Goal: Transaction & Acquisition: Book appointment/travel/reservation

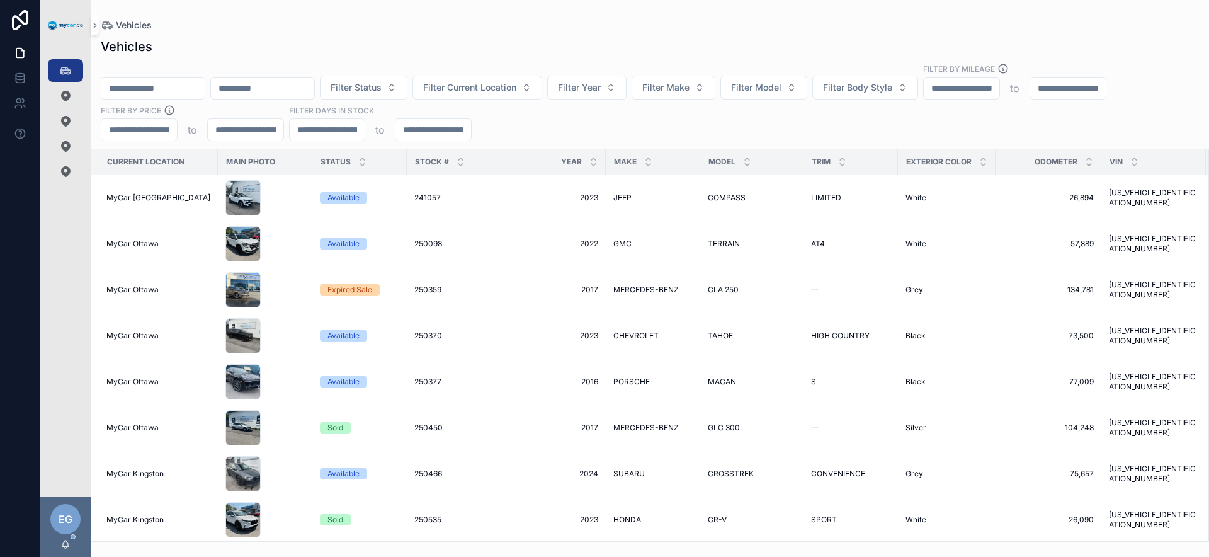
click at [567, 130] on div "Filter Status Filter Current Location Filter Year Filter Make Filter Model Filt…" at bounding box center [650, 102] width 1118 height 78
click at [558, 122] on div "Filter Status Filter Current Location Filter Year Filter Make Filter Model Filt…" at bounding box center [650, 102] width 1118 height 78
drag, startPoint x: 564, startPoint y: 124, endPoint x: 447, endPoint y: 120, distance: 117.2
click at [563, 124] on div "Filter Status Filter Current Location Filter Year Filter Make Filter Model Filt…" at bounding box center [650, 102] width 1118 height 78
drag, startPoint x: 567, startPoint y: 126, endPoint x: 574, endPoint y: 123, distance: 7.4
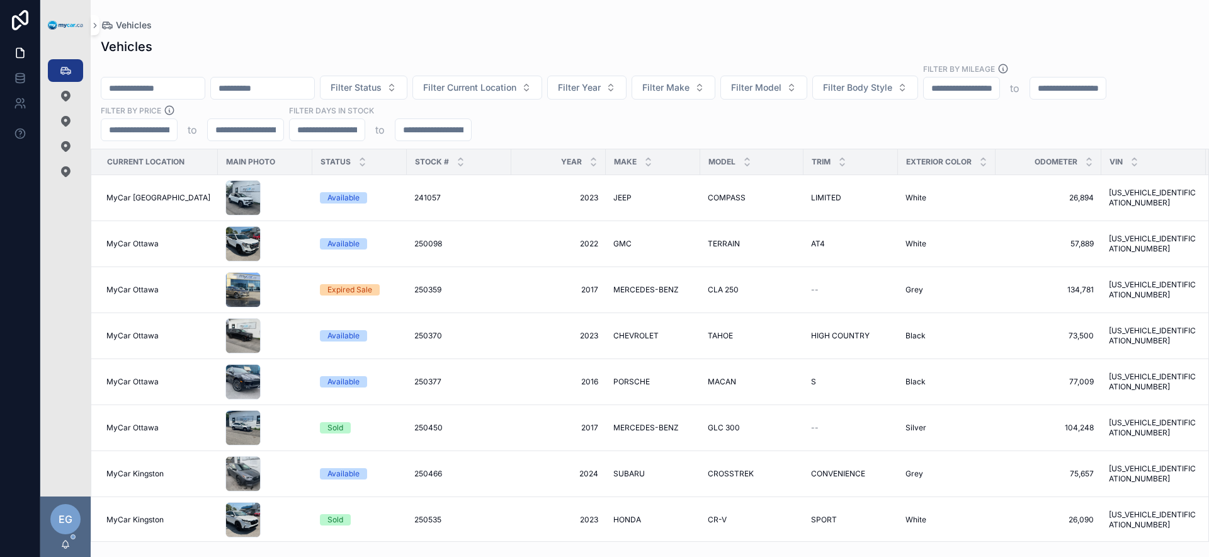
click at [567, 126] on div "Filter Status Filter Current Location Filter Year Filter Make Filter Model Filt…" at bounding box center [650, 102] width 1118 height 78
click at [577, 122] on div "Filter Status Filter Current Location Filter Year Filter Make Filter Model Filt…" at bounding box center [650, 102] width 1118 height 78
click at [567, 125] on div "Filter Status Filter Current Location Filter Year Filter Make Filter Model Filt…" at bounding box center [650, 102] width 1118 height 78
drag, startPoint x: 568, startPoint y: 127, endPoint x: 538, endPoint y: 126, distance: 30.2
click at [568, 127] on div "Filter Status Filter Current Location Filter Year Filter Make Filter Model Filt…" at bounding box center [650, 102] width 1118 height 78
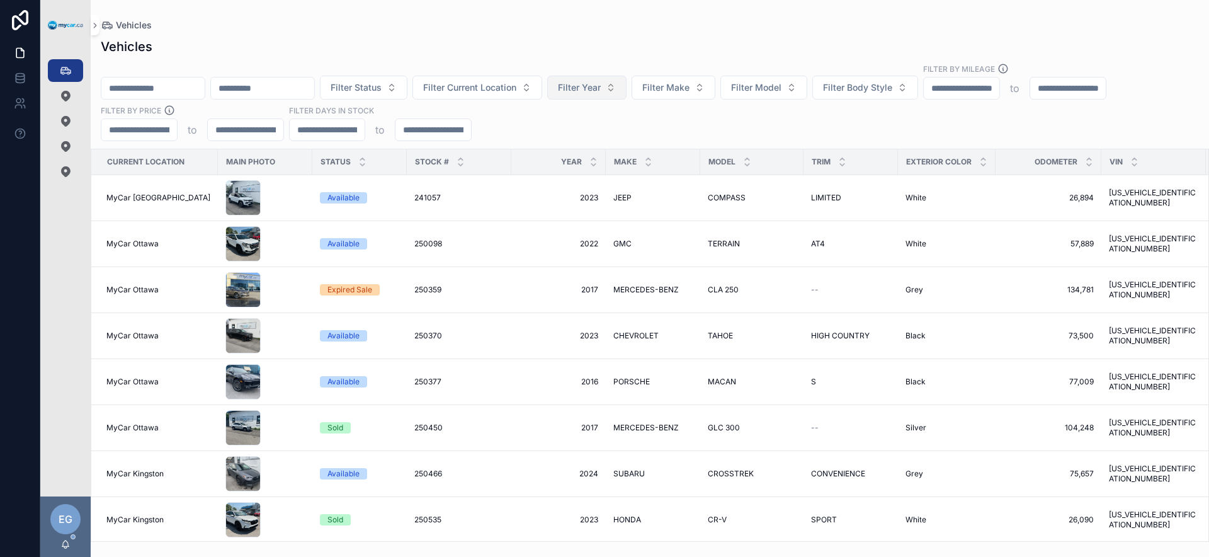
click at [601, 90] on span "Filter Year" at bounding box center [579, 87] width 43 height 13
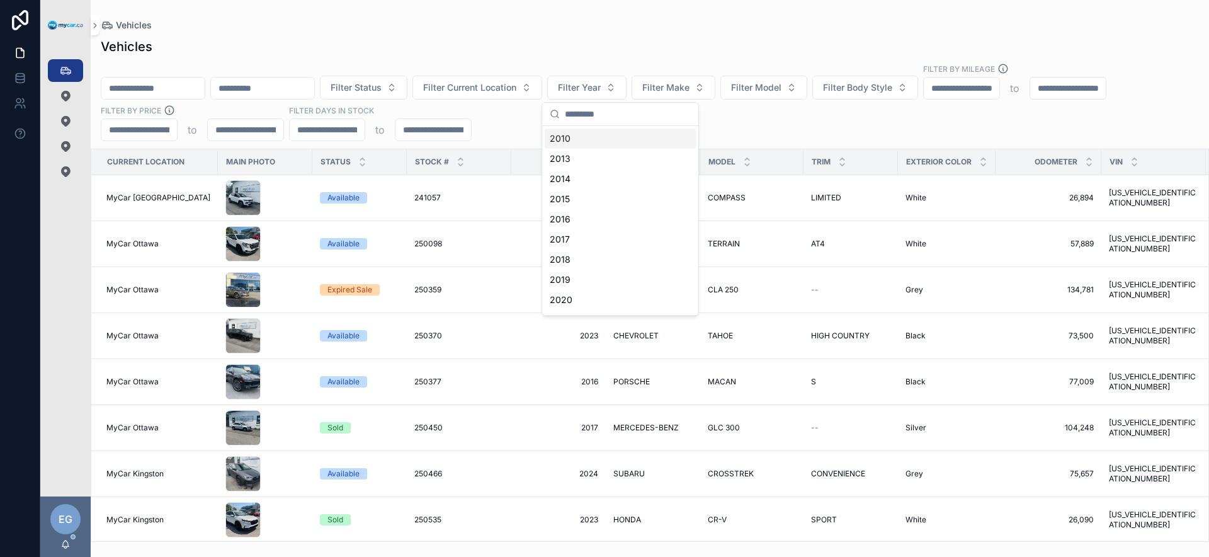
drag, startPoint x: 487, startPoint y: 130, endPoint x: 533, endPoint y: 118, distance: 47.5
click at [488, 130] on div "Filter Status Filter Current Location Filter Year Filter Make Filter Model Filt…" at bounding box center [650, 102] width 1118 height 78
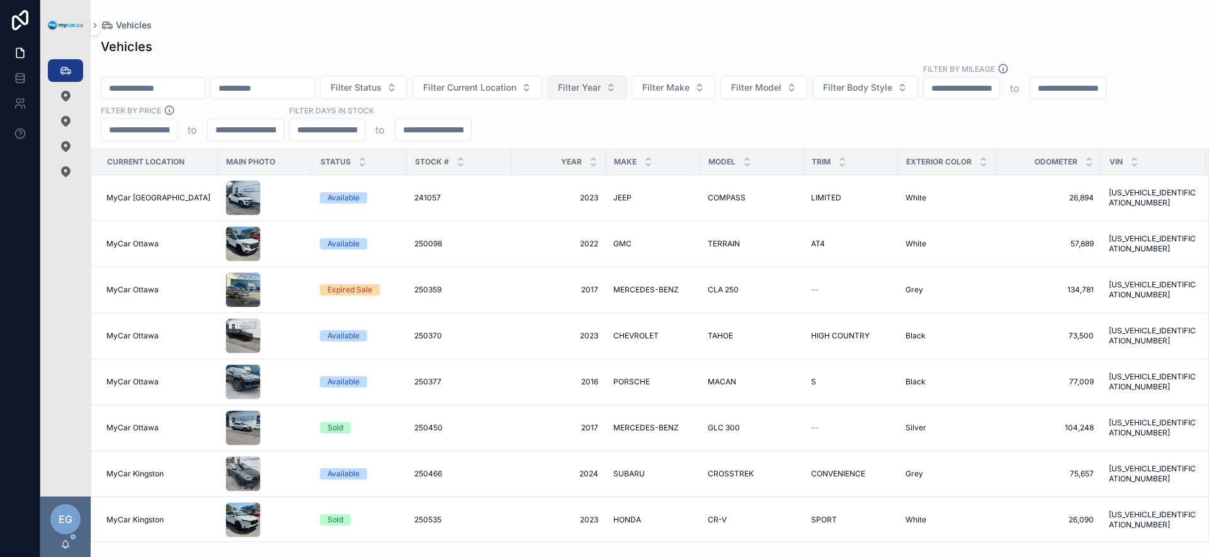
click at [618, 97] on button "Filter Year" at bounding box center [586, 88] width 79 height 24
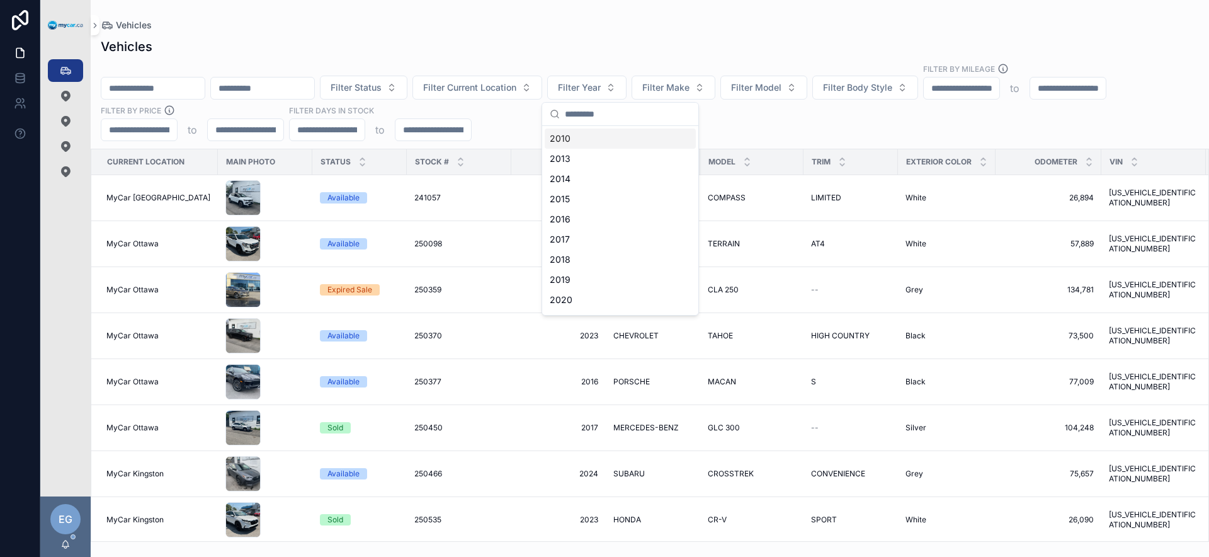
click at [494, 127] on div "Filter Status Filter Current Location Filter Year Filter Make Filter Model Filt…" at bounding box center [650, 102] width 1118 height 78
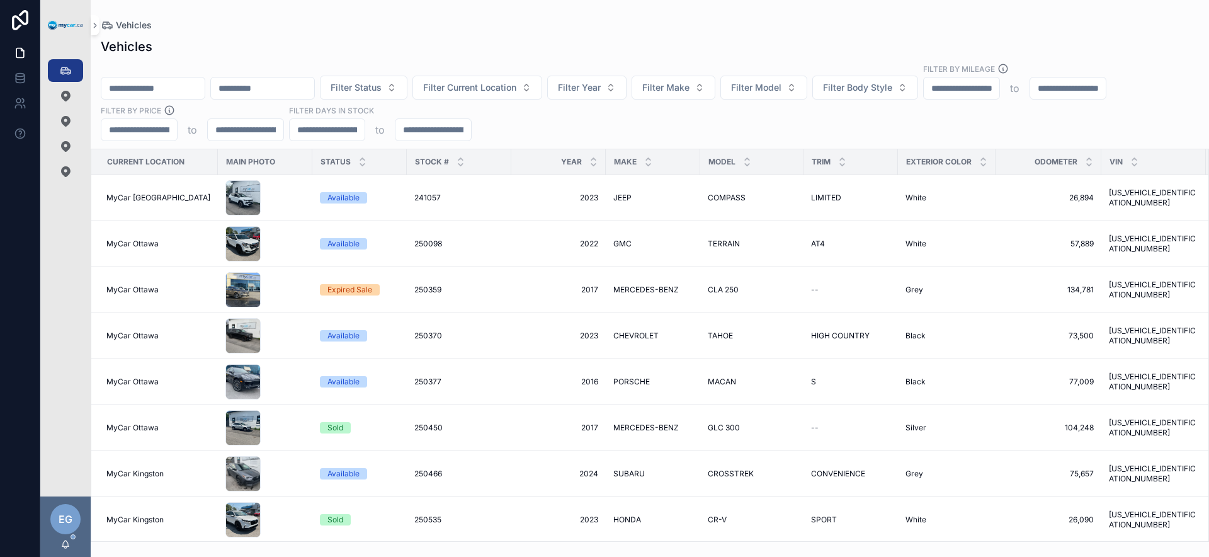
drag, startPoint x: 574, startPoint y: 117, endPoint x: 606, endPoint y: 104, distance: 34.7
click at [575, 116] on div "Filter Status Filter Current Location Filter Year Filter Make Filter Model Filt…" at bounding box center [650, 102] width 1118 height 78
click at [601, 90] on span "Filter Year" at bounding box center [579, 87] width 43 height 13
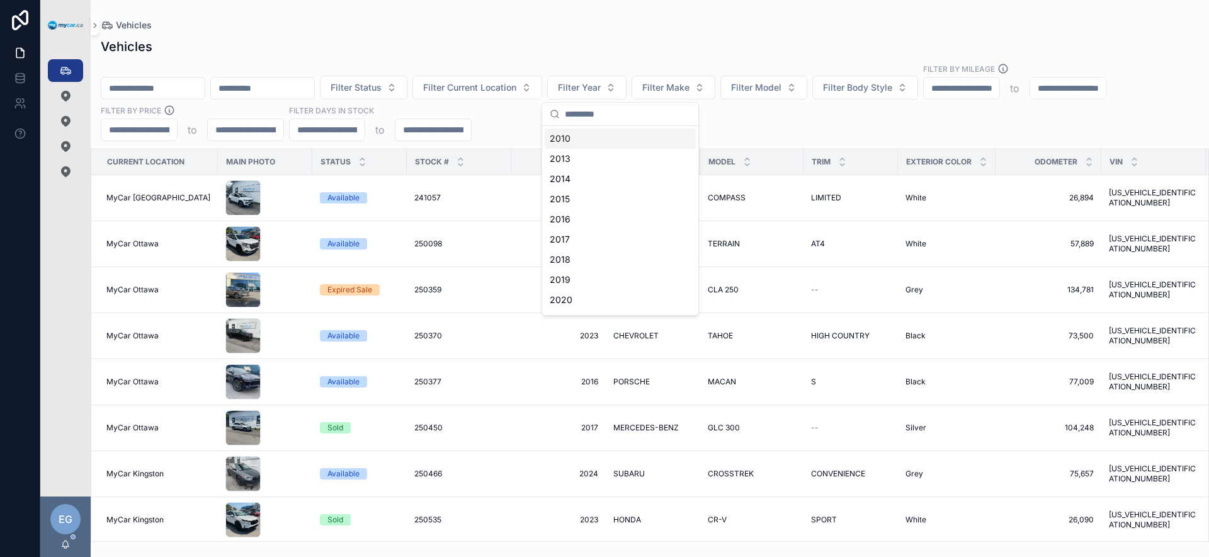
click at [516, 120] on div "Filter Status Filter Current Location Filter Year Filter Make Filter Model Filt…" at bounding box center [650, 102] width 1118 height 78
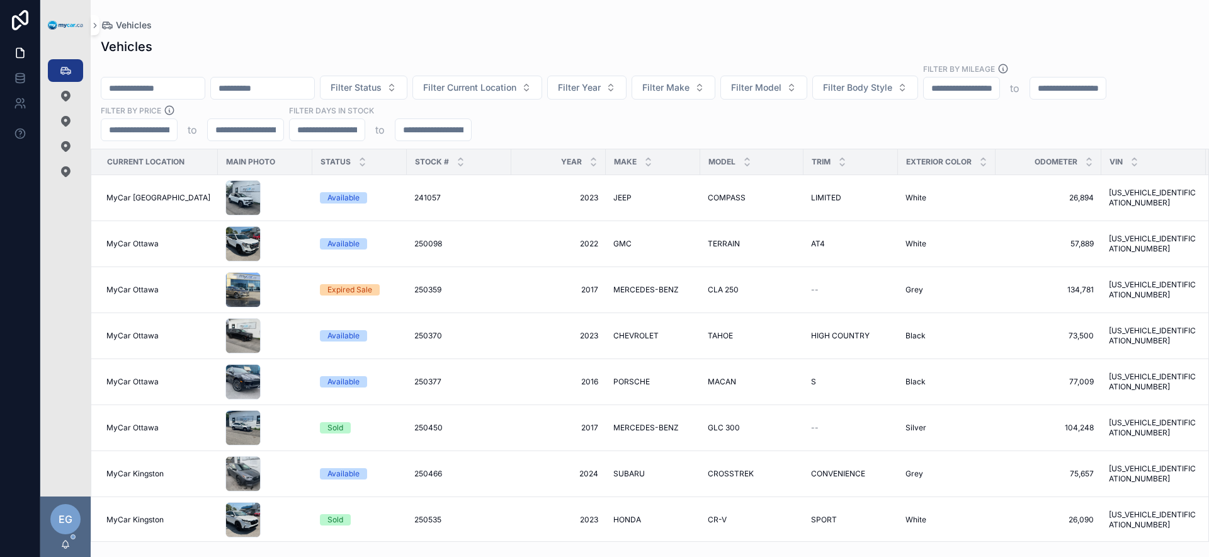
click at [542, 123] on div "Filter Status Filter Current Location Filter Year Filter Make Filter Model Filt…" at bounding box center [650, 102] width 1118 height 78
click at [552, 122] on div "Filter Status Filter Current Location Filter Year Filter Make Filter Model Filt…" at bounding box center [650, 102] width 1118 height 78
click at [575, 111] on div "Filter Status Filter Current Location Filter Year Filter Make Filter Model Filt…" at bounding box center [650, 102] width 1118 height 78
click at [603, 125] on div "Filter Status Filter Current Location Filter Year Filter Make Filter Model Filt…" at bounding box center [650, 102] width 1118 height 78
click at [715, 92] on button "Filter Make" at bounding box center [673, 88] width 84 height 24
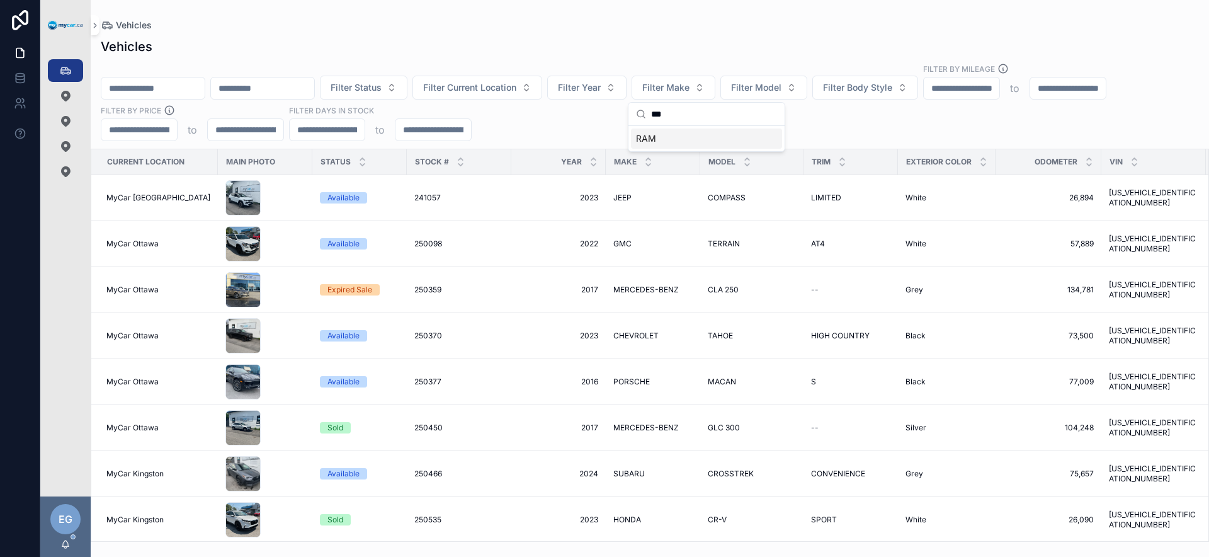
type input "***"
click at [694, 136] on div "RAM" at bounding box center [706, 138] width 151 height 20
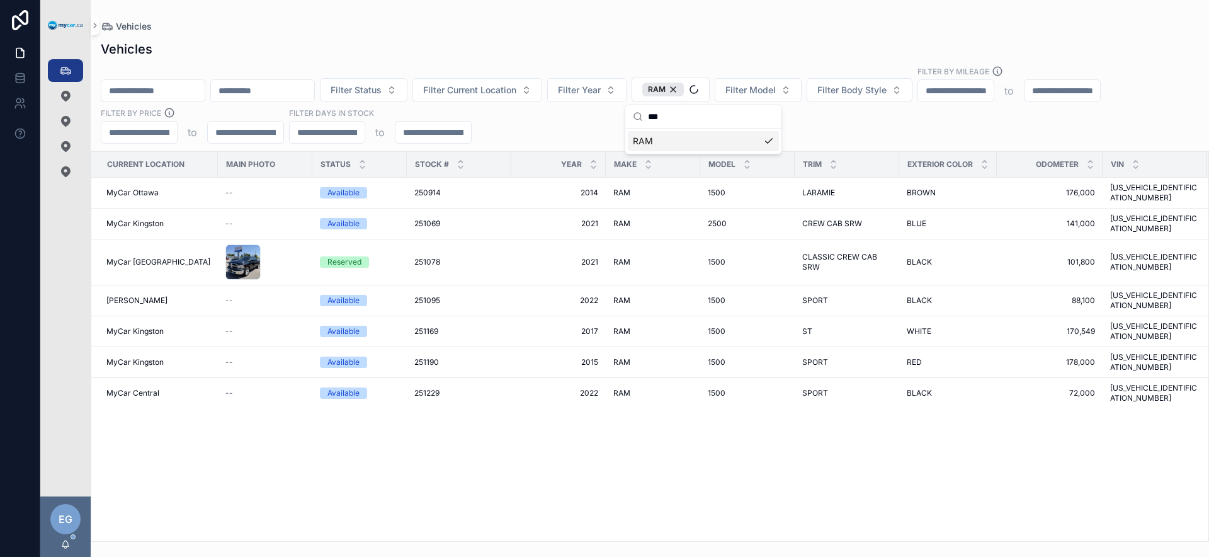
click at [935, 127] on div "Filter Status Filter Current Location Filter Year RAM Filter Model Filter Body …" at bounding box center [650, 104] width 1118 height 78
click at [606, 316] on td "RAM RAM" at bounding box center [653, 331] width 94 height 31
click at [580, 326] on span "2017" at bounding box center [558, 331] width 79 height 10
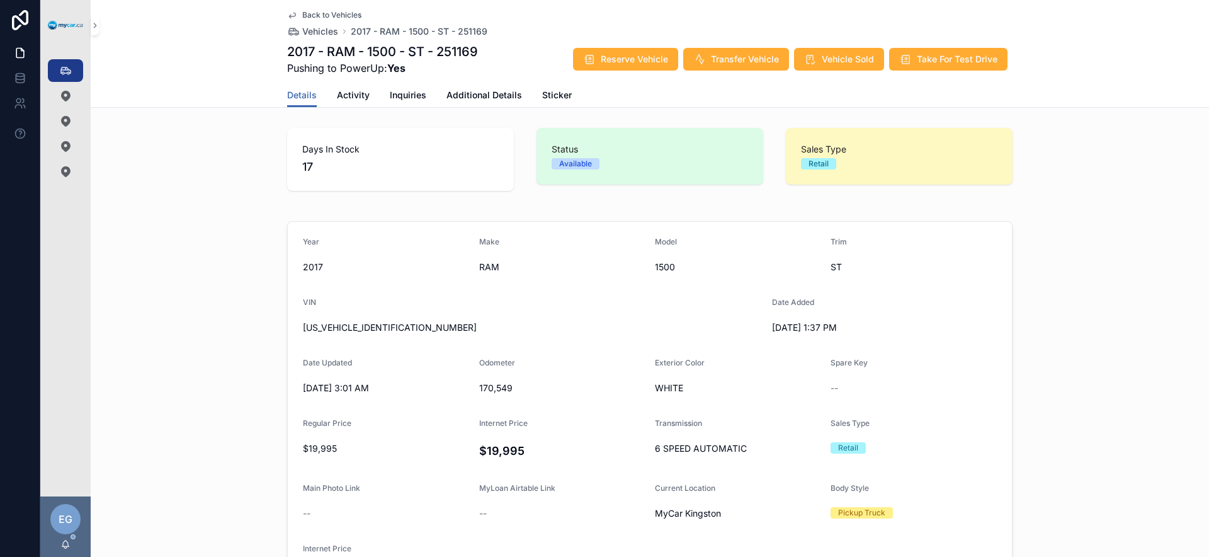
click at [822, 98] on div "Details Activity Inquiries Additional Details Sticker" at bounding box center [649, 95] width 725 height 24
click at [761, 98] on div "Details Activity Inquiries Additional Details Sticker" at bounding box center [649, 95] width 725 height 24
click at [643, 69] on button "Reserve Vehicle" at bounding box center [625, 59] width 105 height 23
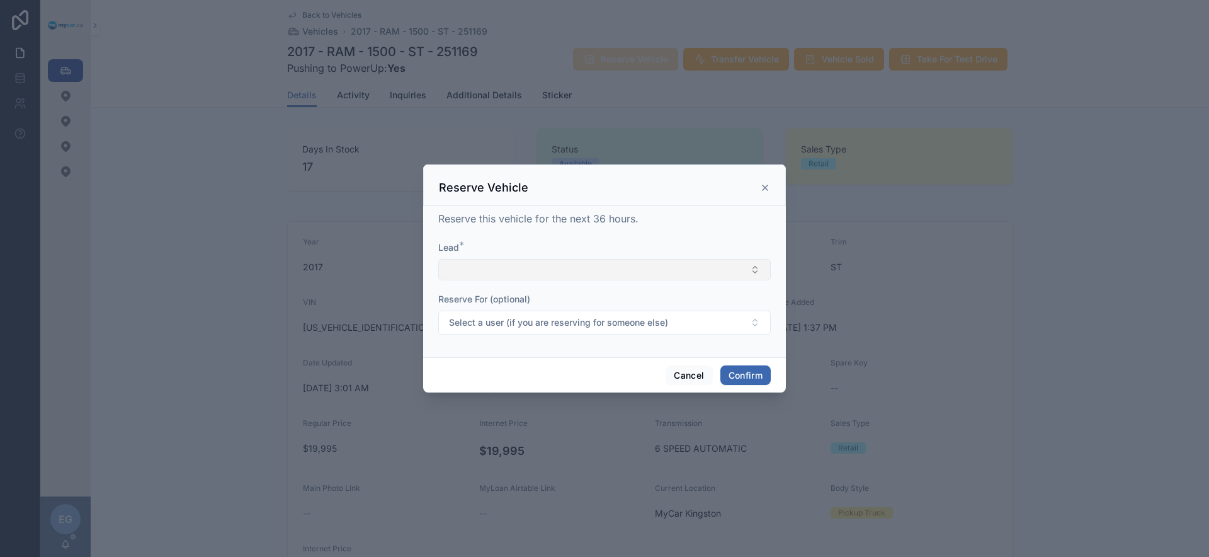
click at [624, 267] on button "Select Button" at bounding box center [604, 269] width 332 height 21
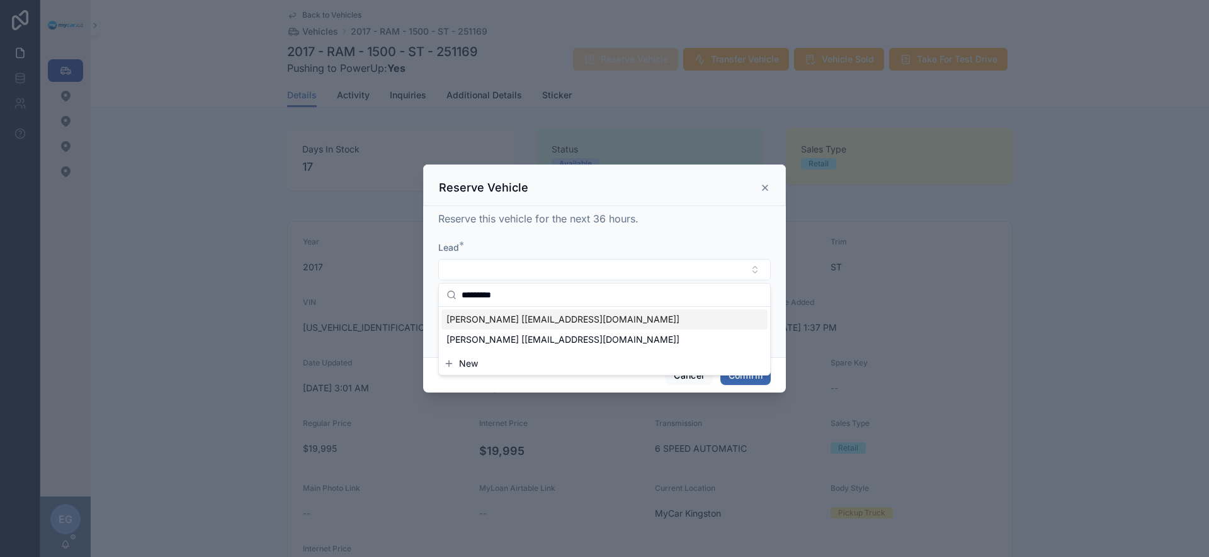
type input "*********"
click at [551, 322] on span "ROGER WINFIELD [rogerwinfield@GMAIL.COM]" at bounding box center [562, 319] width 233 height 13
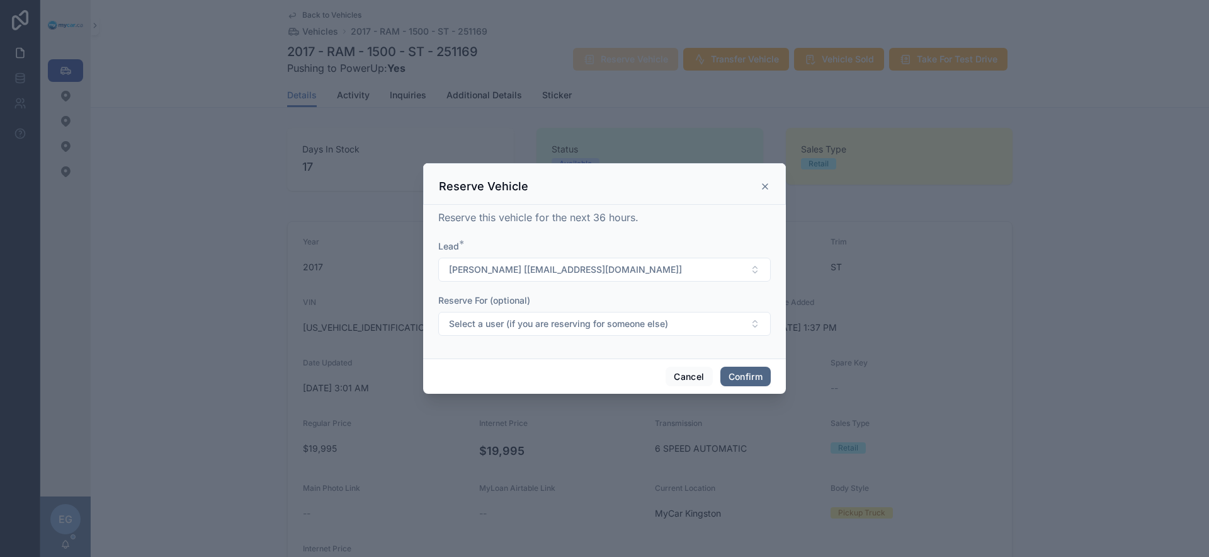
click at [755, 377] on button "Confirm" at bounding box center [745, 376] width 50 height 20
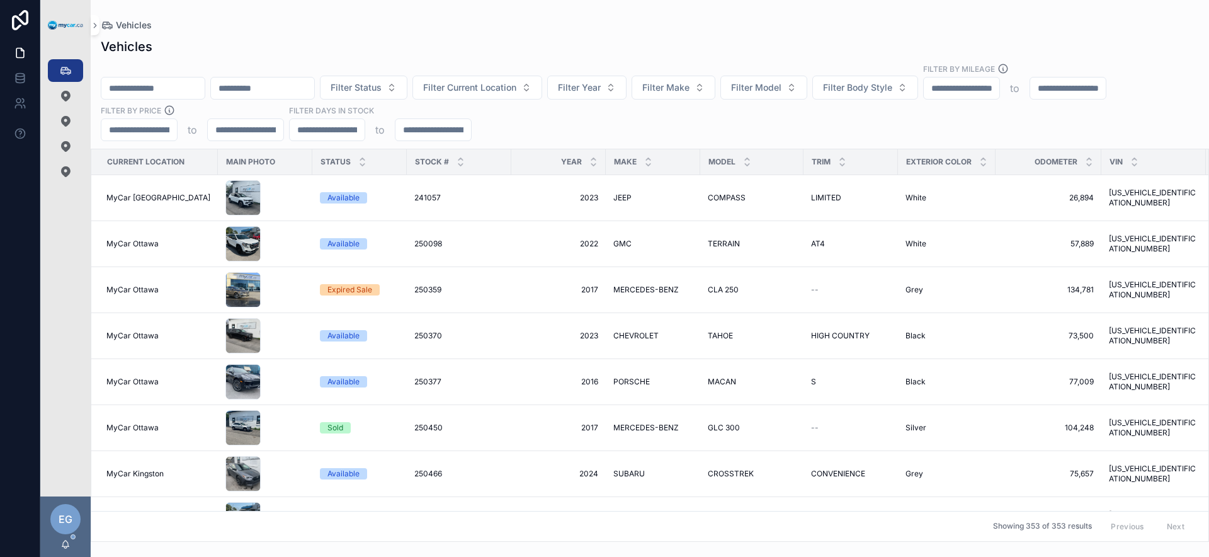
click at [574, 135] on div "Filter Status Filter Current Location Filter Year Filter Make Filter Model Filt…" at bounding box center [650, 102] width 1118 height 78
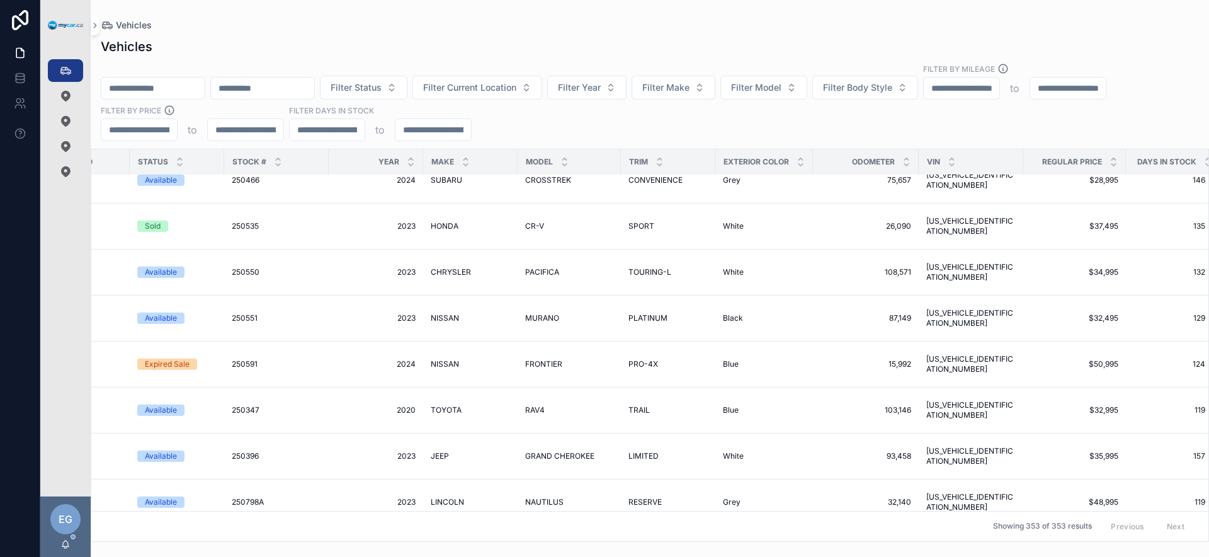
scroll to position [0, 183]
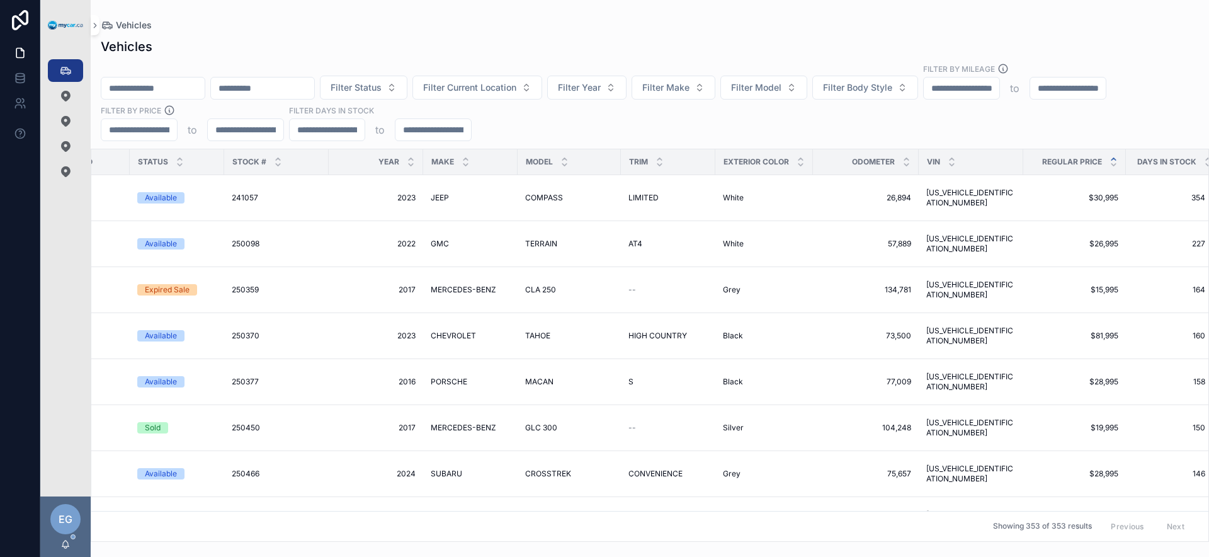
click at [1111, 158] on icon "scrollable content" at bounding box center [1113, 159] width 4 height 2
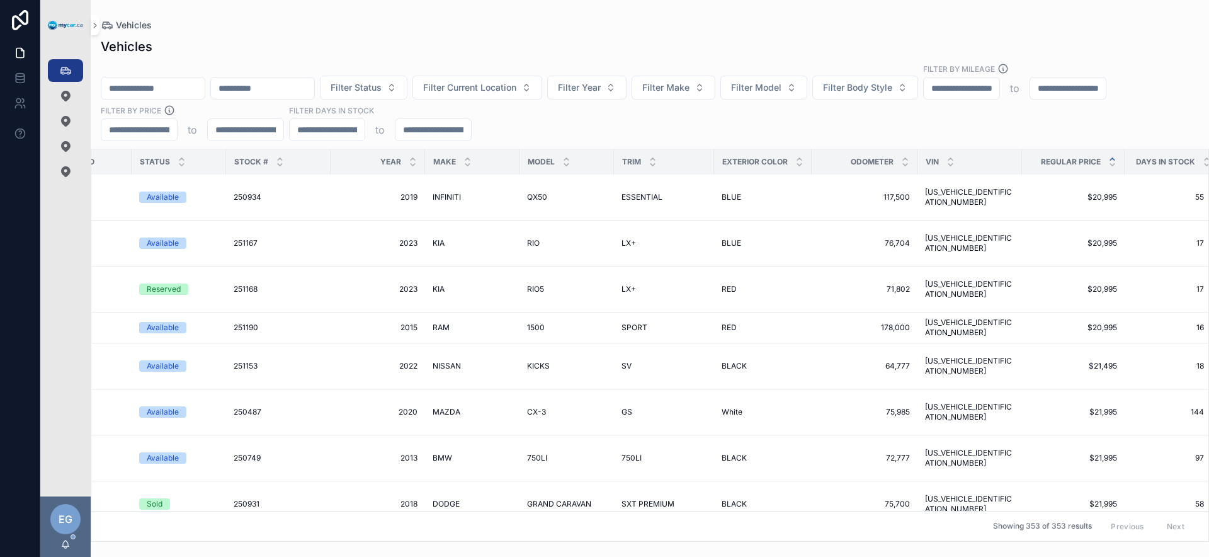
scroll to position [2768, 181]
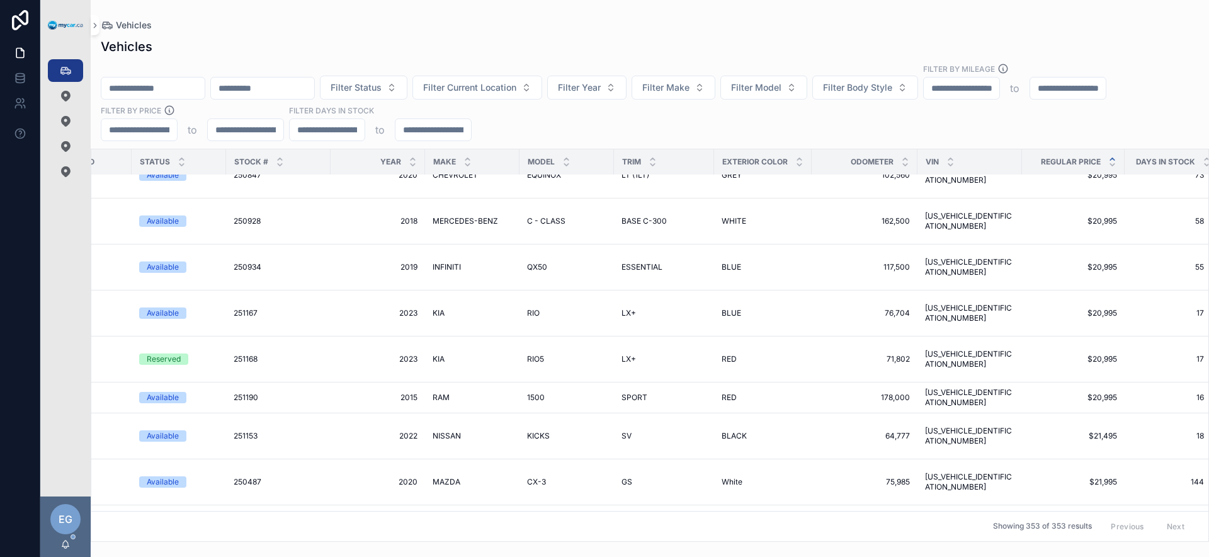
click at [776, 48] on div "Vehicles" at bounding box center [650, 47] width 1098 height 18
click at [775, 48] on div "Vehicles" at bounding box center [650, 47] width 1098 height 18
click at [687, 142] on div "Vehicles Filter Status Filter Current Location Filter Year Filter Make Filter M…" at bounding box center [650, 285] width 1118 height 511
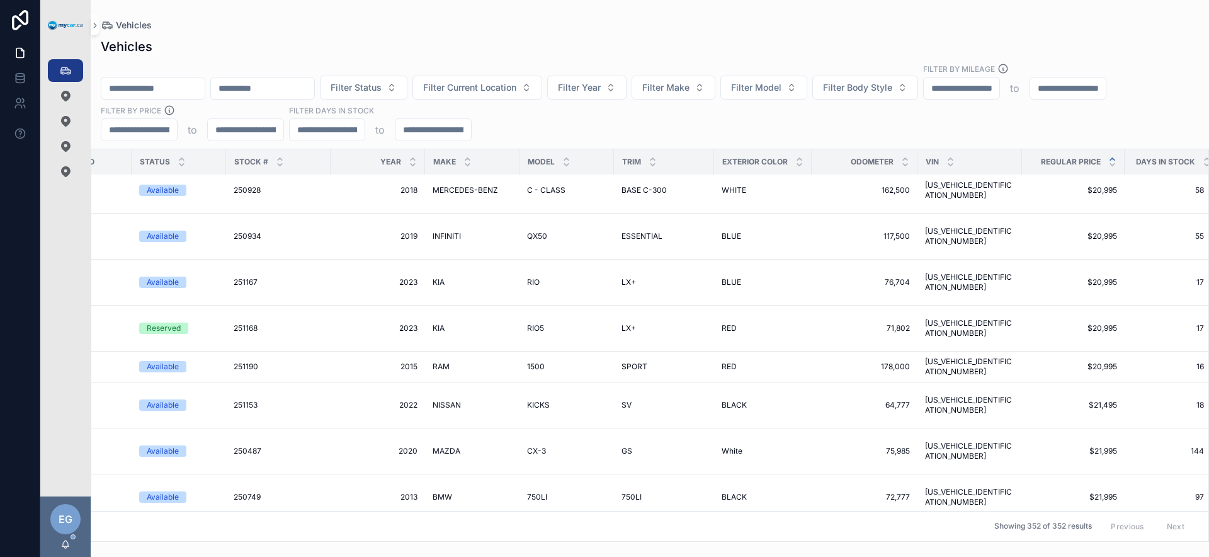
click at [694, 135] on div "Filter Status Filter Current Location Filter Year Filter Make Filter Model Filt…" at bounding box center [650, 102] width 1118 height 78
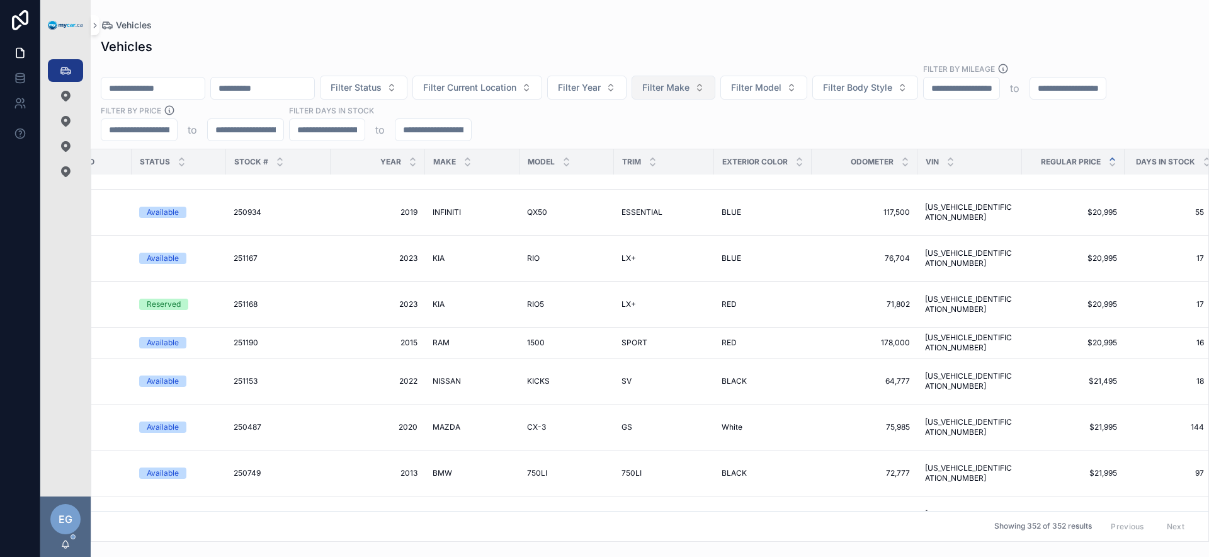
click at [715, 86] on button "Filter Make" at bounding box center [673, 88] width 84 height 24
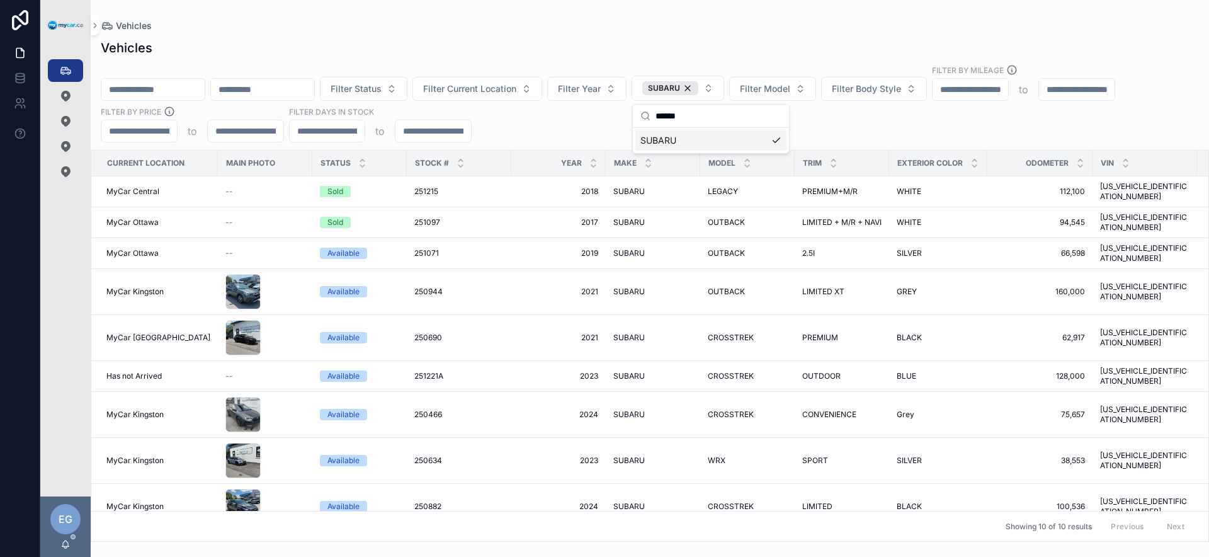
type input "******"
click at [879, 118] on div "Filter Status Filter Current Location Filter Year SUBARU Filter Model Filter Bo…" at bounding box center [650, 103] width 1118 height 78
click at [904, 126] on div "Filter Status Filter Current Location Filter Year SUBARU Filter Model Filter Bo…" at bounding box center [650, 103] width 1118 height 78
click at [907, 125] on div "Filter Status Filter Current Location Filter Year SUBARU Filter Model Filter Bo…" at bounding box center [650, 103] width 1118 height 78
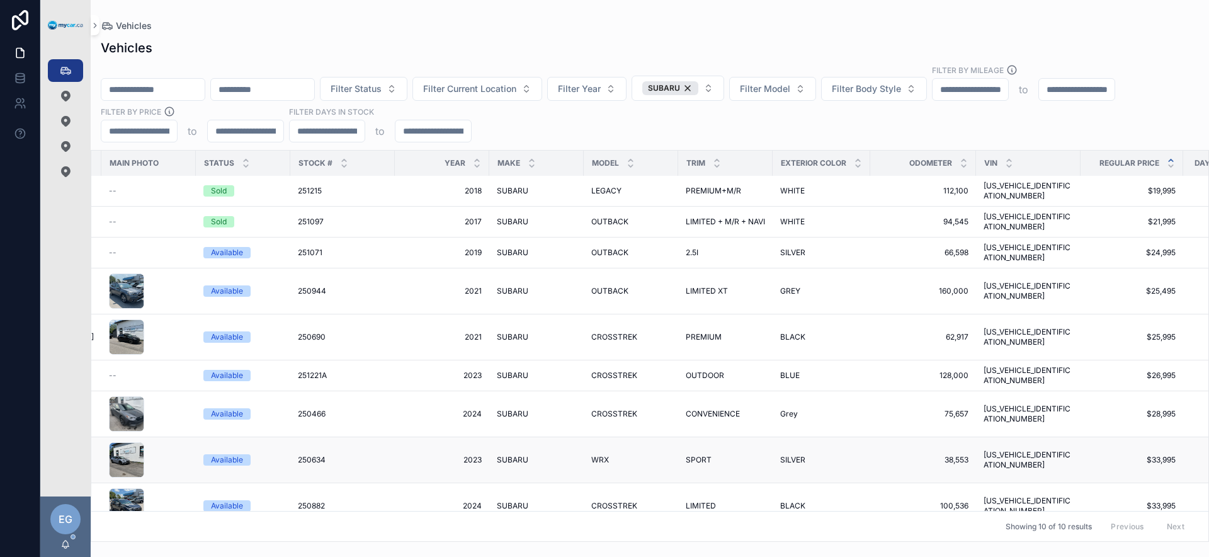
scroll to position [0, 116]
click at [555, 371] on div "SUBARU SUBARU" at bounding box center [536, 376] width 79 height 10
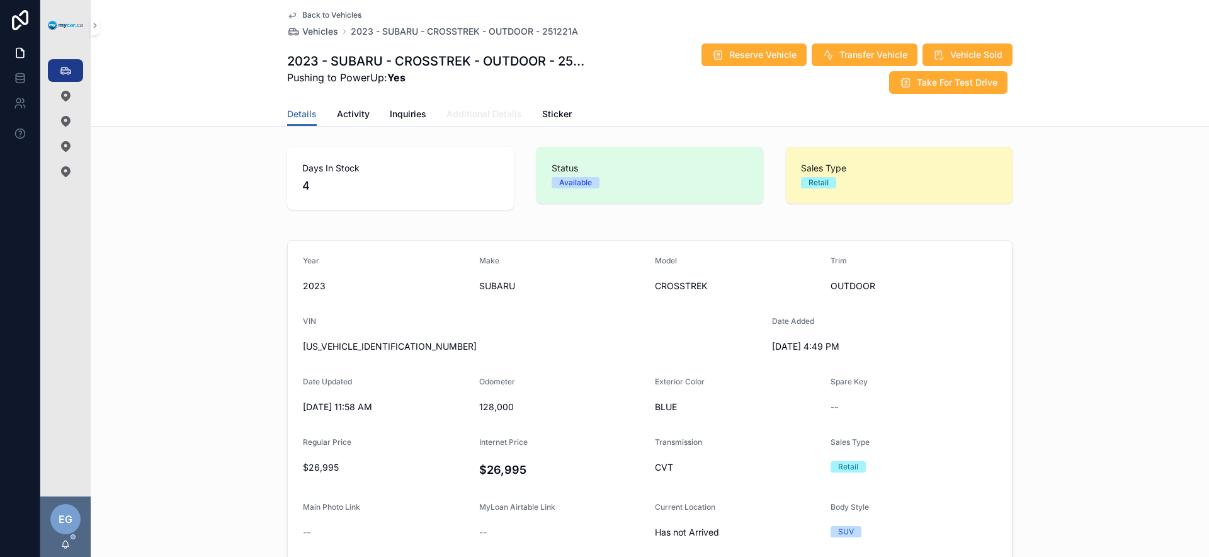
click at [487, 117] on span "Additional Details" at bounding box center [484, 114] width 76 height 13
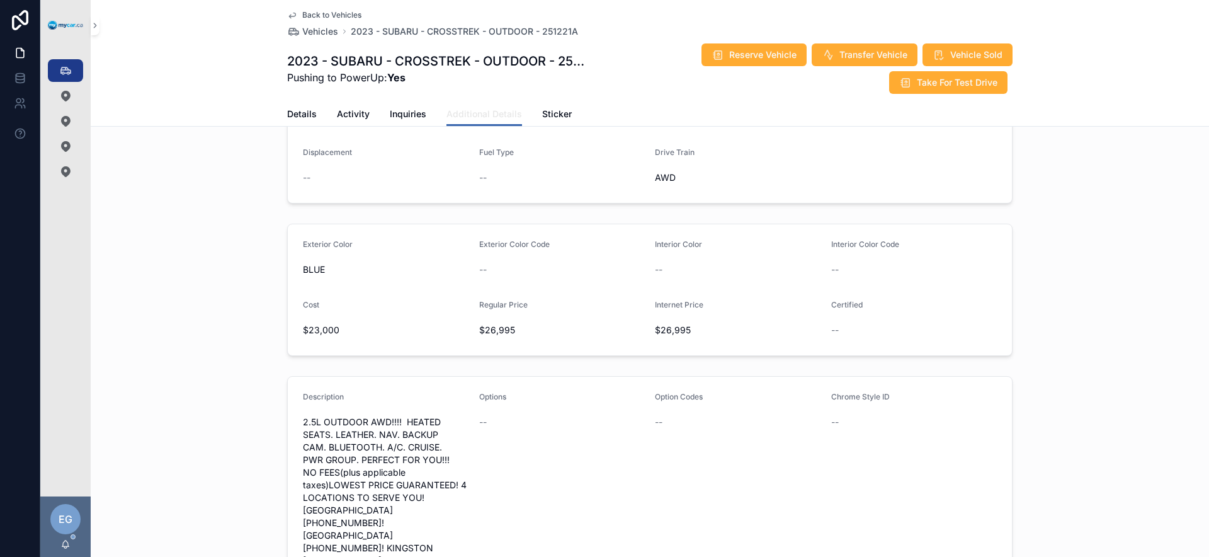
scroll to position [229, 0]
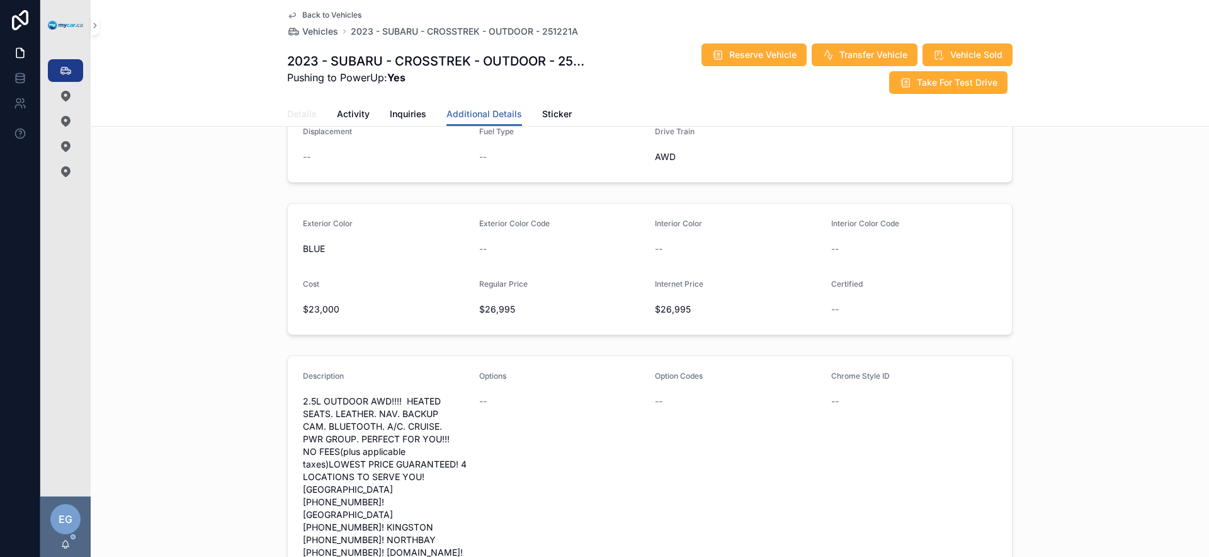
click at [305, 114] on span "Details" at bounding box center [302, 114] width 30 height 13
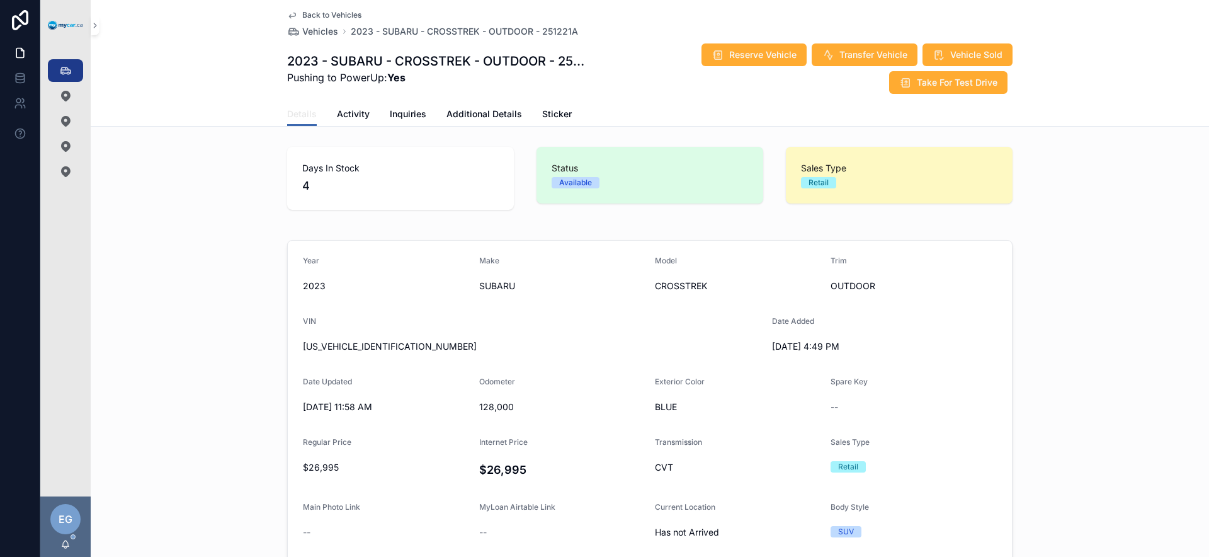
scroll to position [3, 0]
click at [370, 341] on span "JF2GTHSC0PH244580" at bounding box center [532, 343] width 459 height 13
copy span "JF2GTHSC0PH244580"
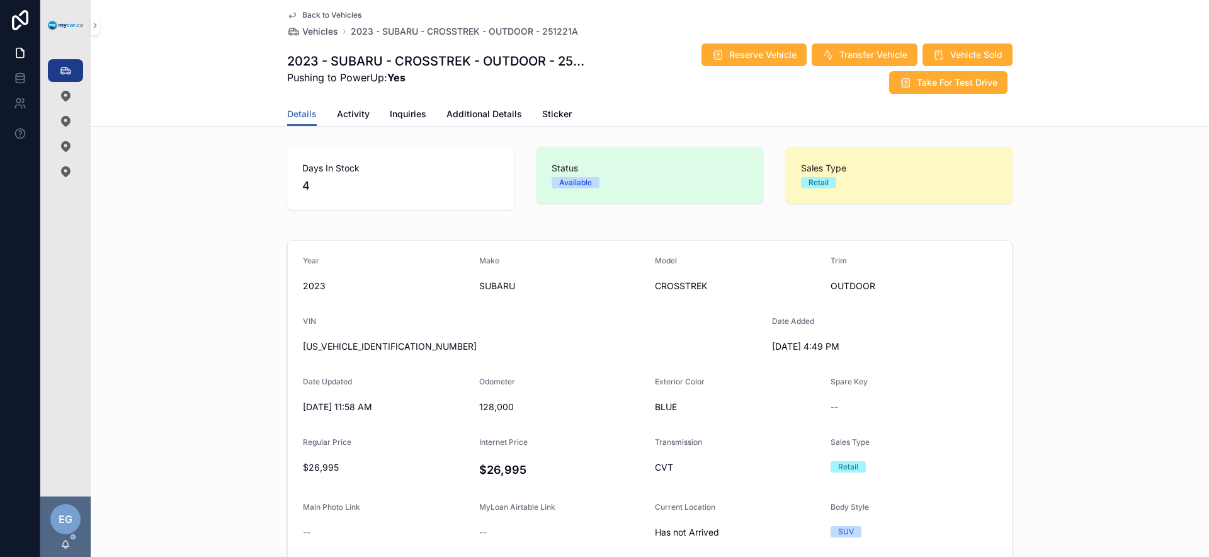
click at [68, 71] on icon "scrollable content" at bounding box center [65, 70] width 13 height 13
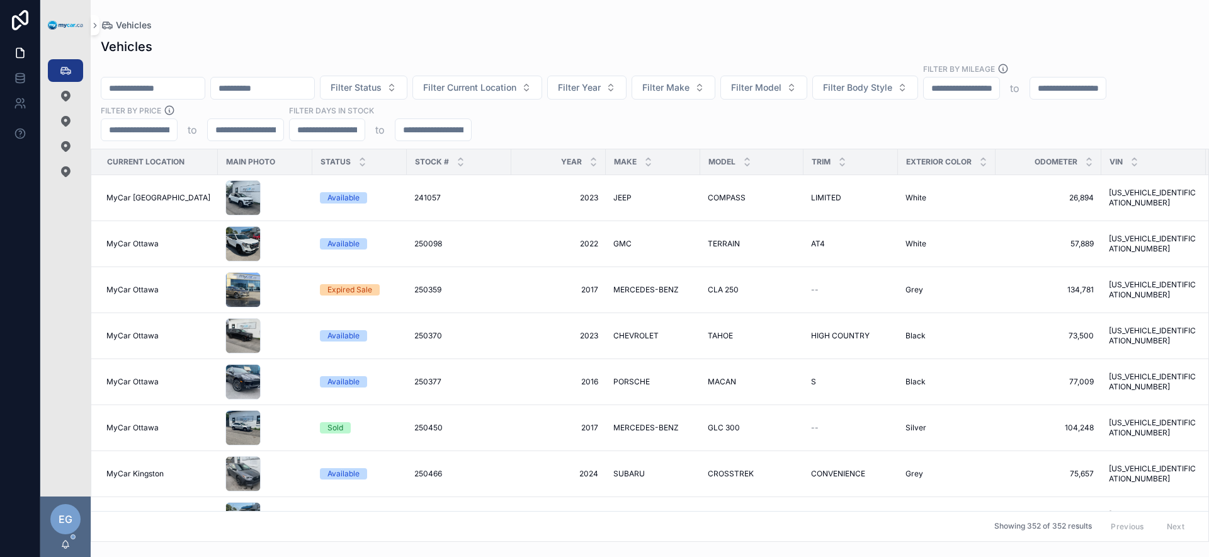
click at [184, 92] on input "scrollable content" at bounding box center [152, 88] width 103 height 18
paste input "******"
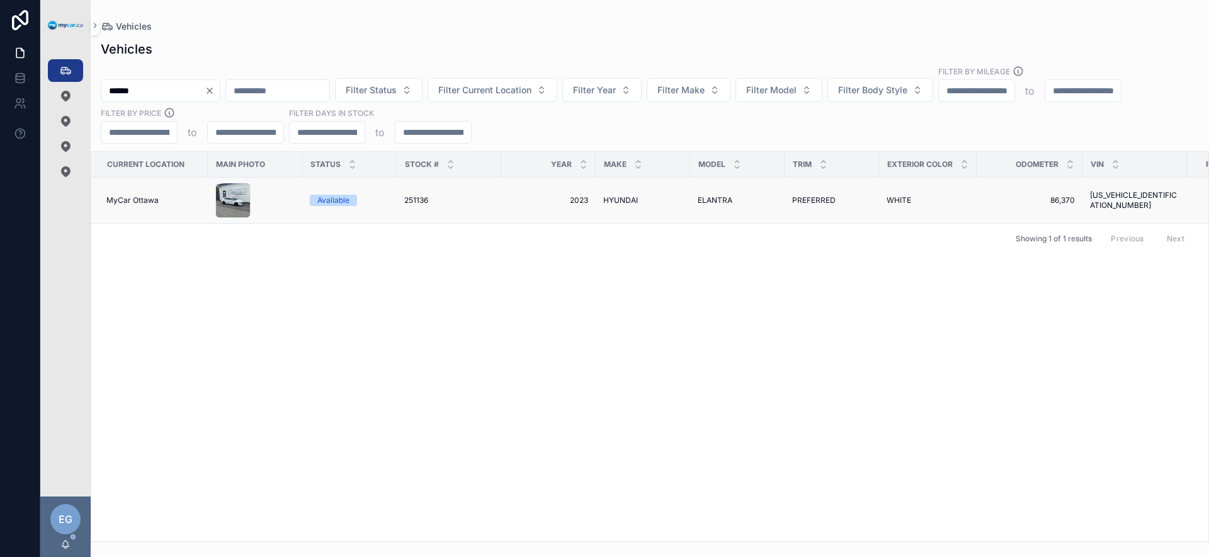
type input "******"
click at [470, 203] on div "251136 251136" at bounding box center [448, 200] width 89 height 10
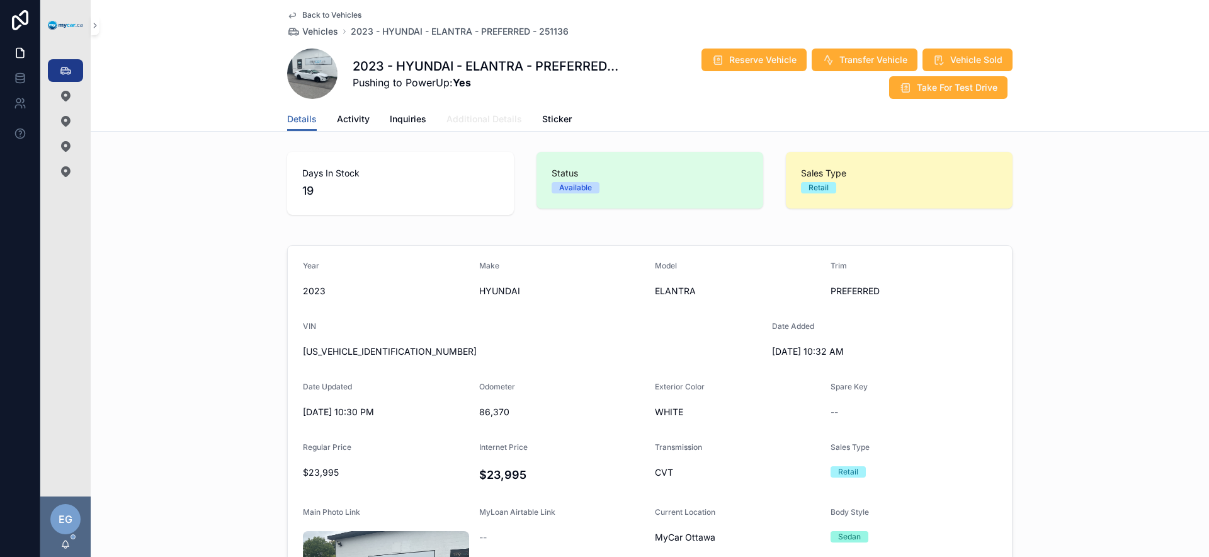
click at [491, 116] on span "Additional Details" at bounding box center [484, 119] width 76 height 13
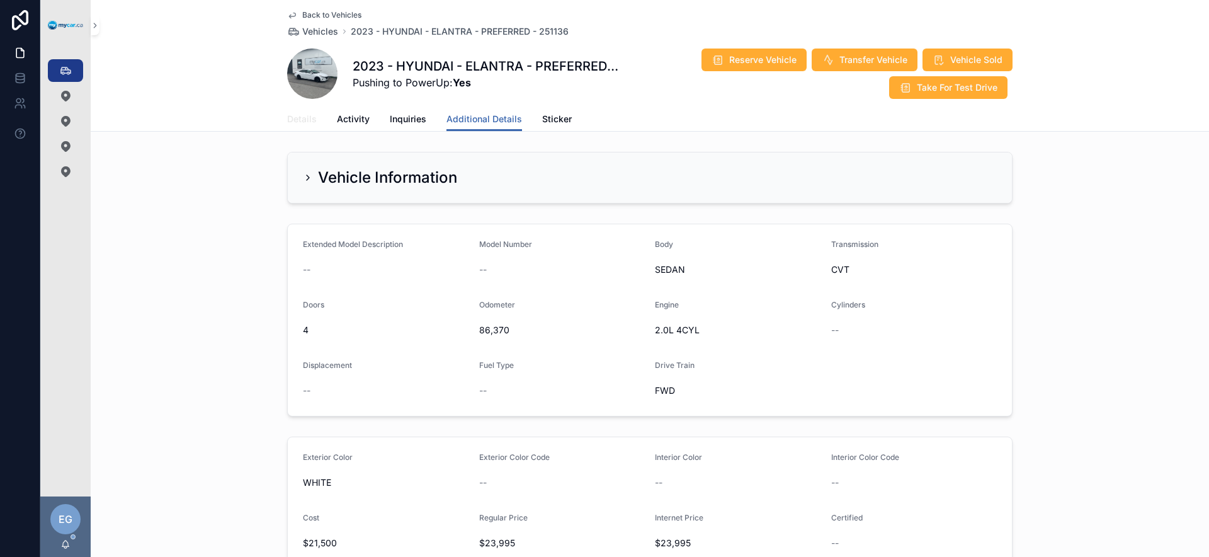
click at [294, 120] on span "Details" at bounding box center [302, 119] width 30 height 13
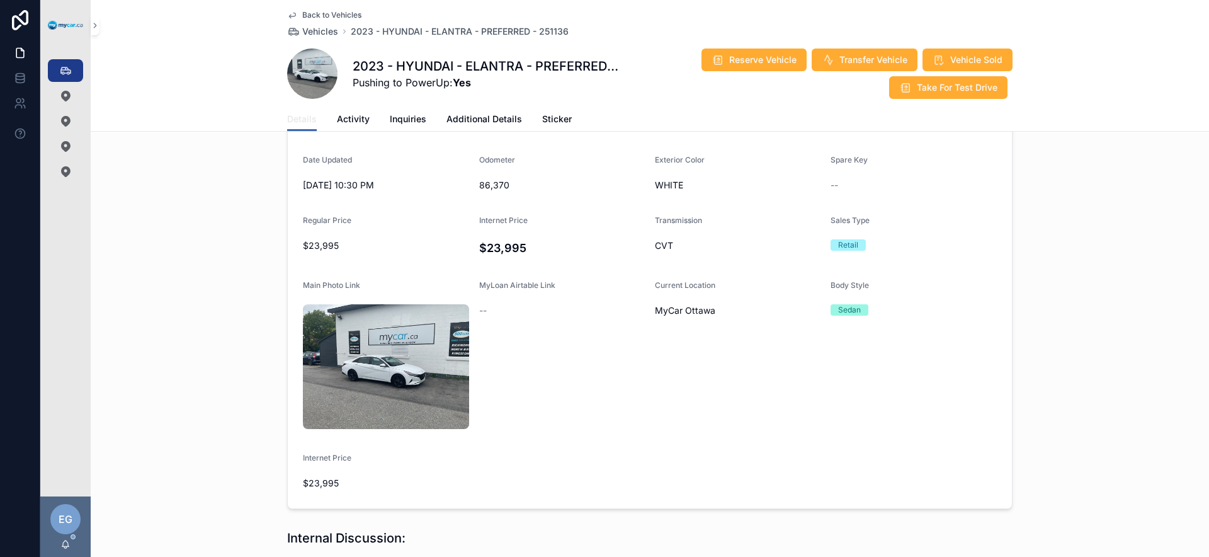
scroll to position [188, 0]
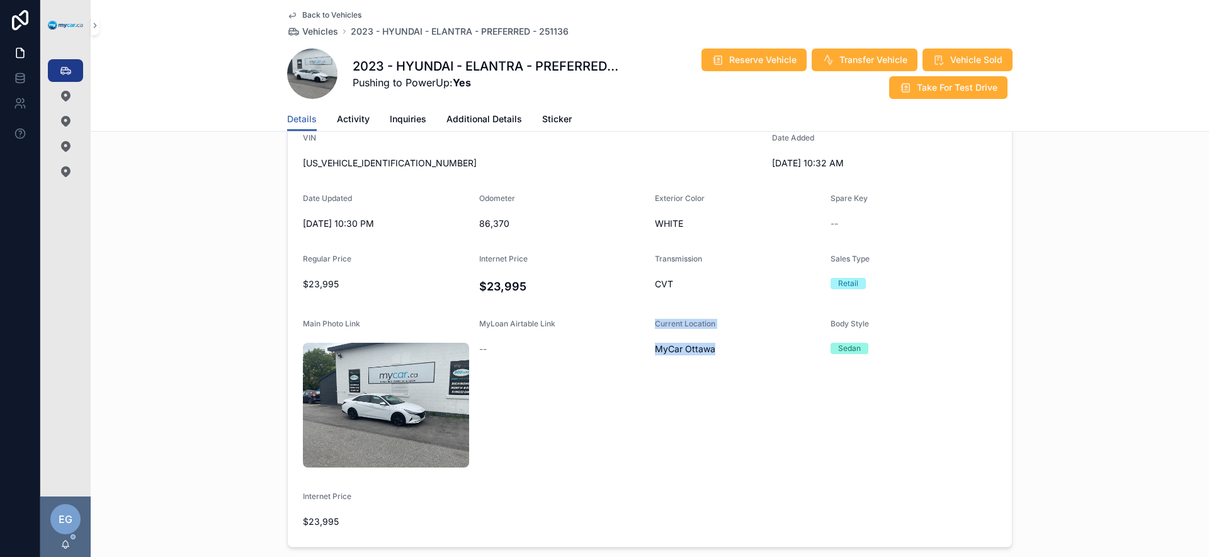
drag, startPoint x: 714, startPoint y: 350, endPoint x: 644, endPoint y: 350, distance: 69.9
click at [644, 350] on form "Year 2023 Make HYUNDAI Model ELANTRA Trim PREFERRED VIN KMHLM4AG8PU478217 Date …" at bounding box center [650, 301] width 724 height 489
click at [635, 359] on form "Year 2023 Make HYUNDAI Model ELANTRA Trim PREFERRED VIN KMHLM4AG8PU478217 Date …" at bounding box center [650, 301] width 724 height 489
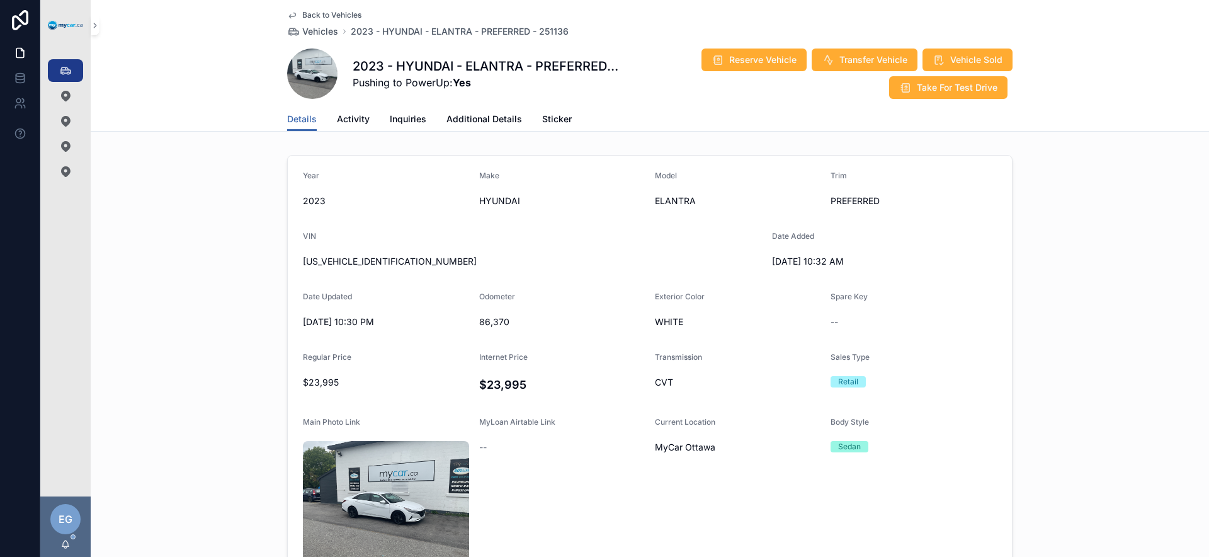
scroll to position [0, 0]
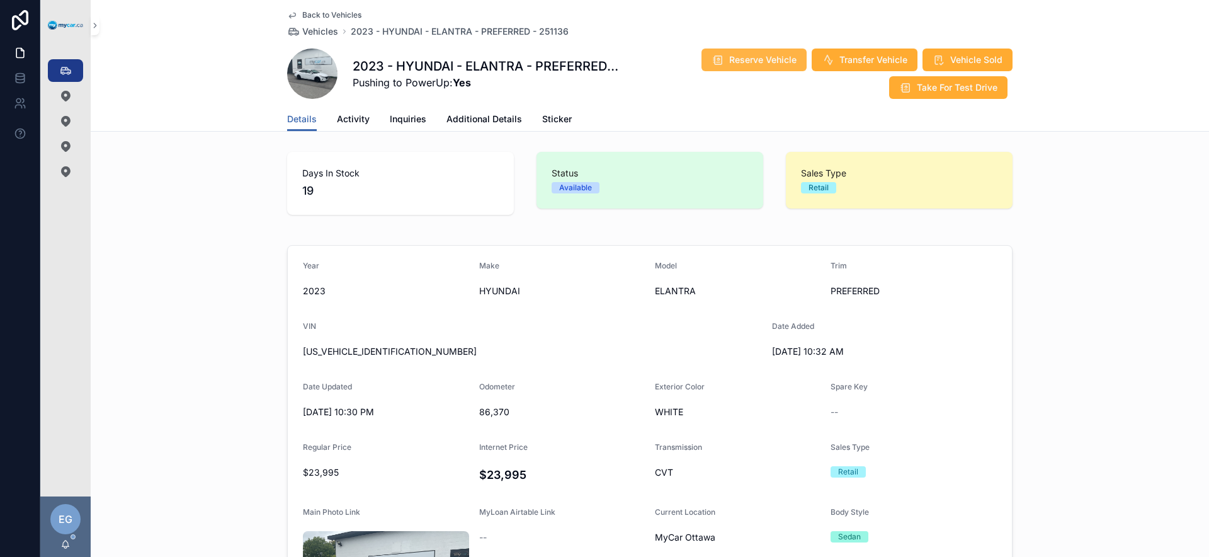
click at [760, 54] on span "Reserve Vehicle" at bounding box center [762, 60] width 67 height 13
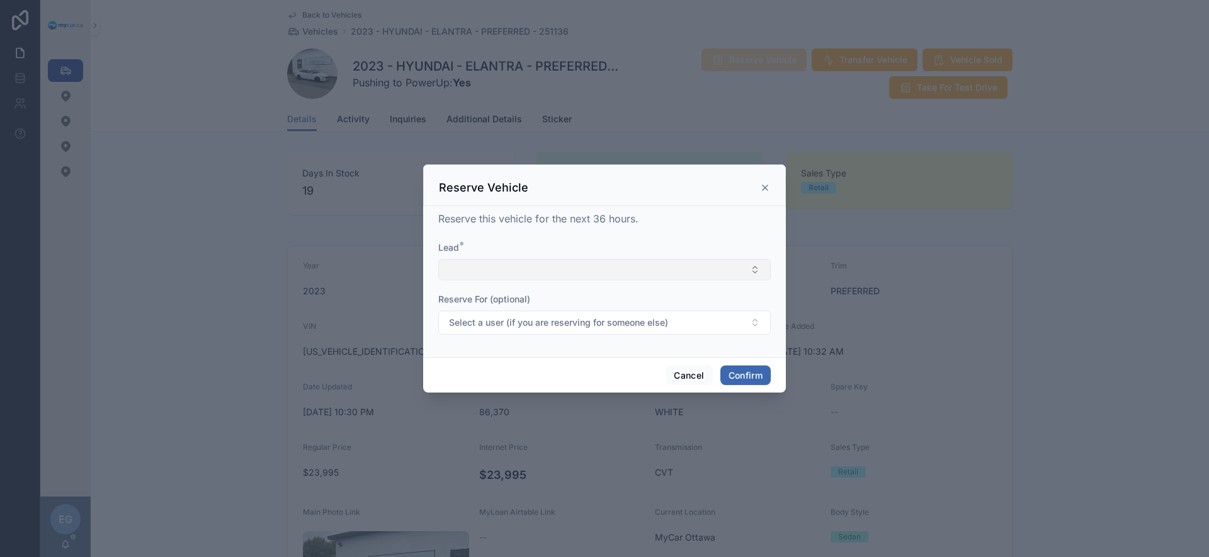
click at [561, 264] on button "Select Button" at bounding box center [604, 269] width 332 height 21
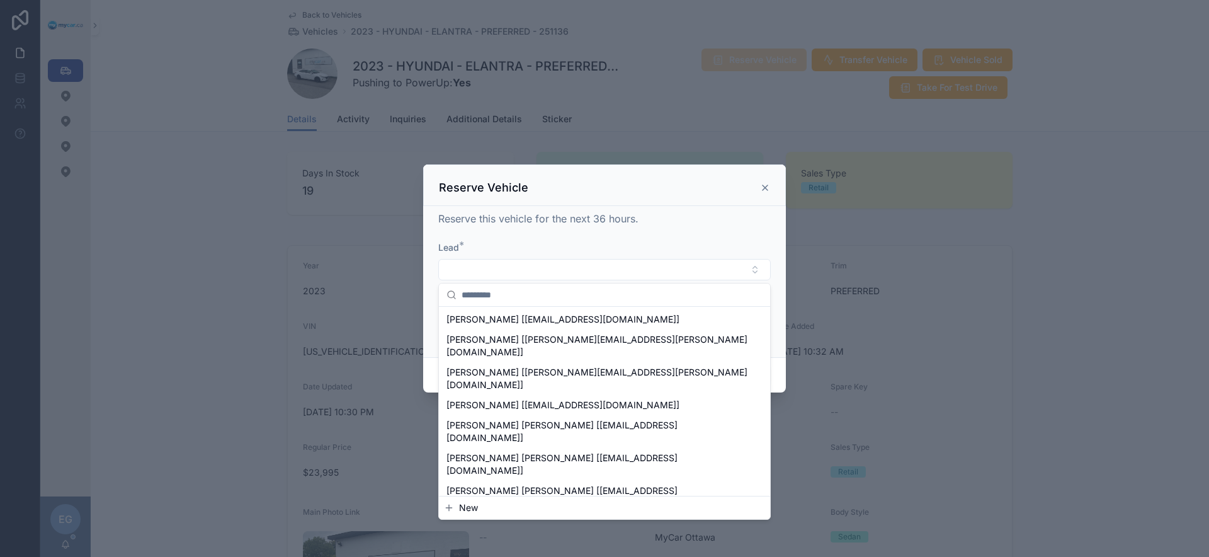
click at [523, 504] on button "New" at bounding box center [604, 507] width 321 height 13
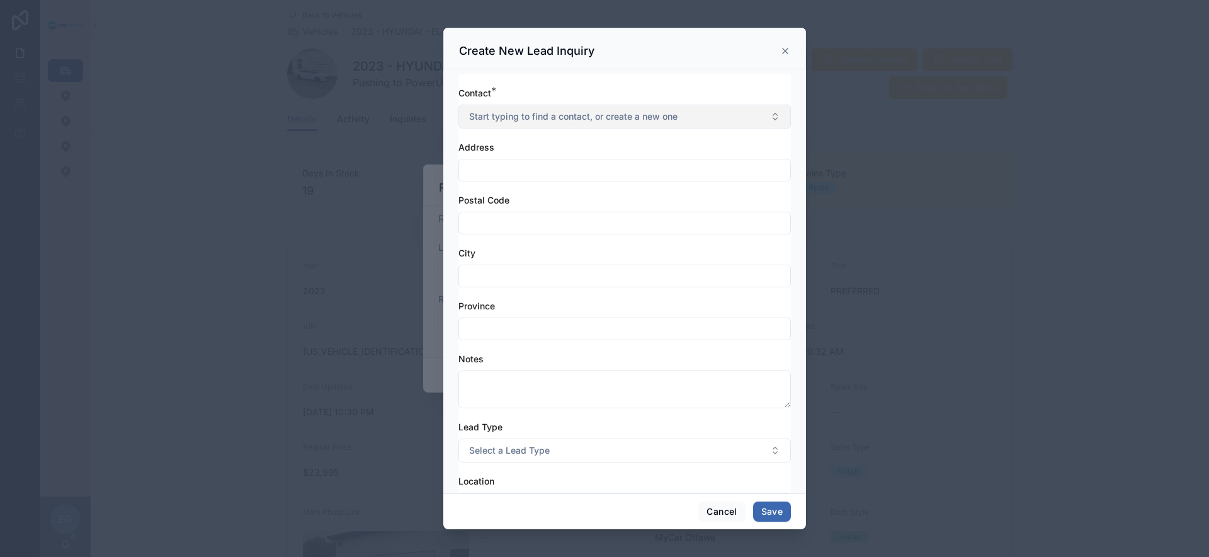
click at [602, 114] on span "Start typing to find a contact, or create a new one" at bounding box center [573, 116] width 208 height 13
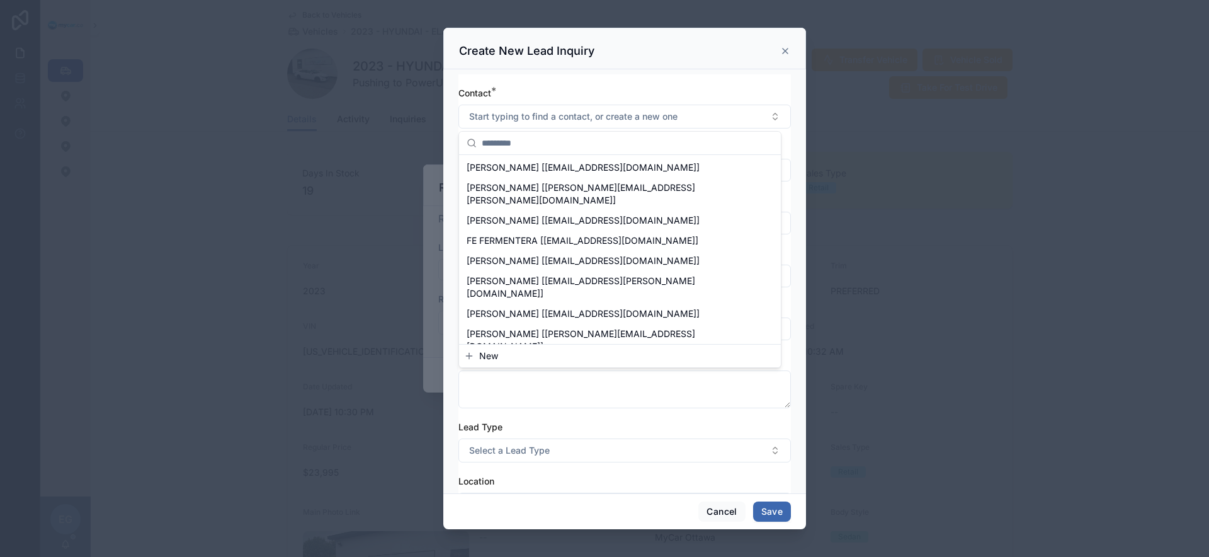
click at [544, 354] on button "New" at bounding box center [620, 355] width 312 height 13
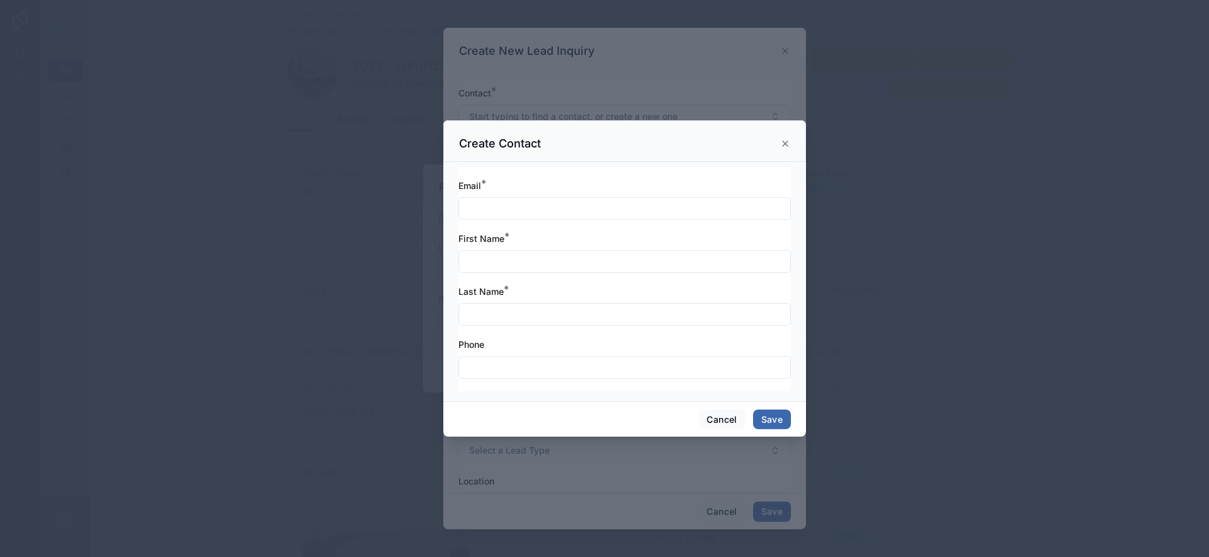
click at [587, 204] on input "text" at bounding box center [624, 209] width 331 height 18
type input "**********"
type input "******"
type input "********"
click at [775, 422] on button "Save" at bounding box center [772, 419] width 38 height 20
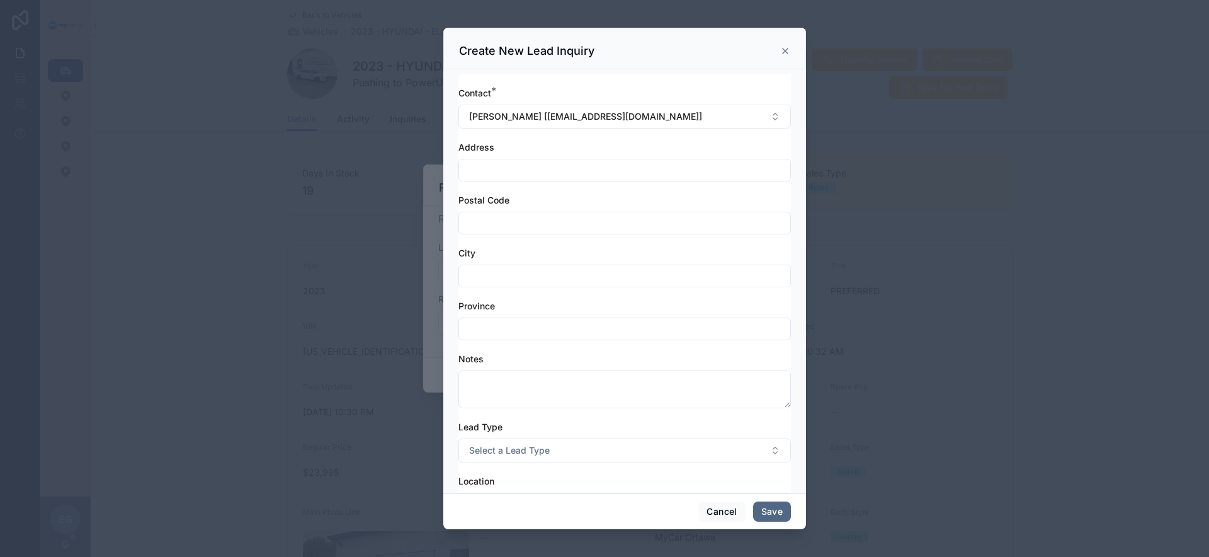
click at [783, 512] on button "Save" at bounding box center [772, 511] width 38 height 20
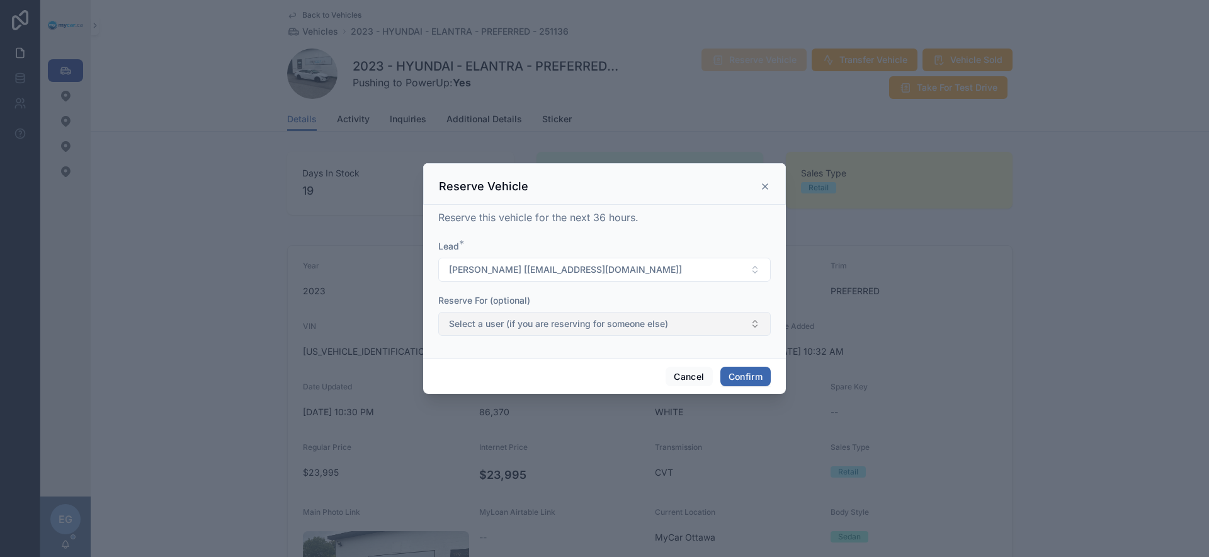
click at [689, 327] on button "Select a user (if you are reserving for someone else)" at bounding box center [604, 324] width 332 height 24
type input "****"
drag, startPoint x: 504, startPoint y: 388, endPoint x: 502, endPoint y: 370, distance: 18.9
click at [504, 388] on div "Cancel Confirm" at bounding box center [604, 376] width 363 height 36
click at [764, 376] on button "Confirm" at bounding box center [745, 376] width 50 height 20
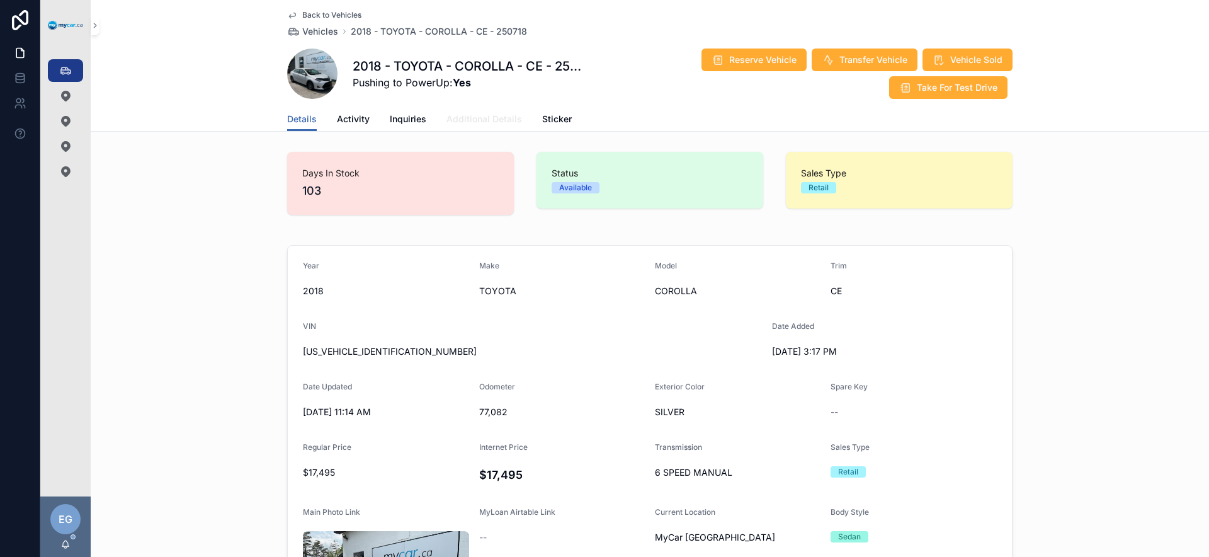
click at [485, 116] on span "Additional Details" at bounding box center [484, 119] width 76 height 13
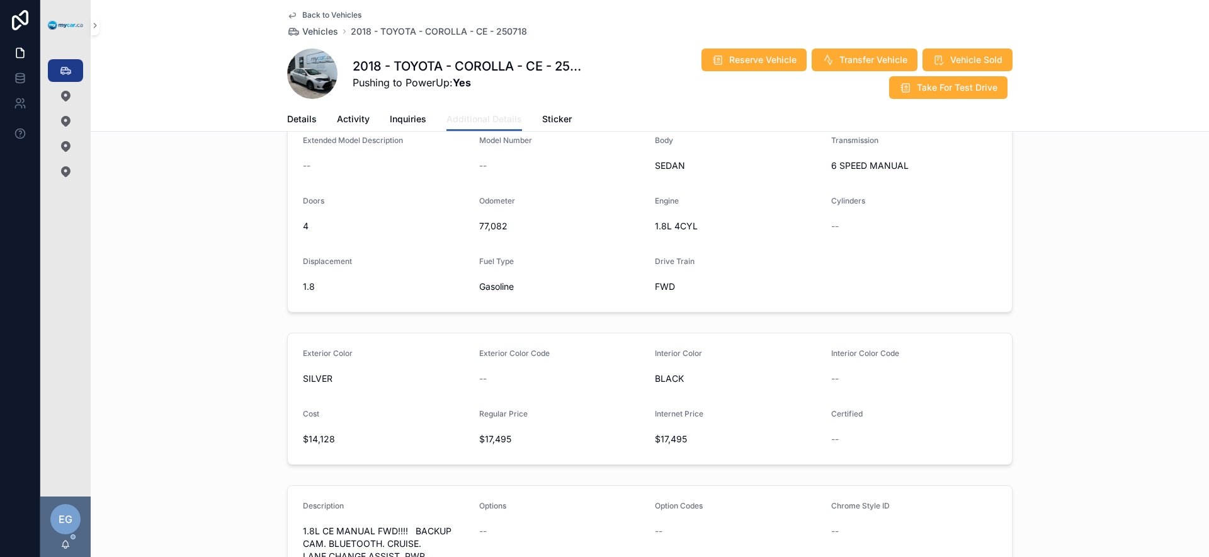
scroll to position [103, 0]
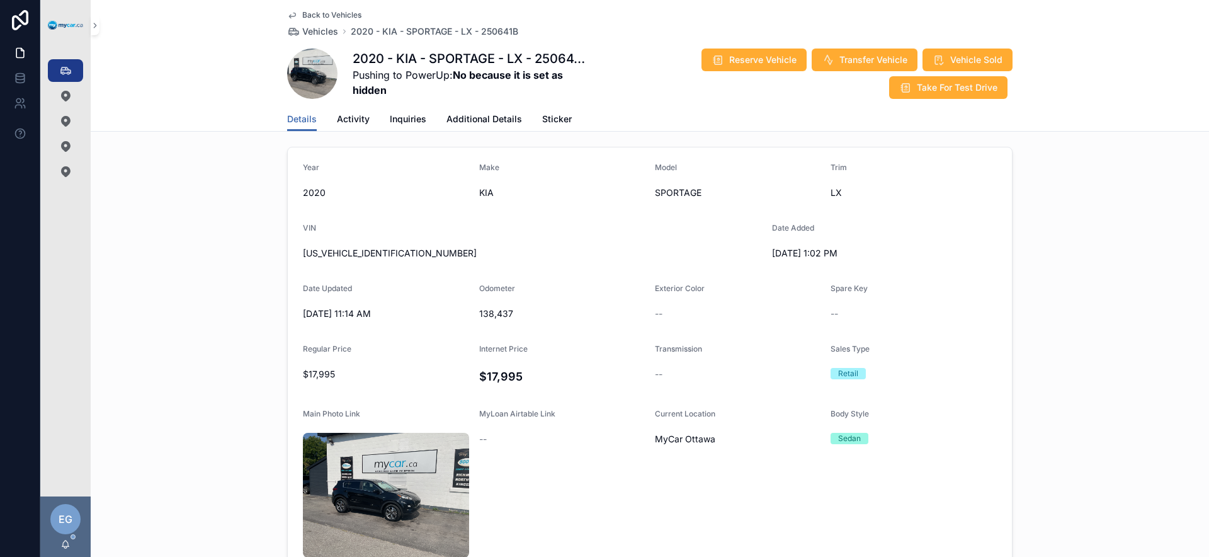
scroll to position [111, 0]
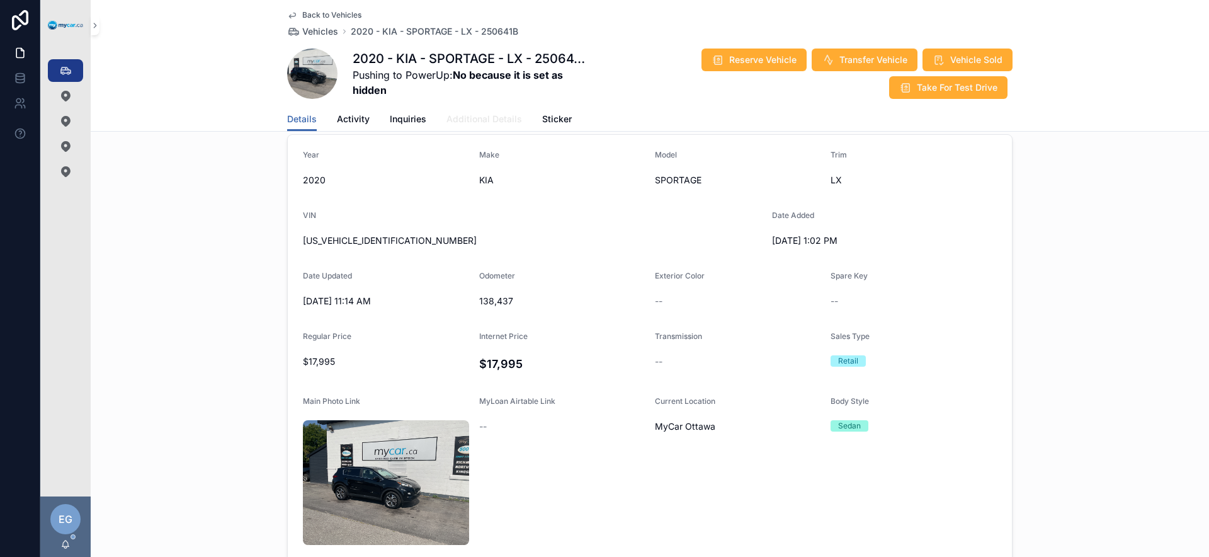
click at [492, 120] on span "Additional Details" at bounding box center [484, 119] width 76 height 13
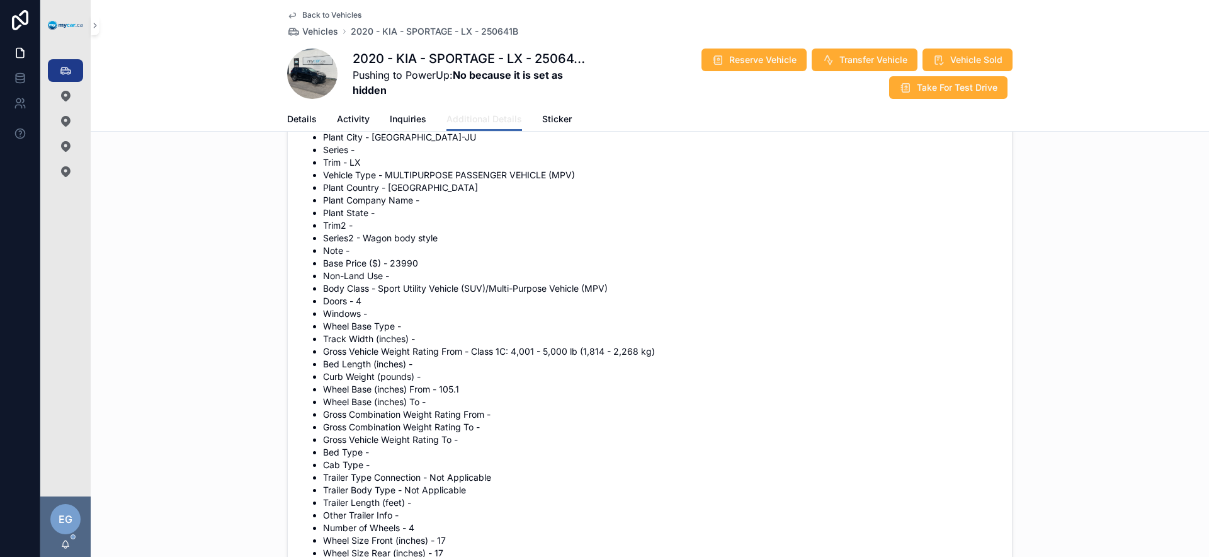
scroll to position [992, 0]
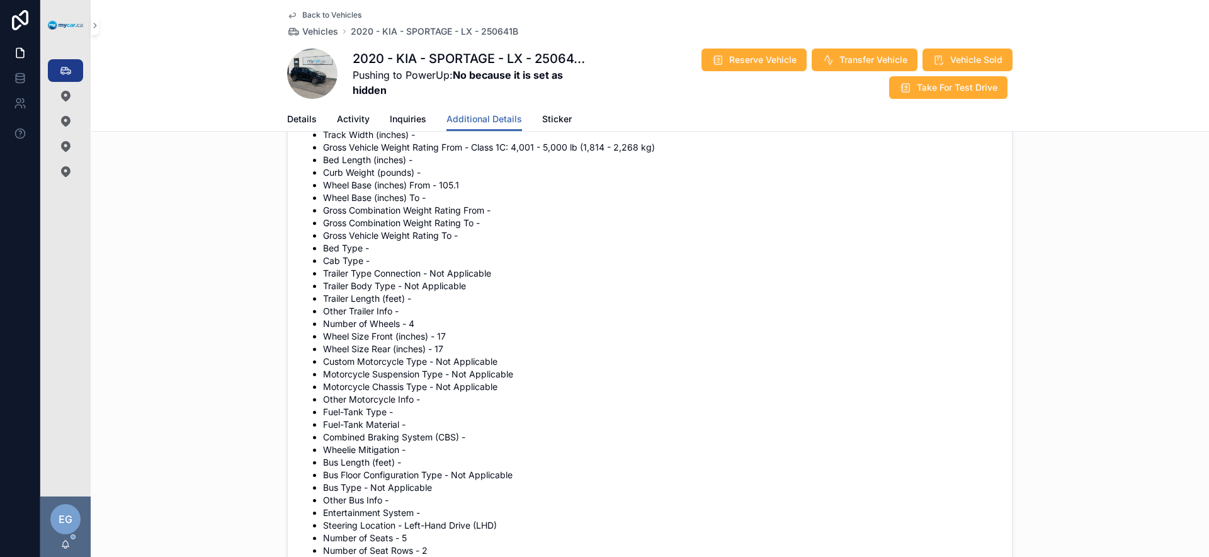
click at [311, 123] on div "Details Activity Inquiries Additional Details Sticker" at bounding box center [649, 119] width 725 height 24
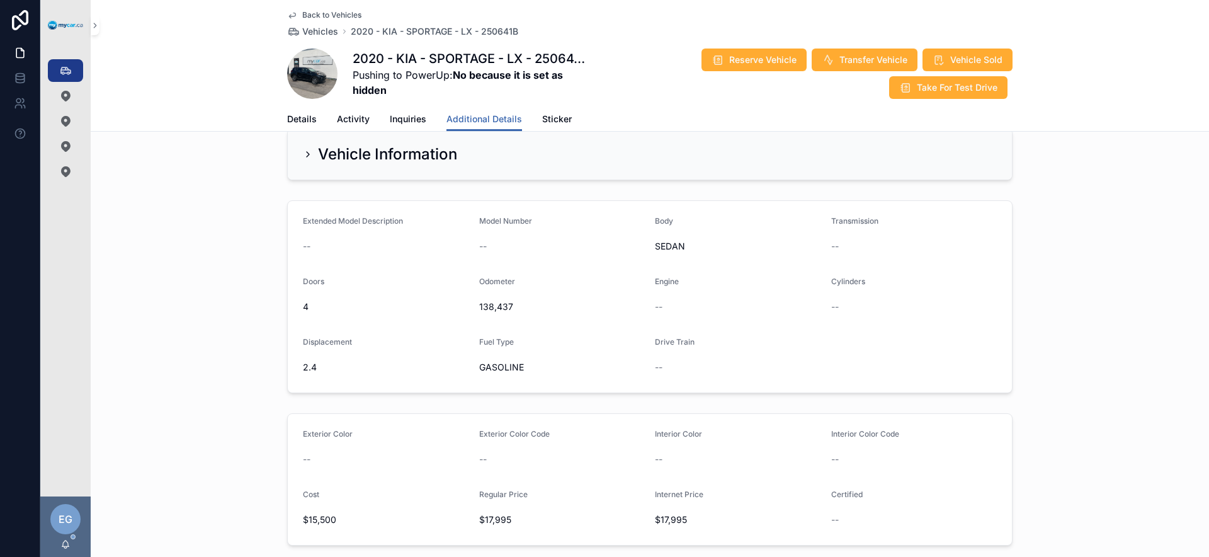
scroll to position [35, 0]
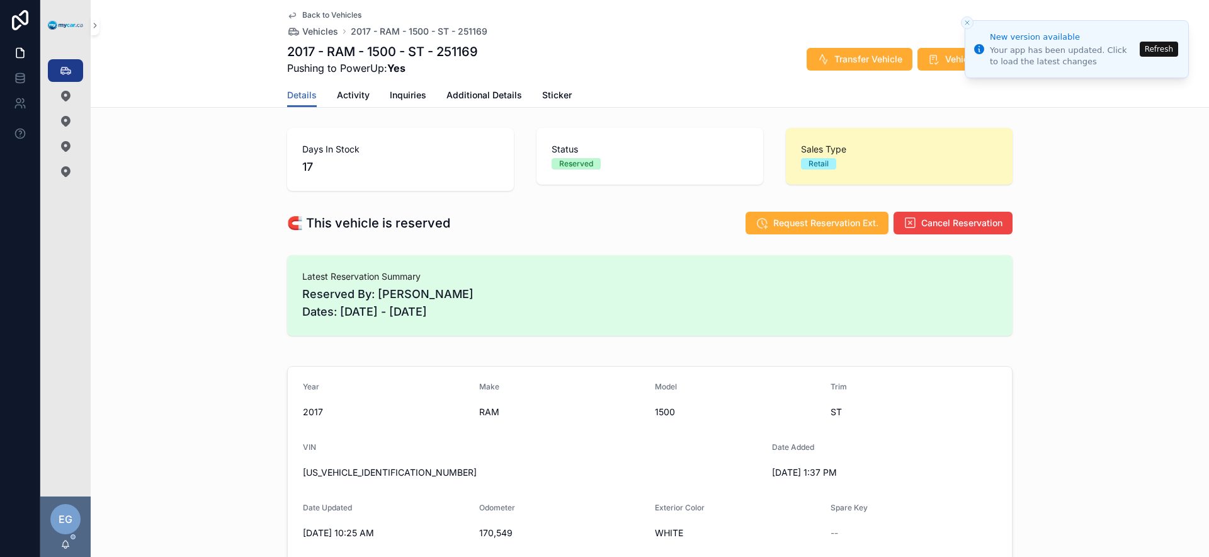
drag, startPoint x: 123, startPoint y: 206, endPoint x: 105, endPoint y: 133, distance: 75.4
click at [123, 206] on div "🧲 This vehicle is reserved Request Reservation Ext. Cancel Reservation" at bounding box center [650, 223] width 1118 height 34
click at [63, 70] on icon "scrollable content" at bounding box center [65, 70] width 13 height 13
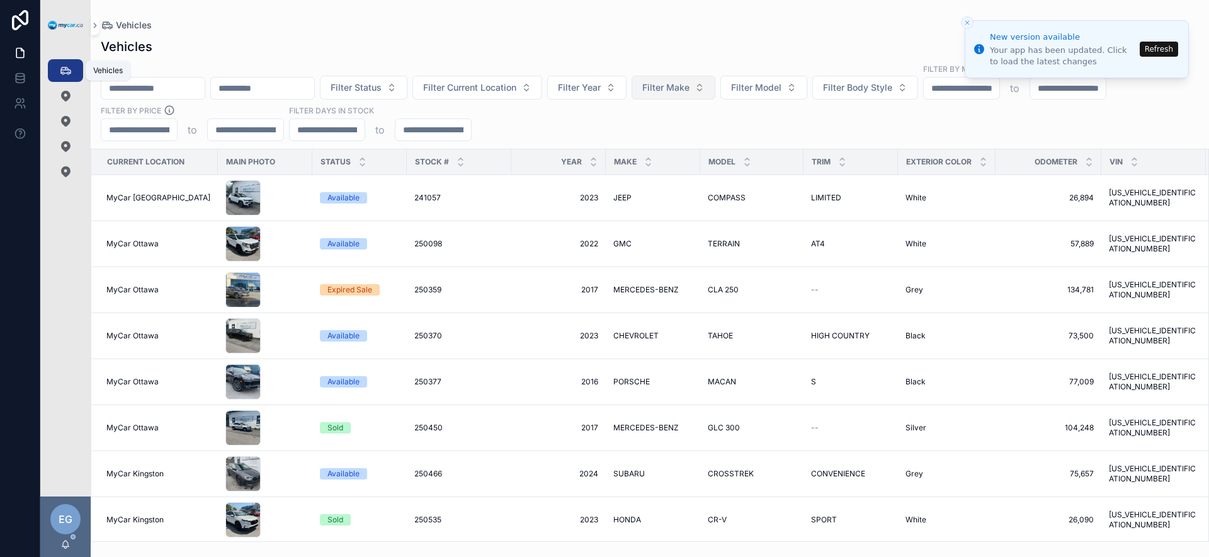
click at [639, 131] on div "Filter Status Filter Current Location Filter Year Filter Make Filter Model Filt…" at bounding box center [650, 102] width 1118 height 78
click at [626, 94] on button "Filter Year" at bounding box center [586, 88] width 79 height 24
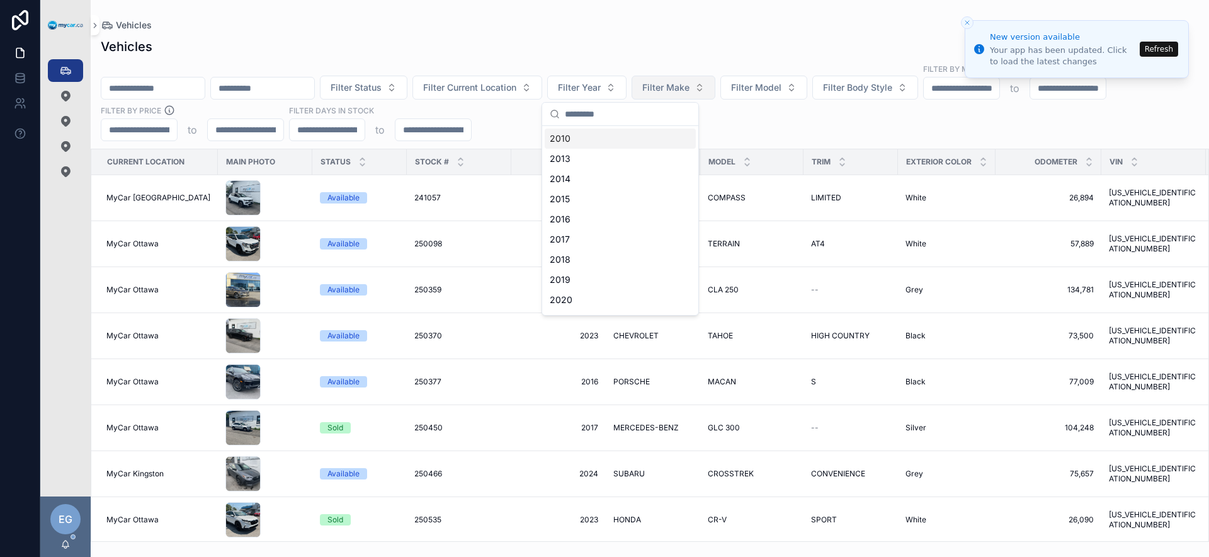
click at [689, 88] on span "Filter Make" at bounding box center [665, 87] width 47 height 13
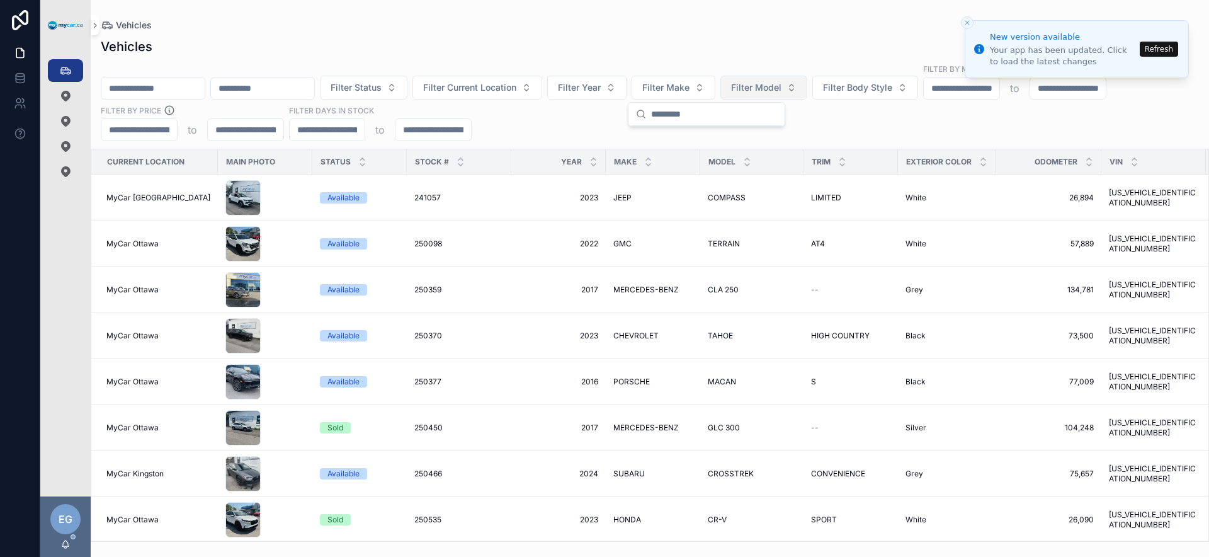
click at [807, 87] on button "Filter Model" at bounding box center [763, 88] width 87 height 24
type input "******"
click at [798, 140] on div "CROSSTREK" at bounding box center [795, 138] width 151 height 20
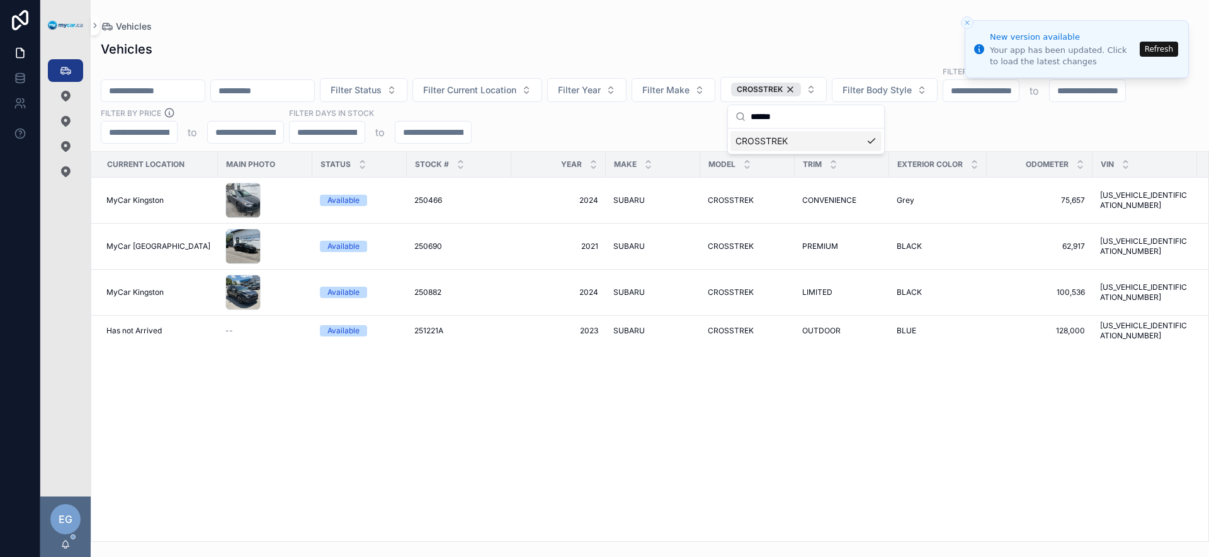
click at [587, 118] on div "Filter Status Filter Current Location Filter Year Filter Make CROSSTREK Filter …" at bounding box center [650, 104] width 1118 height 78
click at [424, 328] on span "251221A" at bounding box center [428, 330] width 29 height 10
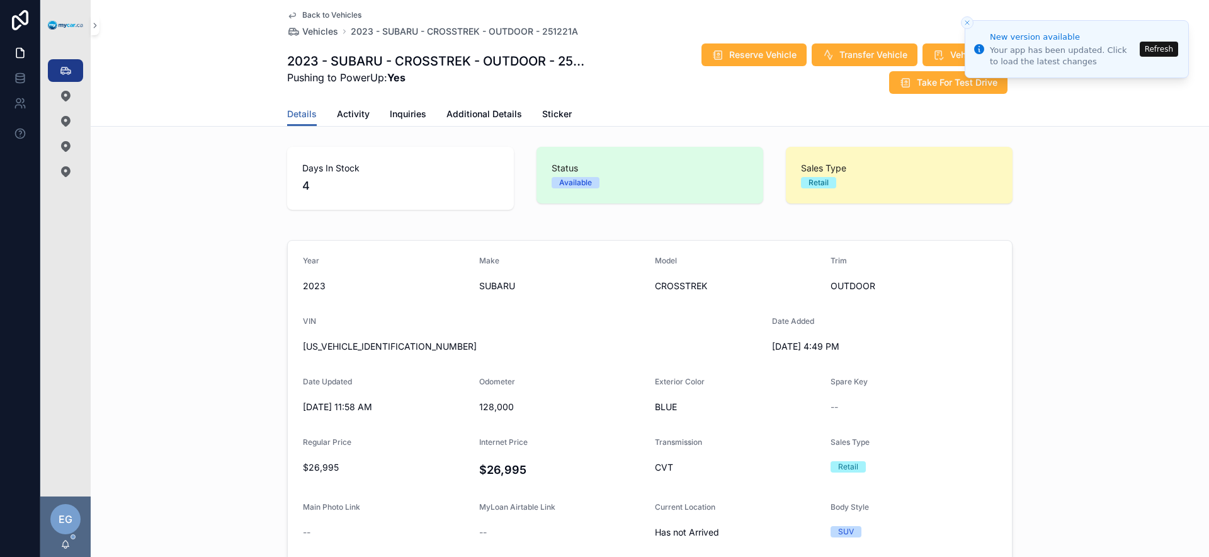
click at [968, 22] on icon "Close toast" at bounding box center [967, 23] width 8 height 8
click at [750, 59] on span "Reserve Vehicle" at bounding box center [762, 54] width 67 height 13
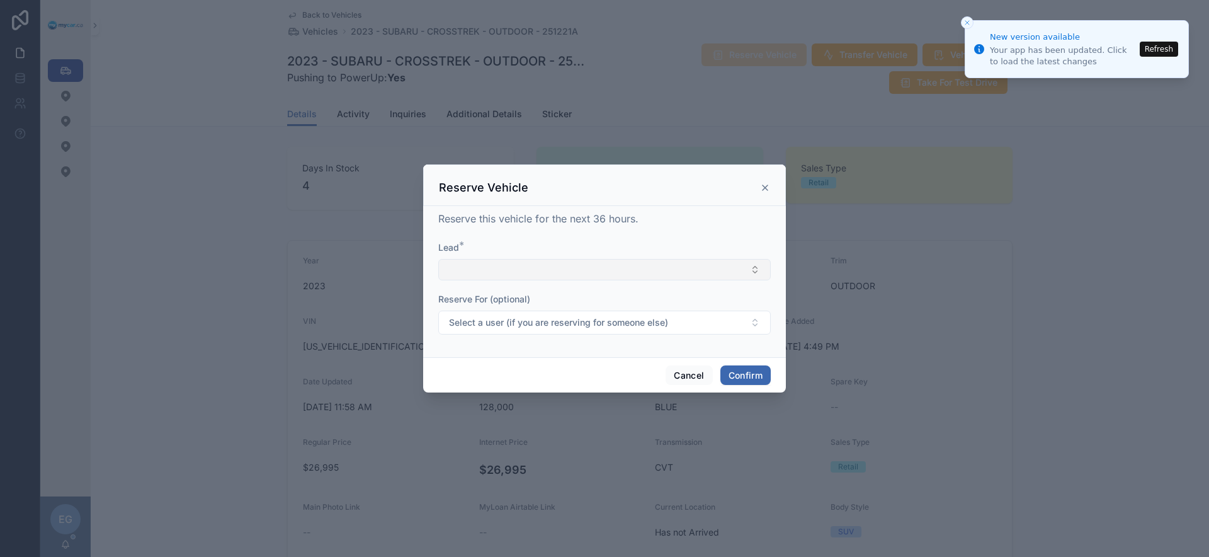
click at [597, 274] on button "Select Button" at bounding box center [604, 269] width 332 height 21
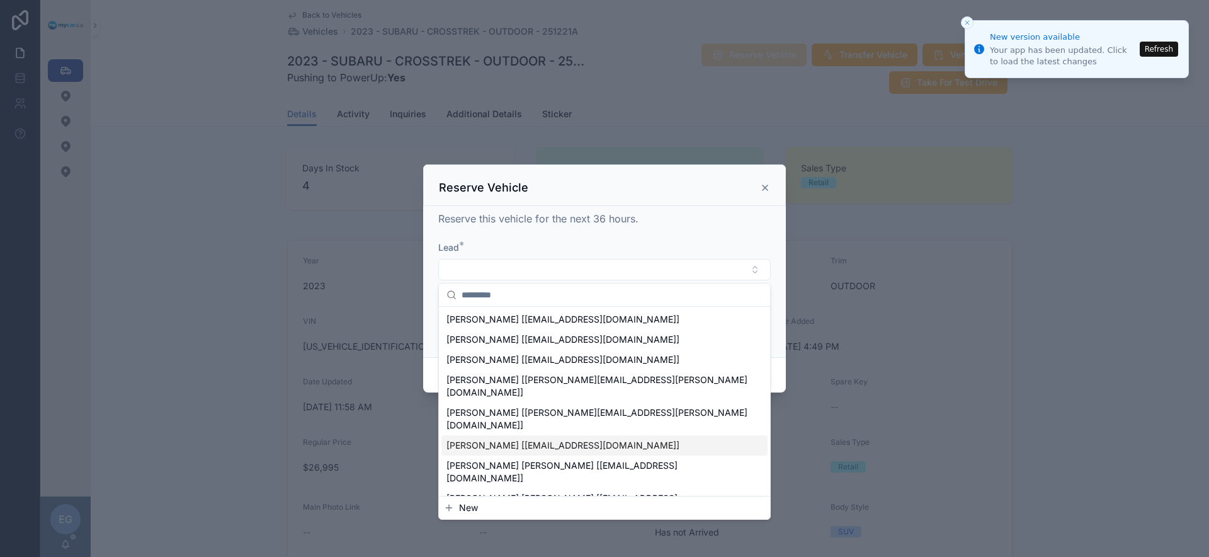
click at [482, 509] on button "New" at bounding box center [604, 507] width 321 height 13
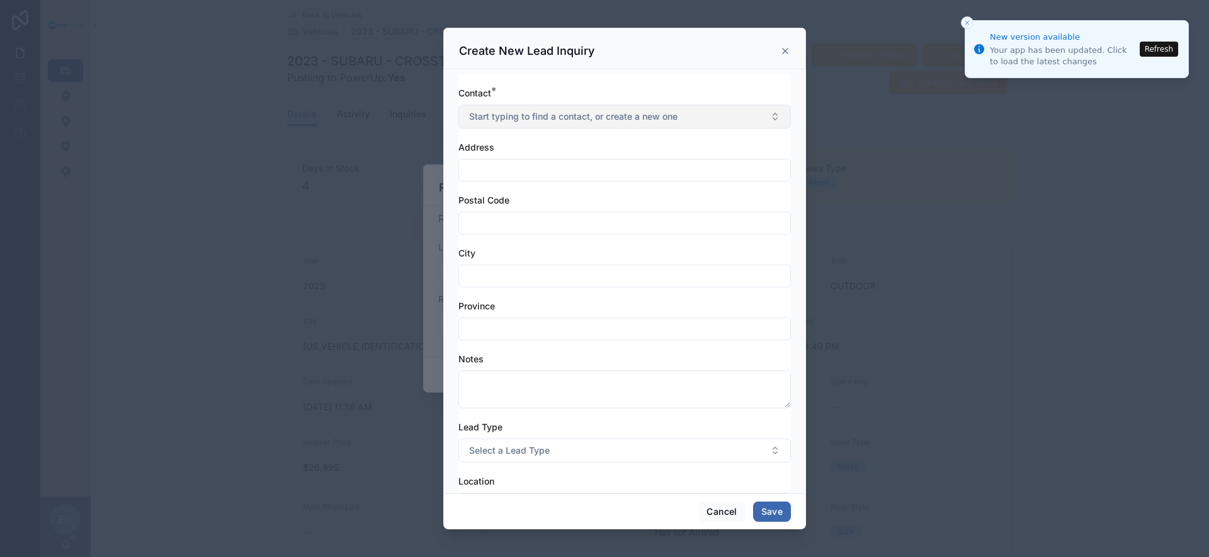
click at [612, 126] on button "Start typing to find a contact, or create a new one" at bounding box center [624, 117] width 332 height 24
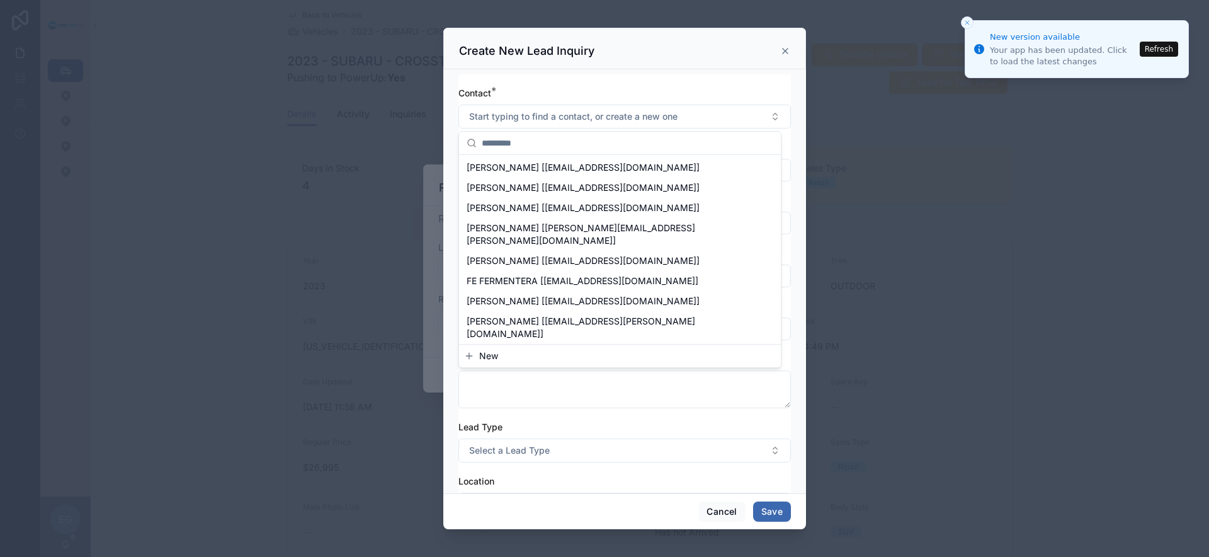
click at [526, 353] on button "New" at bounding box center [620, 355] width 312 height 13
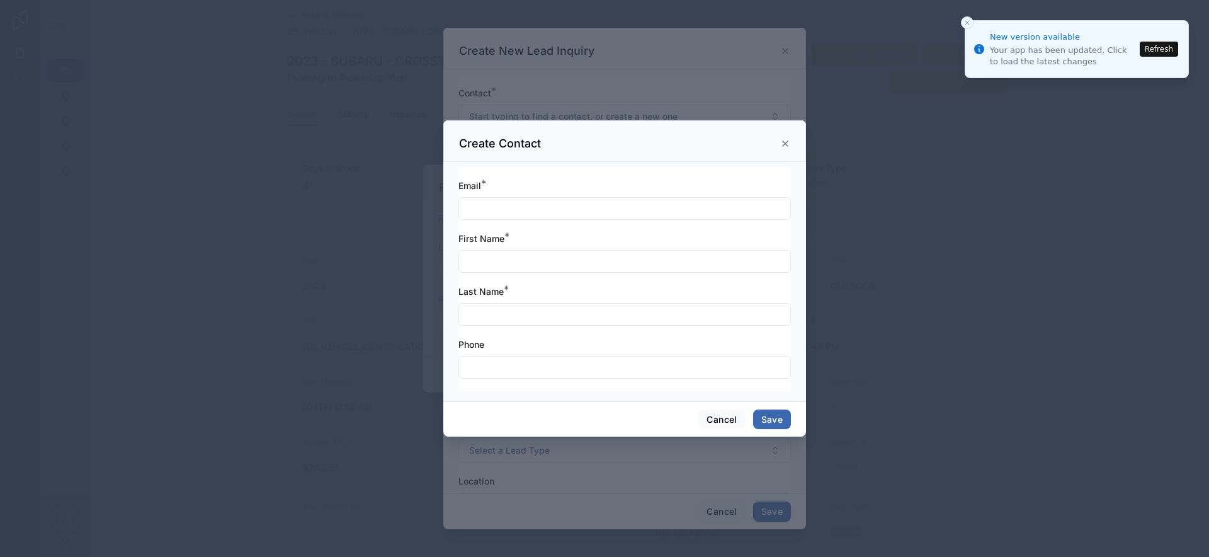
click at [585, 212] on input "text" at bounding box center [624, 209] width 331 height 18
type input "**********"
type input "********"
type input "******"
click at [769, 423] on button "Save" at bounding box center [772, 419] width 38 height 20
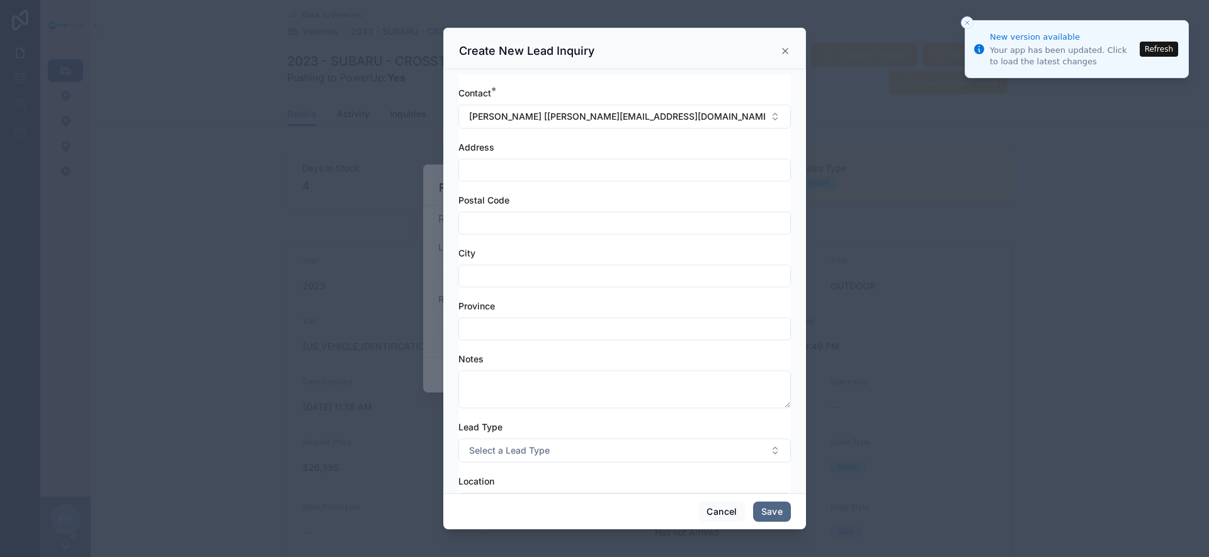
click at [777, 506] on button "Save" at bounding box center [772, 511] width 38 height 20
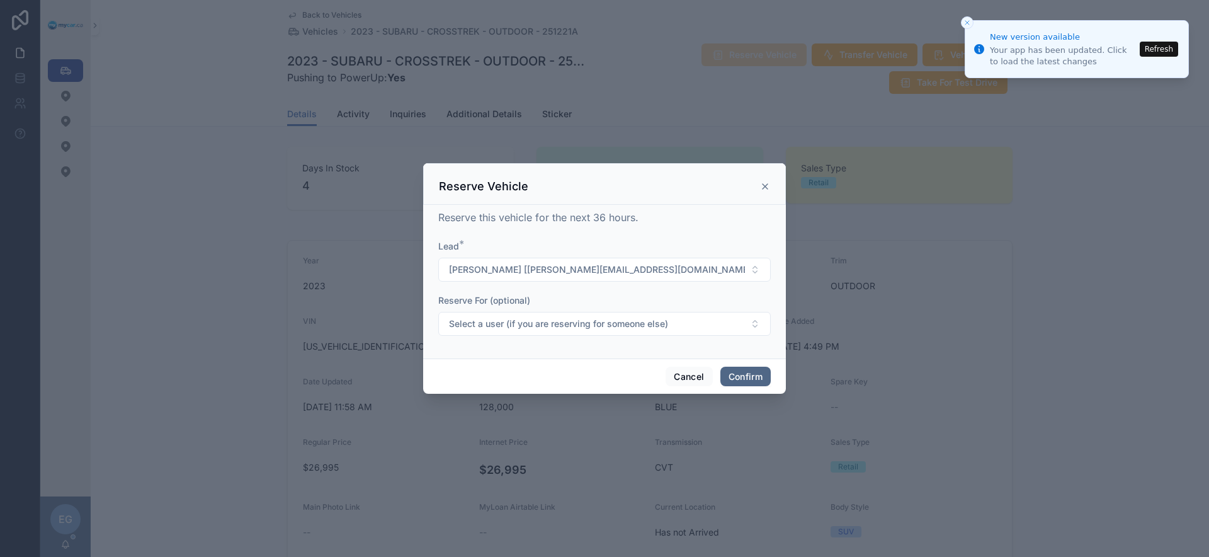
click at [748, 380] on button "Confirm" at bounding box center [745, 376] width 50 height 20
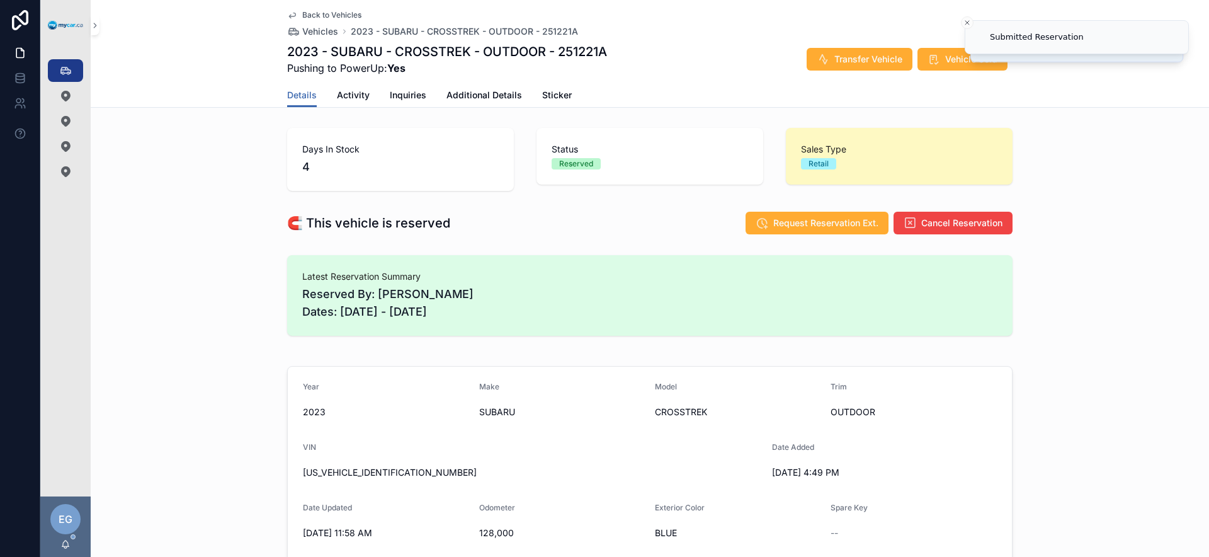
click at [193, 230] on div "🧲 This vehicle is reserved Request Reservation Ext. Cancel Reservation" at bounding box center [650, 223] width 1118 height 34
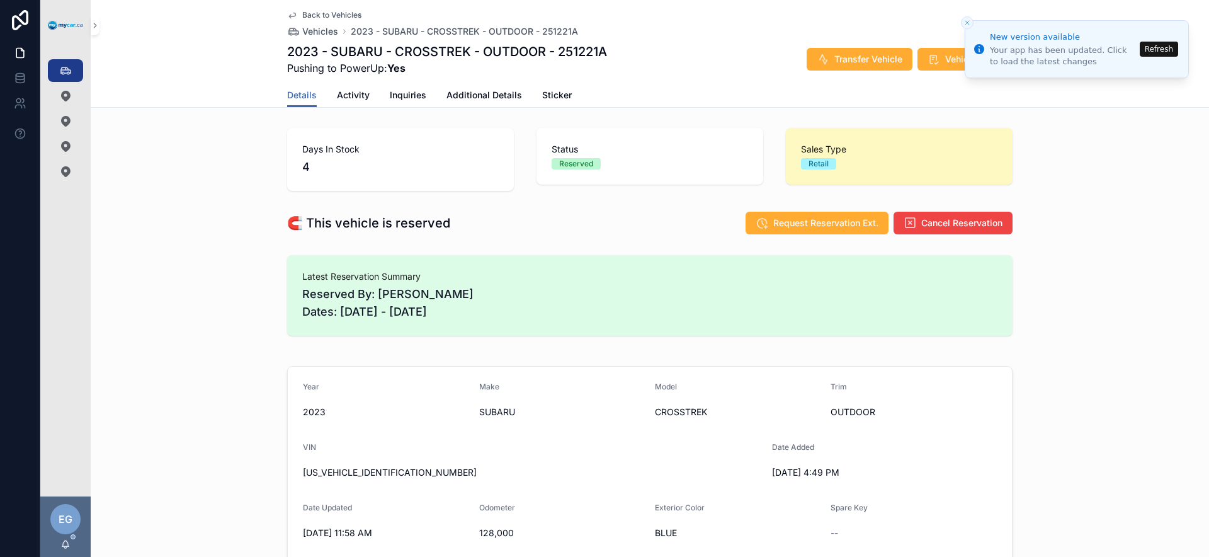
drag, startPoint x: 660, startPoint y: 218, endPoint x: 580, endPoint y: 218, distance: 80.6
click at [660, 218] on div "🧲 This vehicle is reserved Request Reservation Ext. Cancel Reservation" at bounding box center [649, 223] width 725 height 24
click at [64, 66] on icon "scrollable content" at bounding box center [65, 70] width 13 height 13
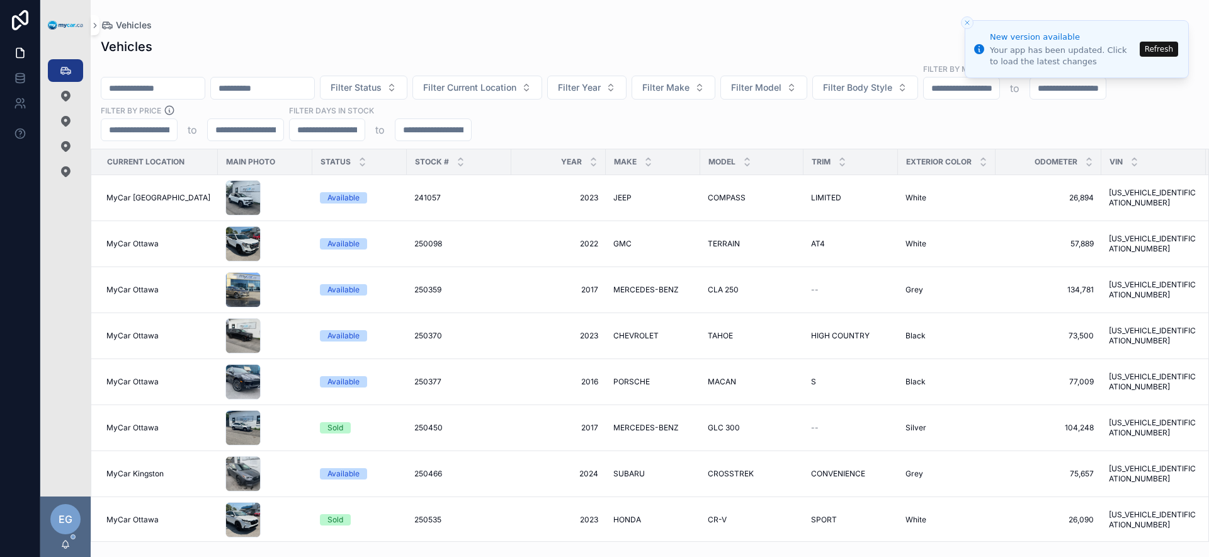
click at [963, 23] on icon "Close toast" at bounding box center [967, 23] width 8 height 8
drag, startPoint x: 590, startPoint y: 125, endPoint x: 554, endPoint y: 116, distance: 37.0
click at [589, 125] on div "Filter Status Filter Current Location Filter Year Filter Make Filter Model Filt…" at bounding box center [650, 102] width 1118 height 78
click at [314, 87] on input "scrollable content" at bounding box center [262, 88] width 103 height 18
paste input "**********"
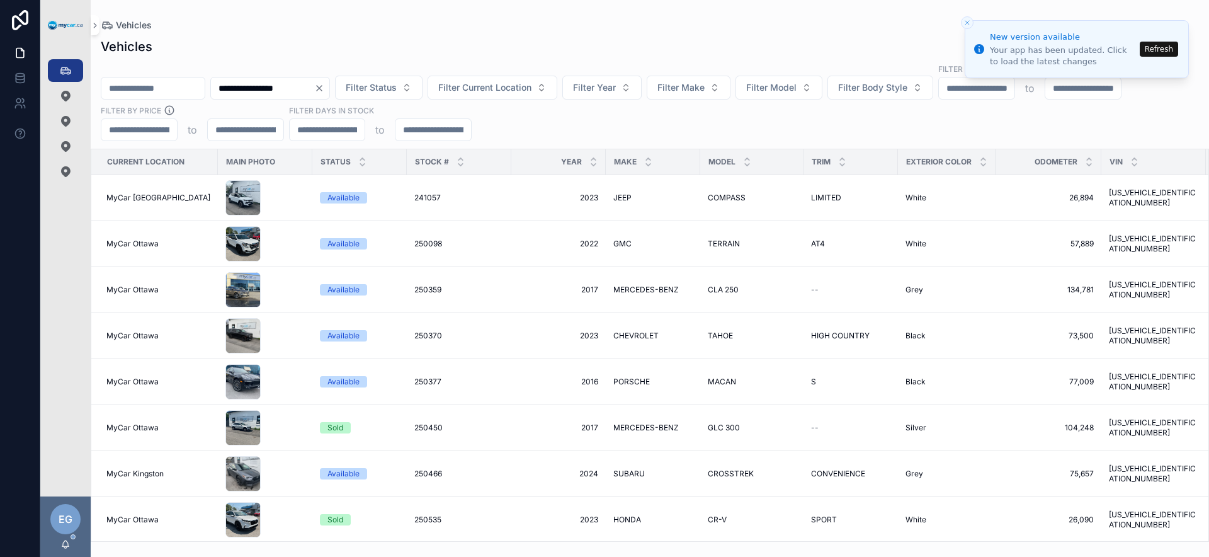
type input "**********"
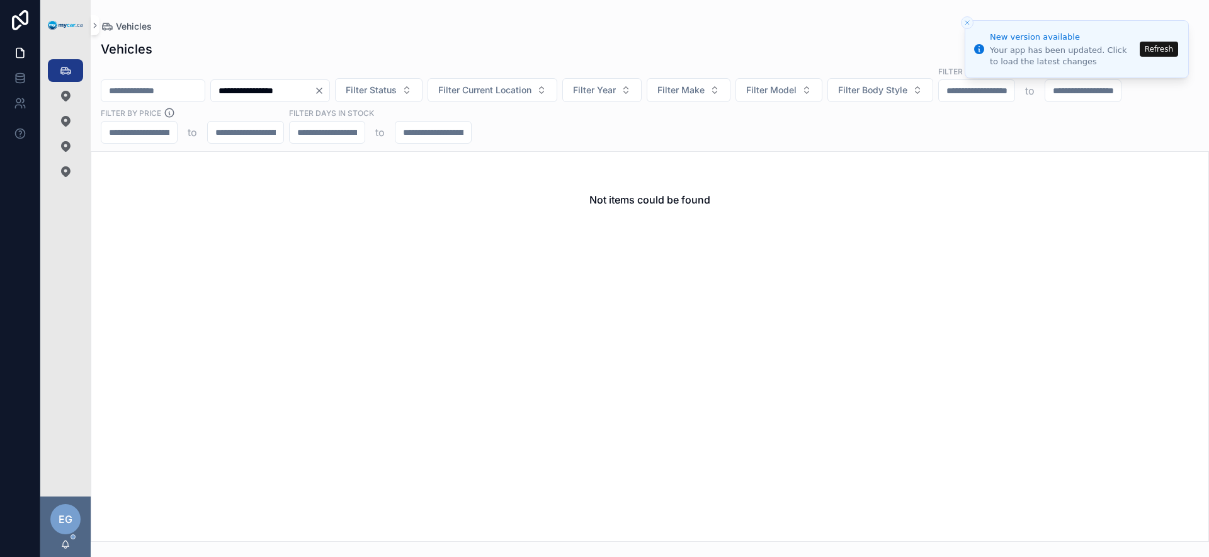
drag, startPoint x: 673, startPoint y: 123, endPoint x: 1178, endPoint y: 155, distance: 506.0
click at [711, 120] on div "**********" at bounding box center [650, 104] width 1118 height 78
click at [642, 94] on button "Filter Year" at bounding box center [601, 90] width 79 height 24
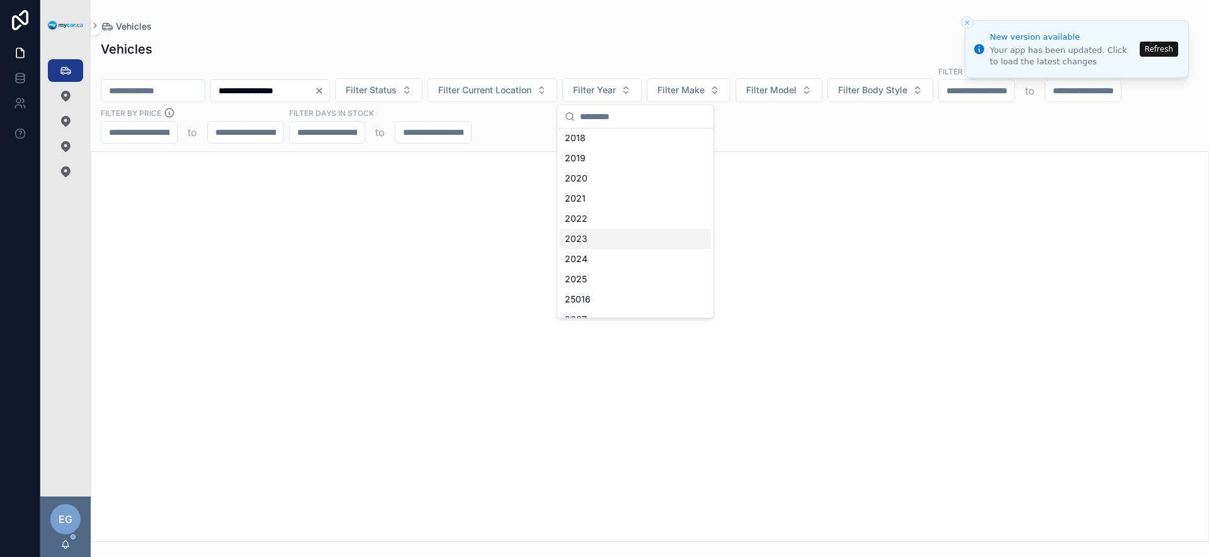
click at [615, 236] on div "2023" at bounding box center [635, 239] width 151 height 20
click at [832, 222] on div "scrollable content" at bounding box center [650, 346] width 1118 height 390
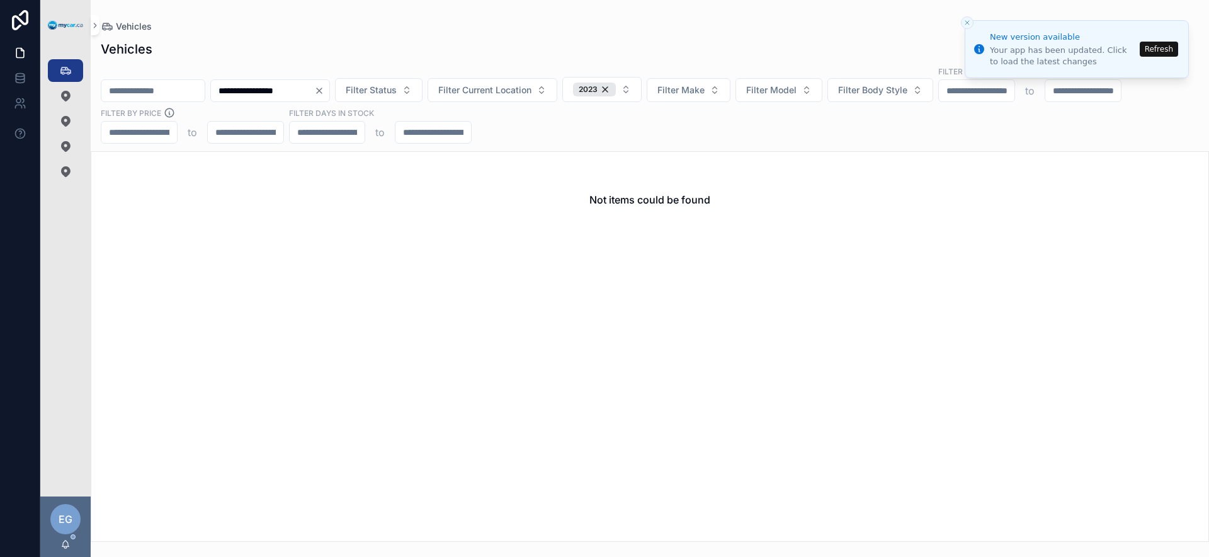
click at [796, 203] on div "Not items could be found" at bounding box center [649, 200] width 1117 height 96
click at [324, 90] on icon "Clear" at bounding box center [319, 91] width 10 height 10
click at [689, 93] on span "Filter Make" at bounding box center [665, 90] width 47 height 13
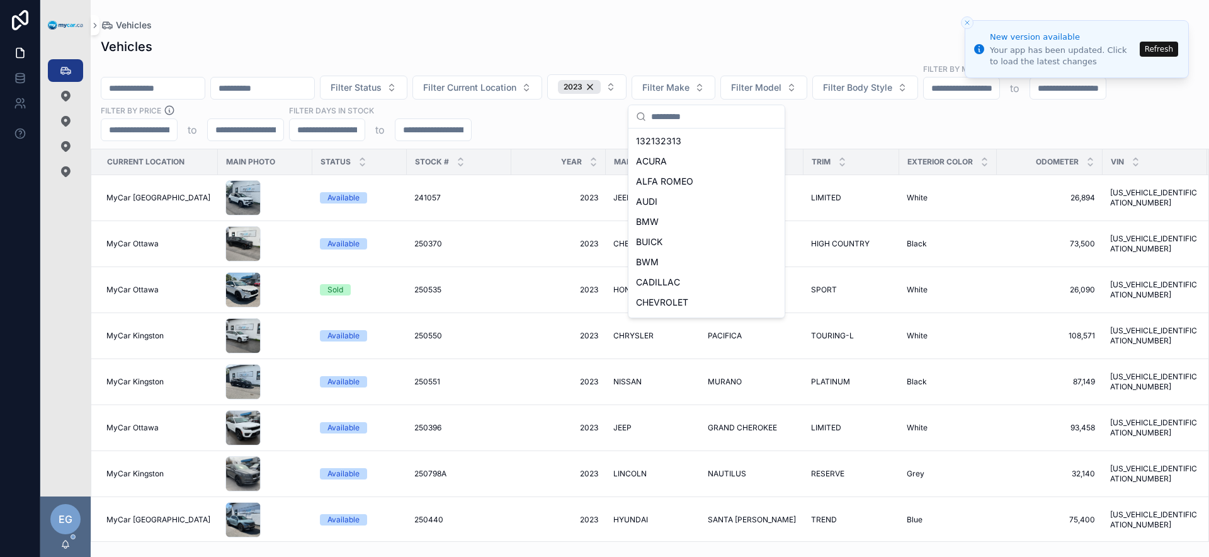
scroll to position [582, 0]
click at [701, 203] on div "SUBARU" at bounding box center [706, 201] width 151 height 20
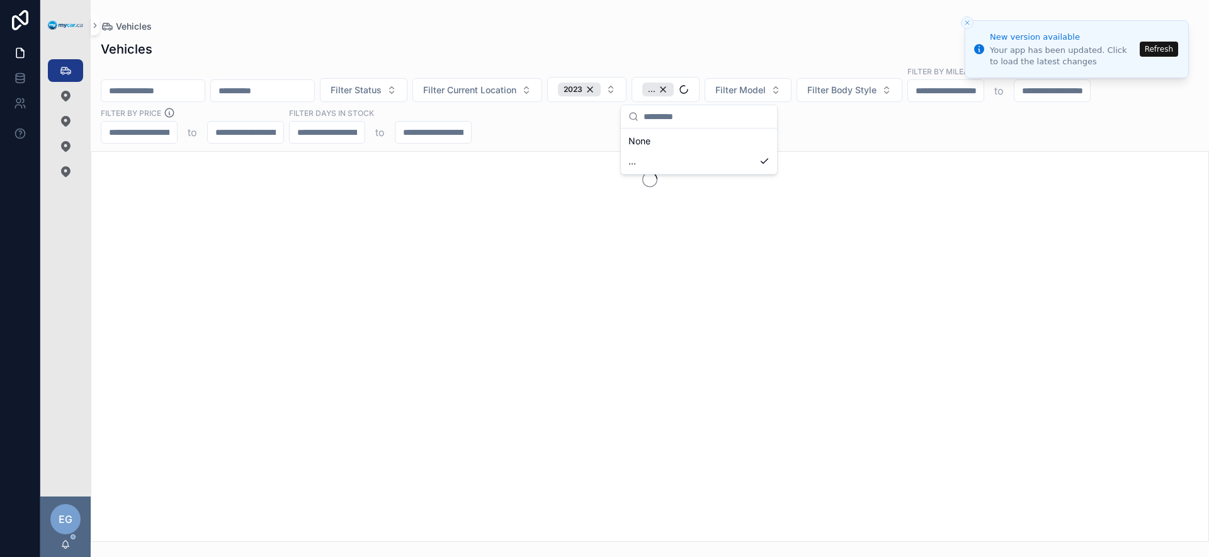
click at [898, 129] on div "Filter Status Filter Current Location 2023 ... Filter Model Filter Body Style F…" at bounding box center [650, 104] width 1118 height 78
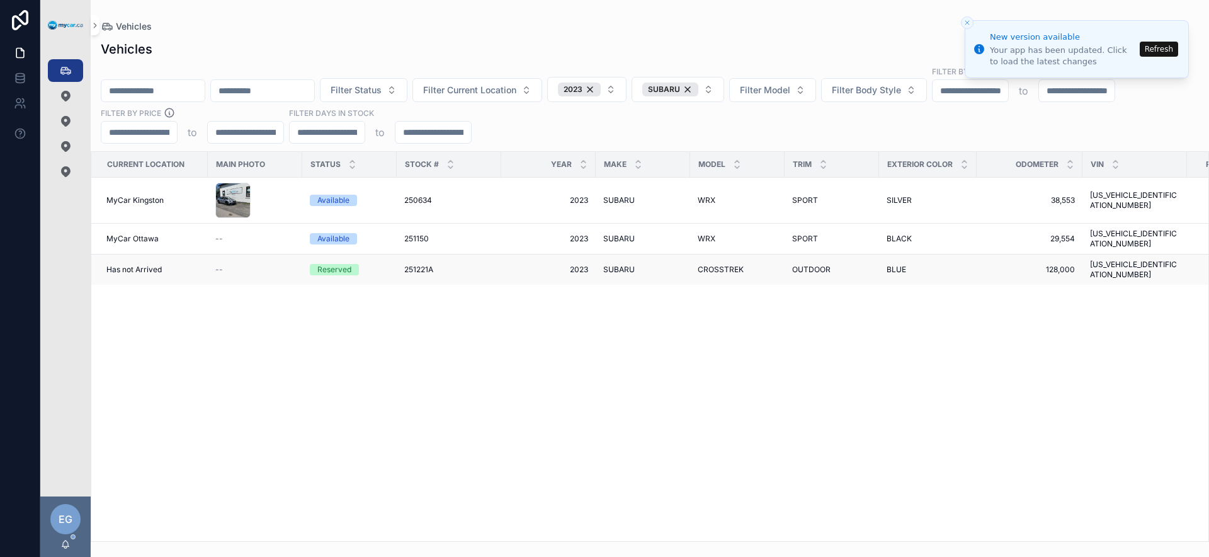
click at [489, 264] on div "251221A 251221A" at bounding box center [448, 269] width 89 height 10
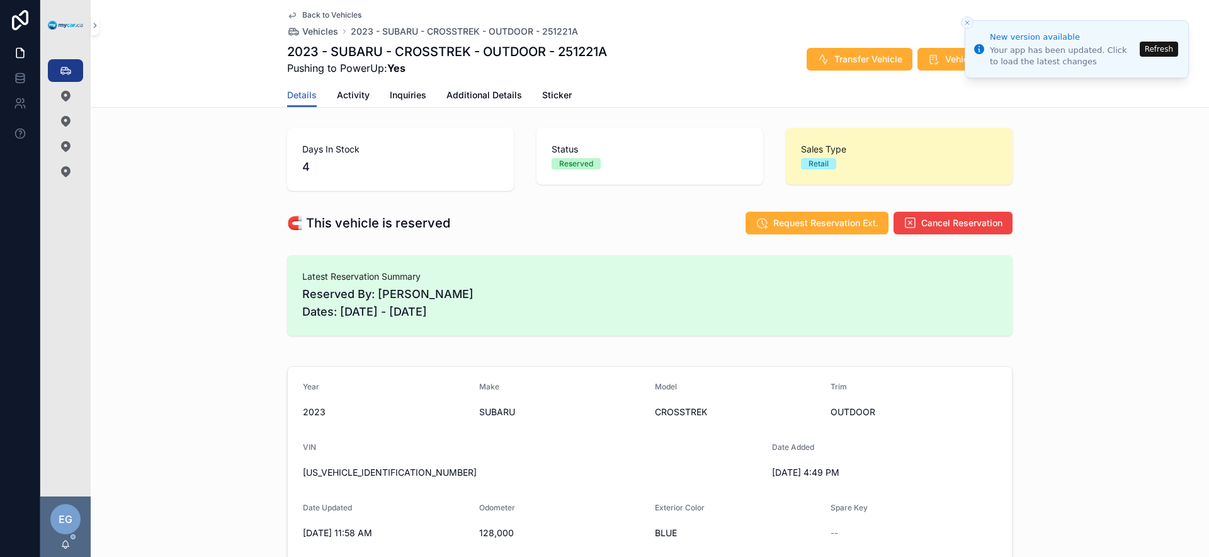
click at [357, 472] on span "JF2GTHSC0PH244580" at bounding box center [532, 472] width 459 height 13
copy span "JF2GTHSC0PH244580"
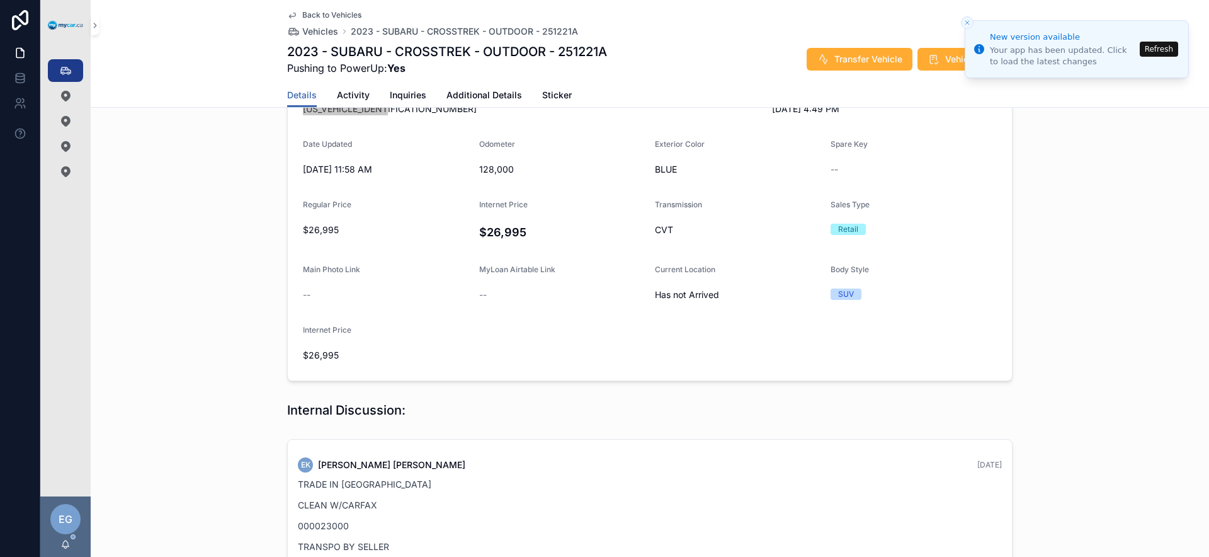
scroll to position [348, 0]
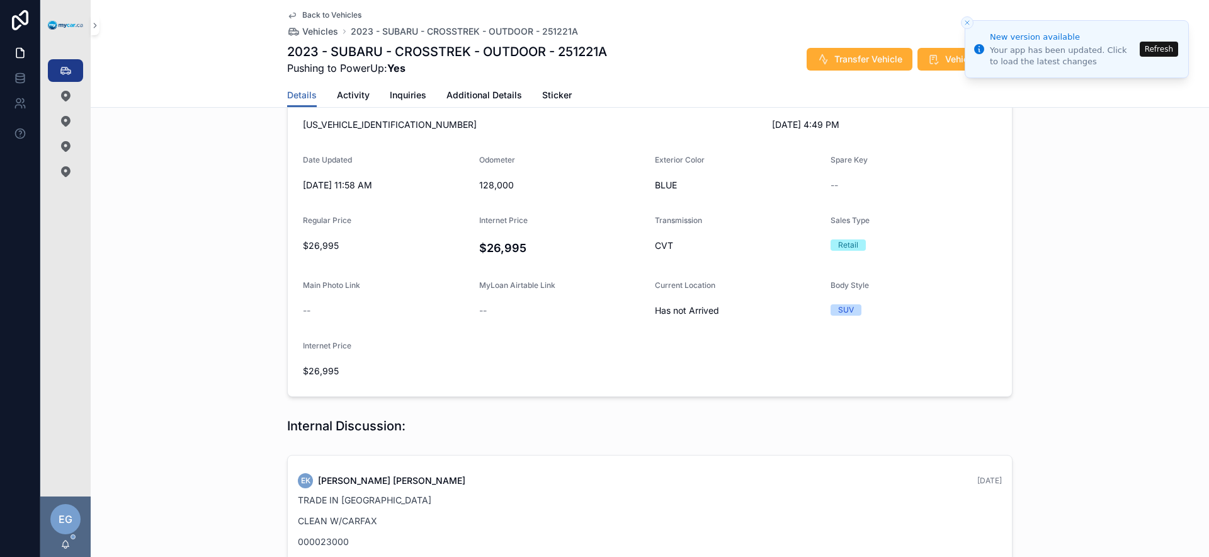
click at [183, 196] on div "Year 2023 Make SUBARU Model CROSSTREK Trim OUTDOOR VIN JF2GTHSC0PH244580 Date A…" at bounding box center [650, 207] width 1118 height 388
click at [67, 73] on icon "scrollable content" at bounding box center [65, 70] width 13 height 13
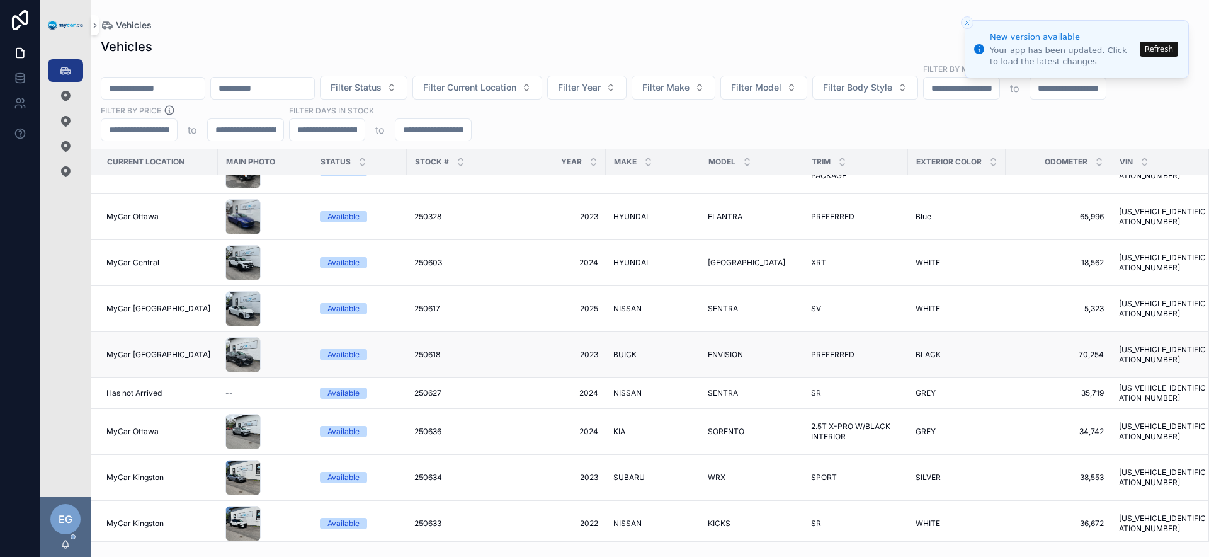
scroll to position [997, 0]
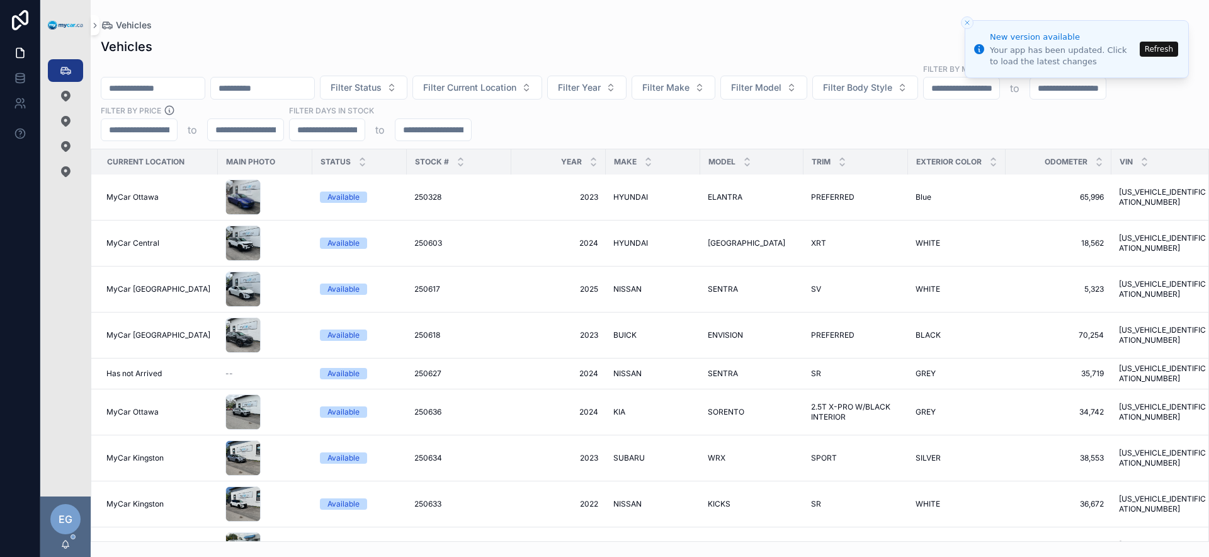
drag, startPoint x: 717, startPoint y: 127, endPoint x: 740, endPoint y: 109, distance: 28.7
click at [720, 125] on div "Filter Status Filter Current Location Filter Year Filter Make Filter Model Filt…" at bounding box center [650, 102] width 1118 height 78
click at [807, 85] on button "Filter Model" at bounding box center [763, 88] width 87 height 24
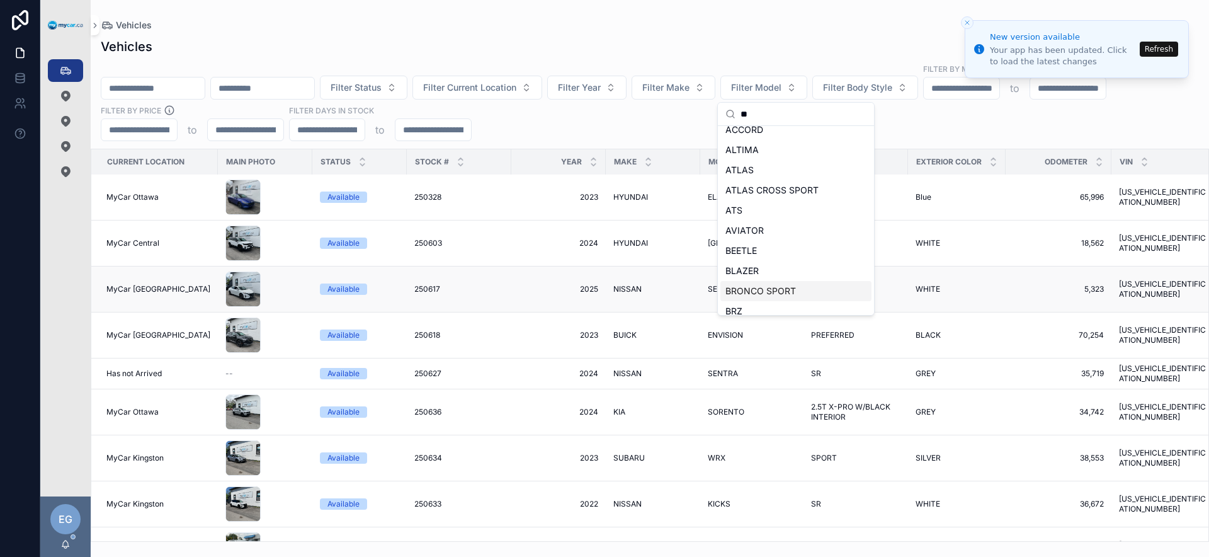
scroll to position [0, 0]
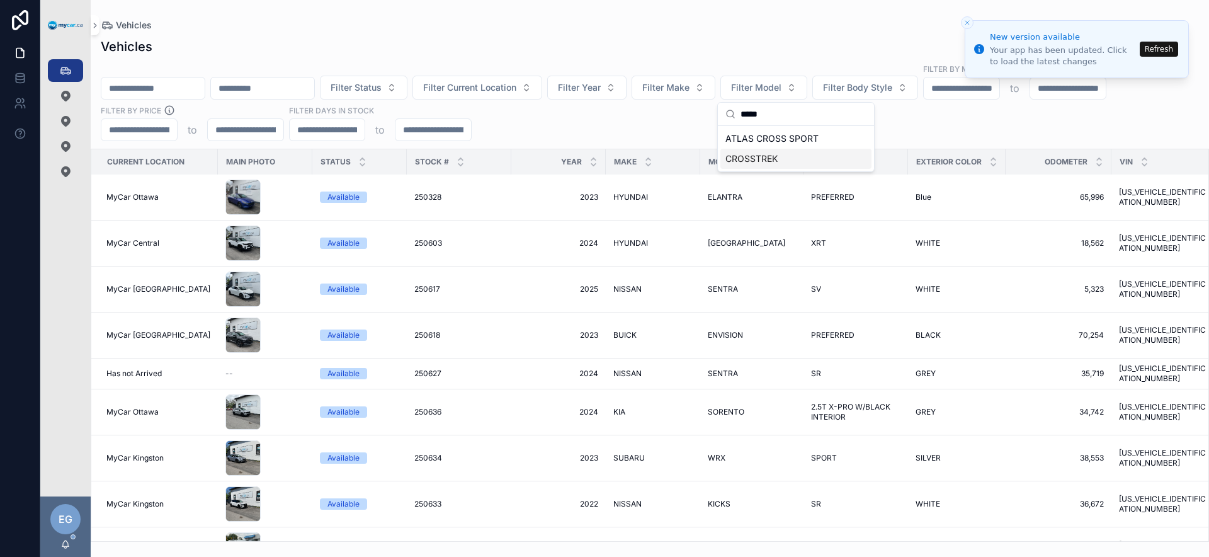
type input "*****"
click at [767, 152] on span "CROSSTREK" at bounding box center [751, 158] width 52 height 13
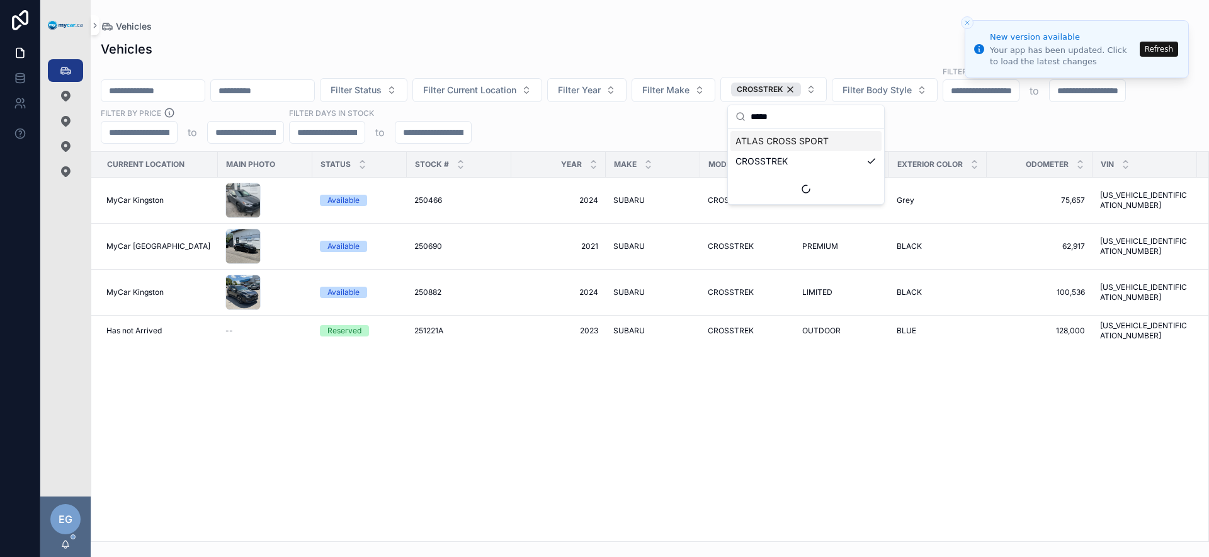
click at [1000, 127] on div "Filter Status Filter Current Location Filter Year Filter Make CROSSTREK Filter …" at bounding box center [650, 104] width 1118 height 78
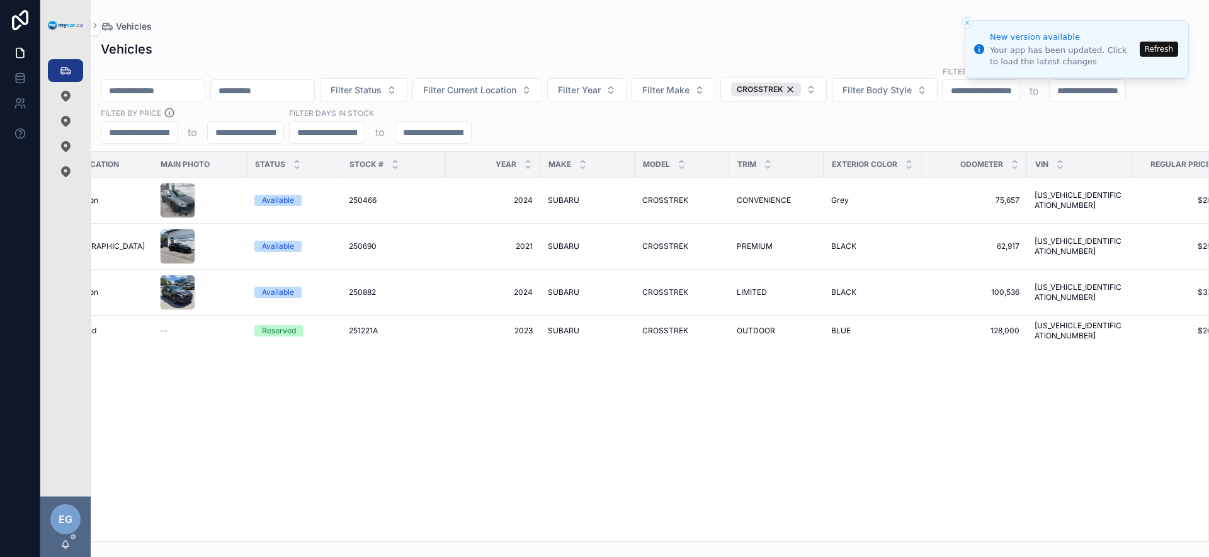
scroll to position [0, 54]
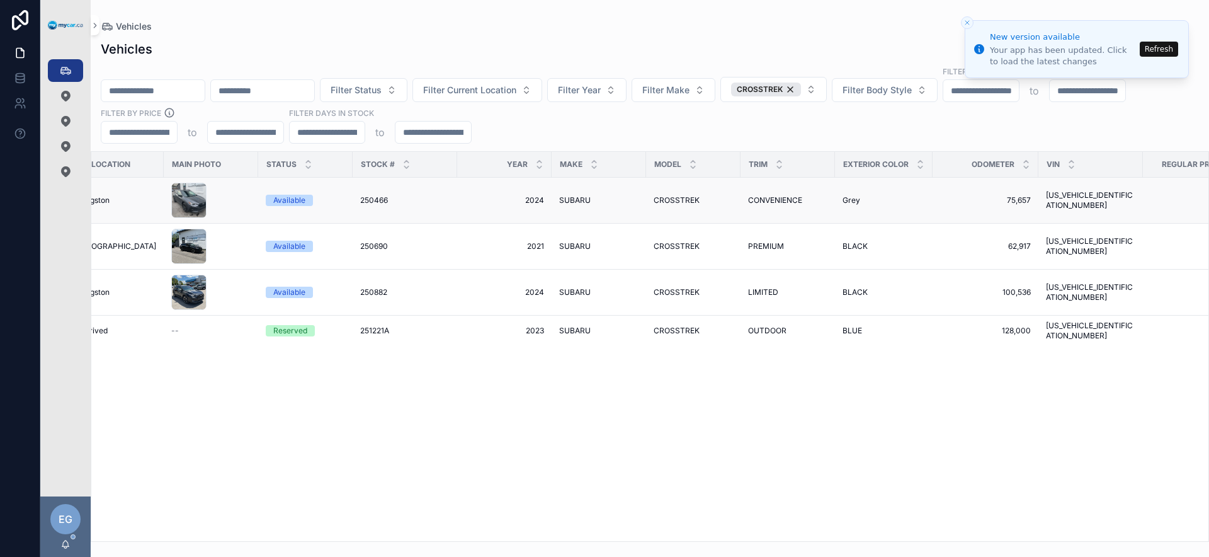
click at [777, 198] on span "CONVENIENCE" at bounding box center [775, 200] width 54 height 10
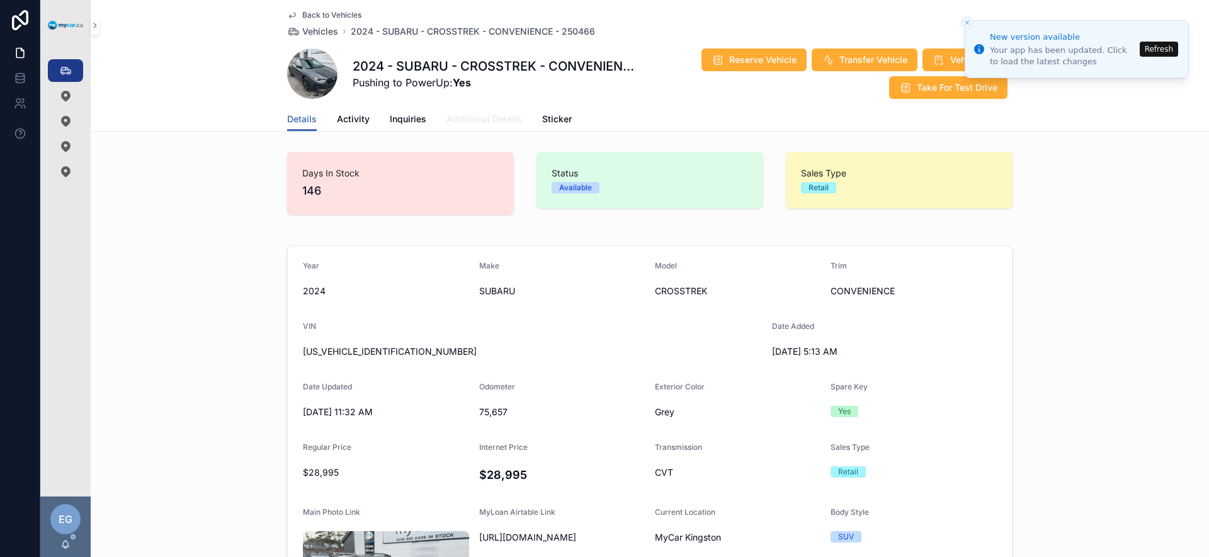
click at [495, 122] on span "Additional Details" at bounding box center [484, 119] width 76 height 13
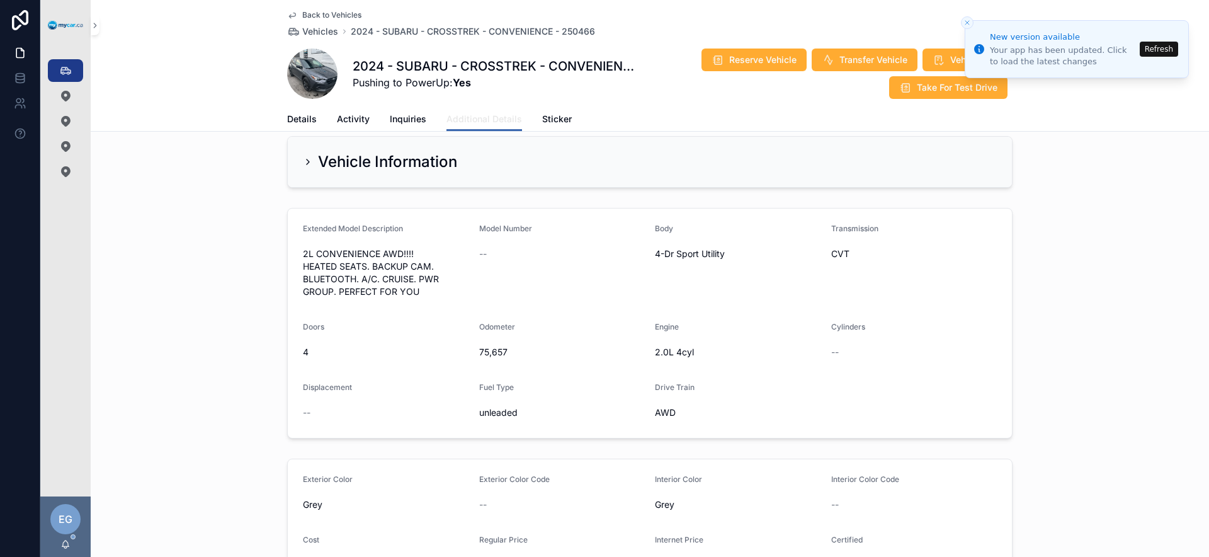
scroll to position [47, 0]
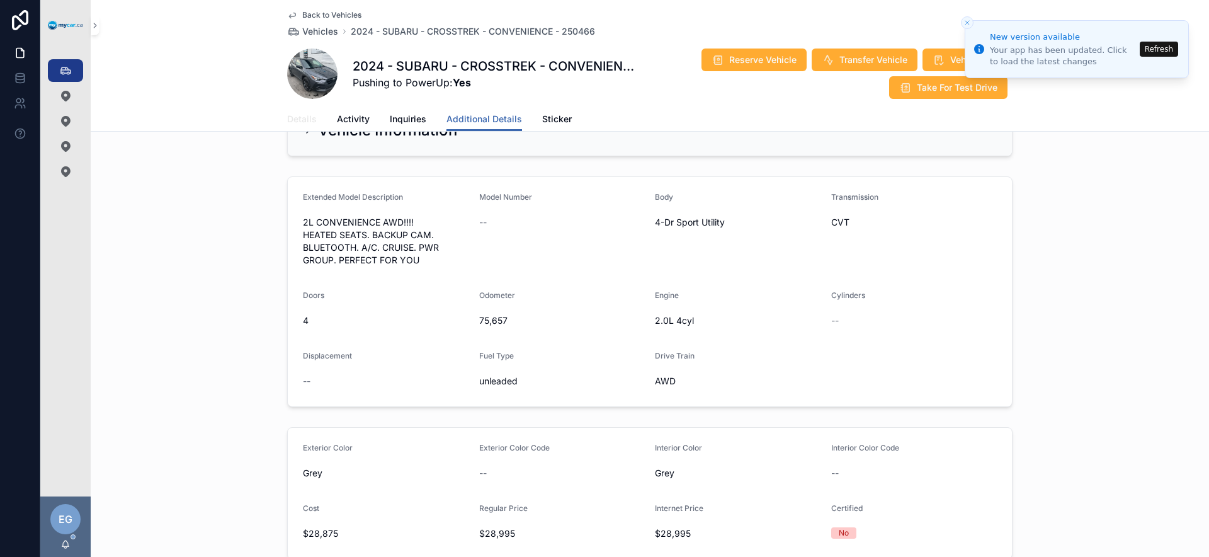
click at [310, 118] on span "Details" at bounding box center [302, 119] width 30 height 13
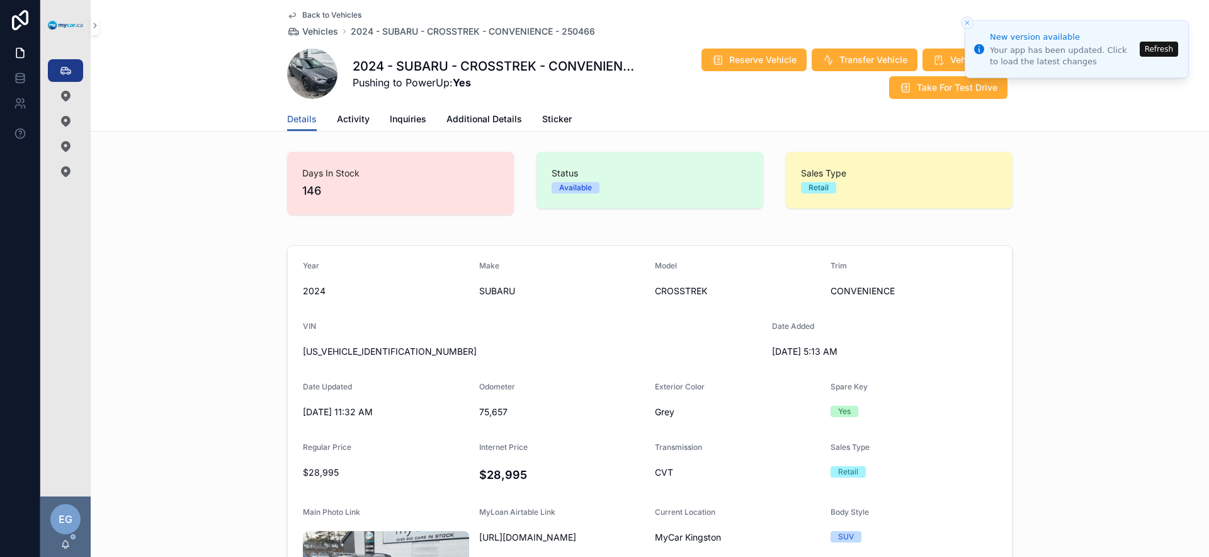
click at [228, 183] on div "Days In Stock 146 Status Available Sales Type Retail" at bounding box center [650, 183] width 1118 height 73
click at [376, 351] on span "JF2GUABC8RH215366" at bounding box center [532, 351] width 459 height 13
copy span "JF2GUABC8RH215366"
click at [74, 71] on div "Vehicles 352" at bounding box center [65, 70] width 20 height 20
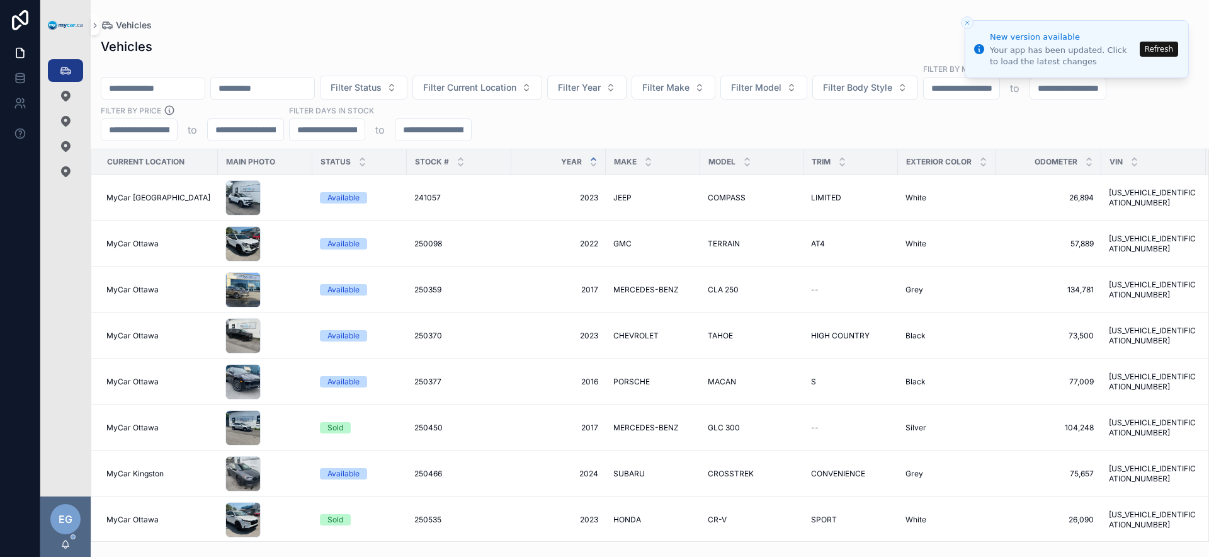
click at [589, 159] on icon "scrollable content" at bounding box center [593, 159] width 8 height 8
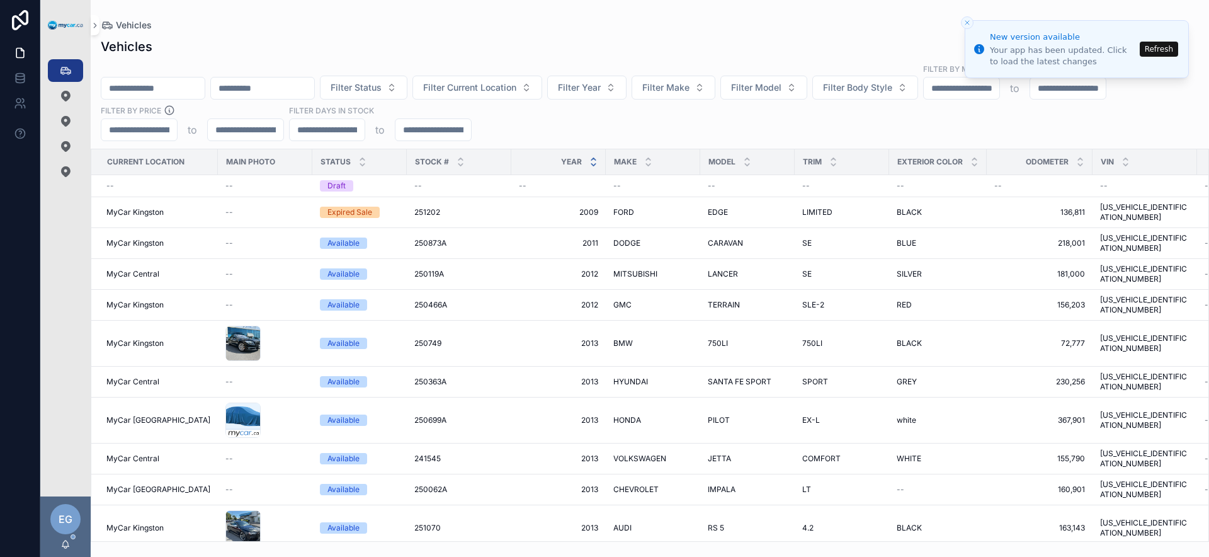
click at [589, 167] on icon "scrollable content" at bounding box center [593, 165] width 8 height 8
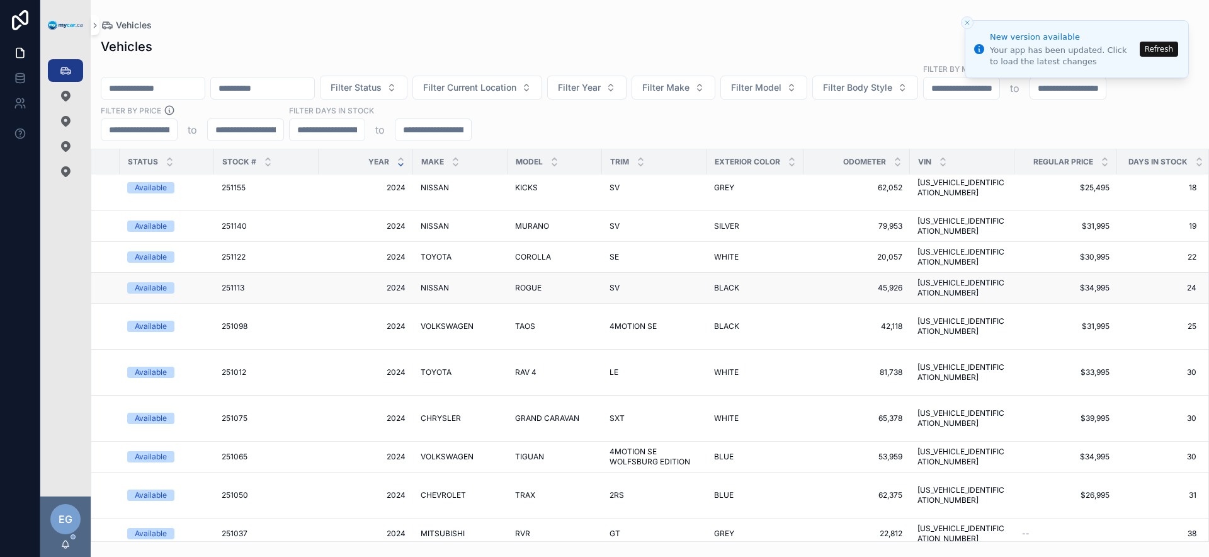
scroll to position [631, 193]
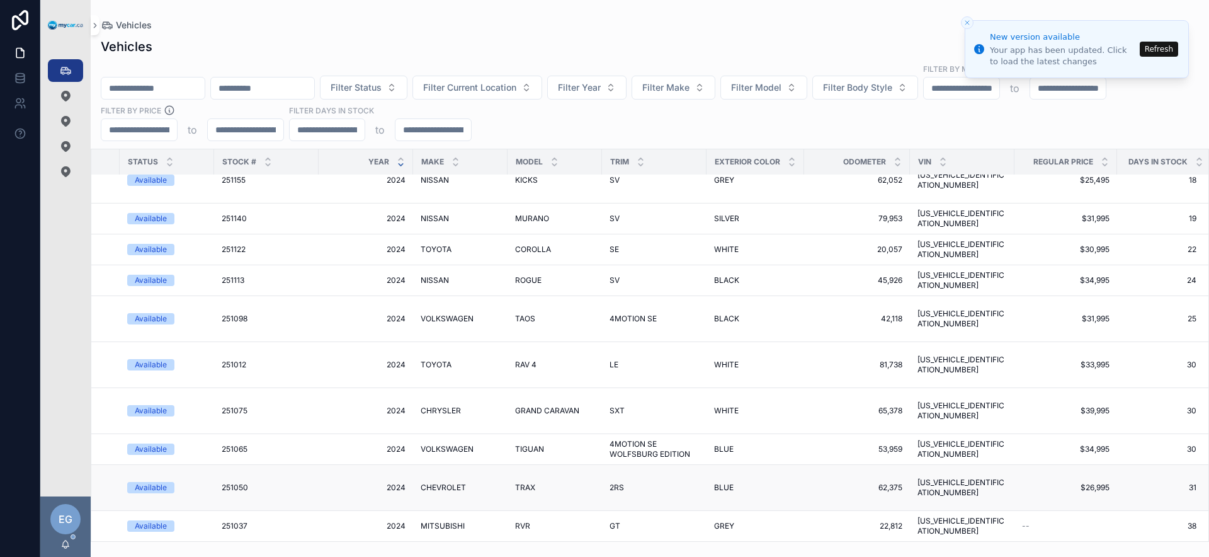
click at [327, 482] on span "2024" at bounding box center [365, 487] width 79 height 10
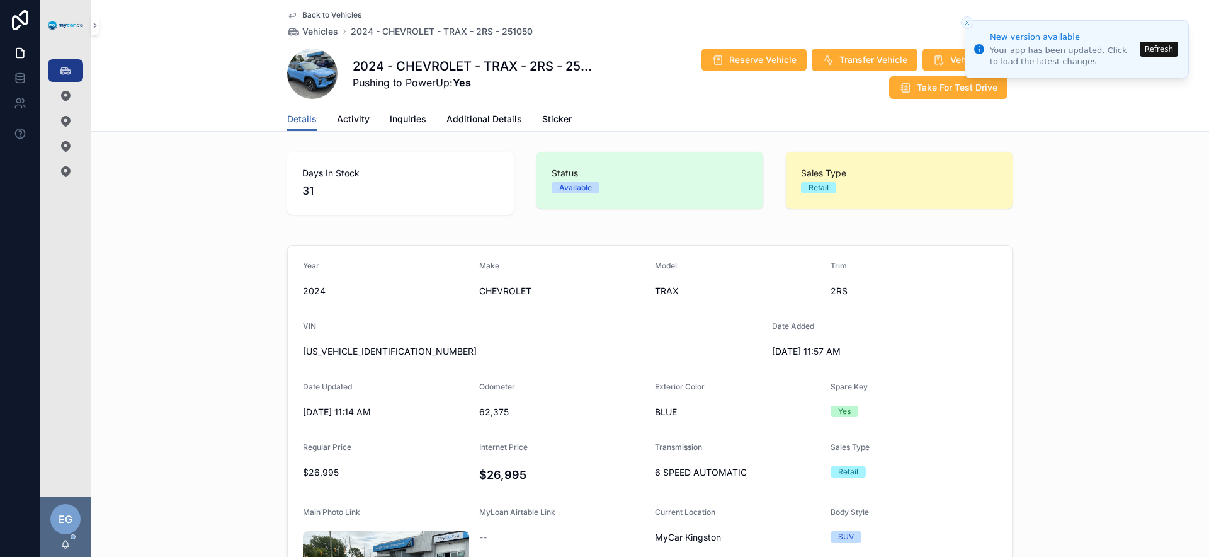
click at [366, 349] on span "KL77LJE21RC055121" at bounding box center [532, 351] width 459 height 13
copy span "KL77LJE21RC055121"
drag, startPoint x: 193, startPoint y: 204, endPoint x: 119, endPoint y: 164, distance: 84.5
click at [191, 203] on div "Days In Stock 31 Status Available Sales Type Retail" at bounding box center [650, 183] width 1118 height 73
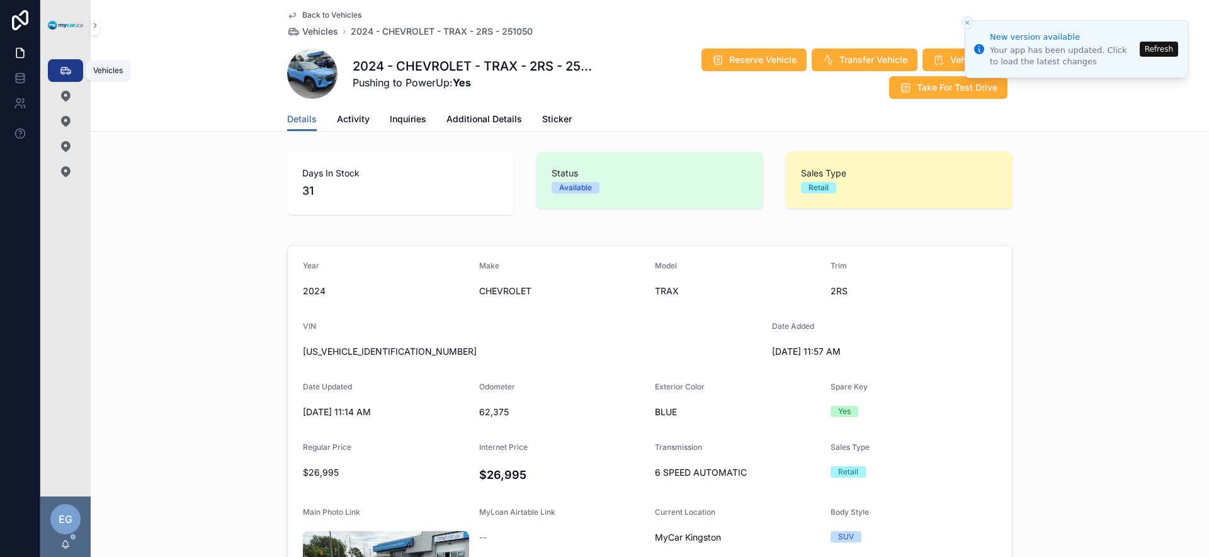
click at [63, 68] on icon "scrollable content" at bounding box center [65, 70] width 13 height 13
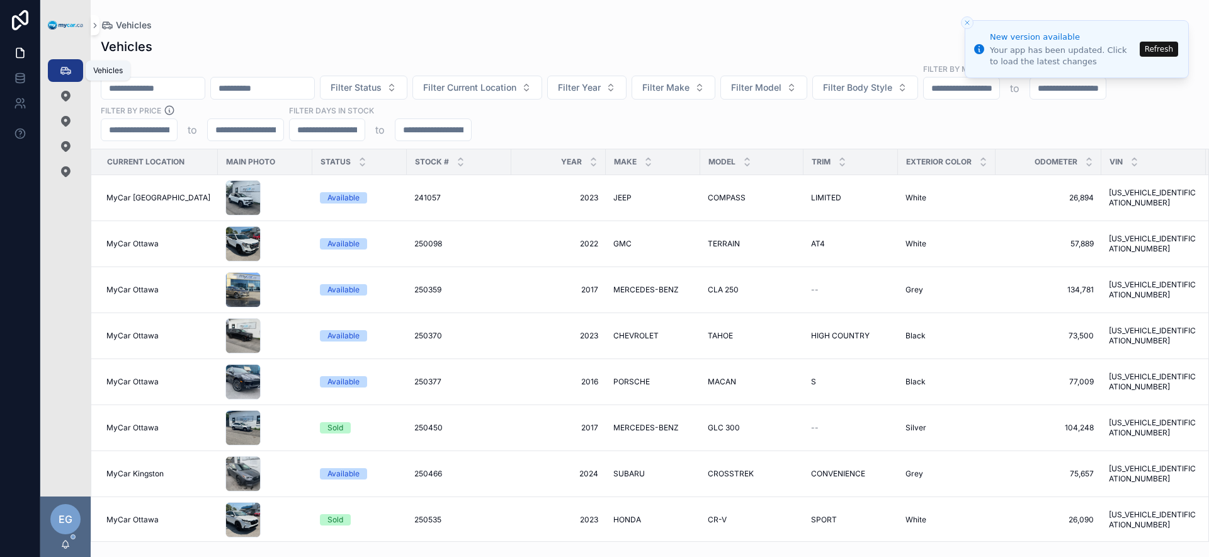
click at [670, 118] on div "Filter Status Filter Current Location Filter Year Filter Make Filter Model Filt…" at bounding box center [650, 102] width 1118 height 78
click at [689, 93] on span "Filter Make" at bounding box center [665, 87] width 47 height 13
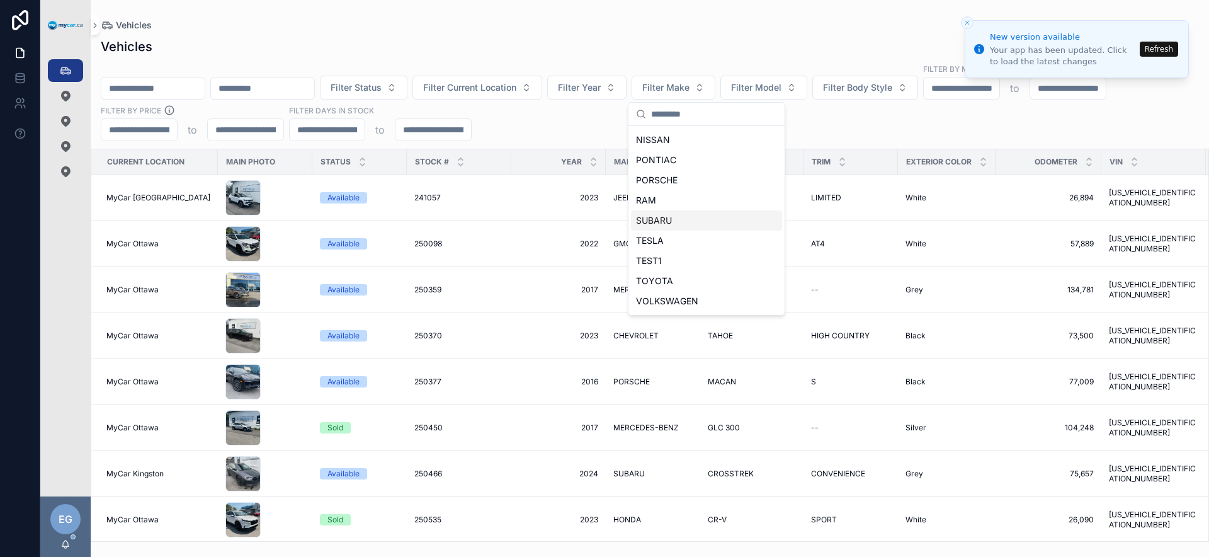
scroll to position [582, 0]
click at [698, 195] on div "SUBARU" at bounding box center [706, 201] width 151 height 20
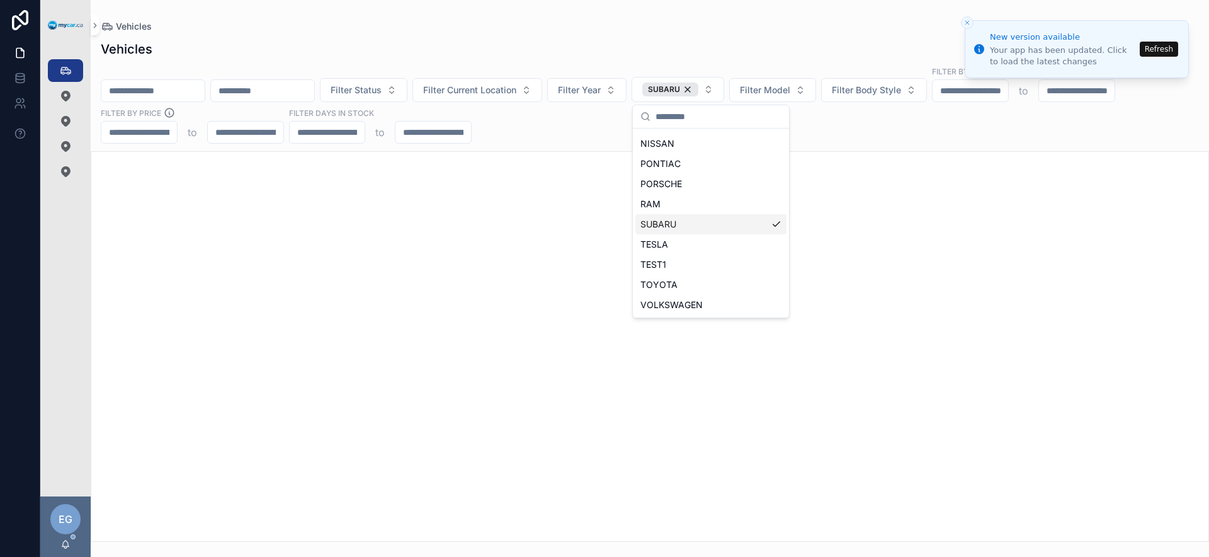
scroll to position [602, 0]
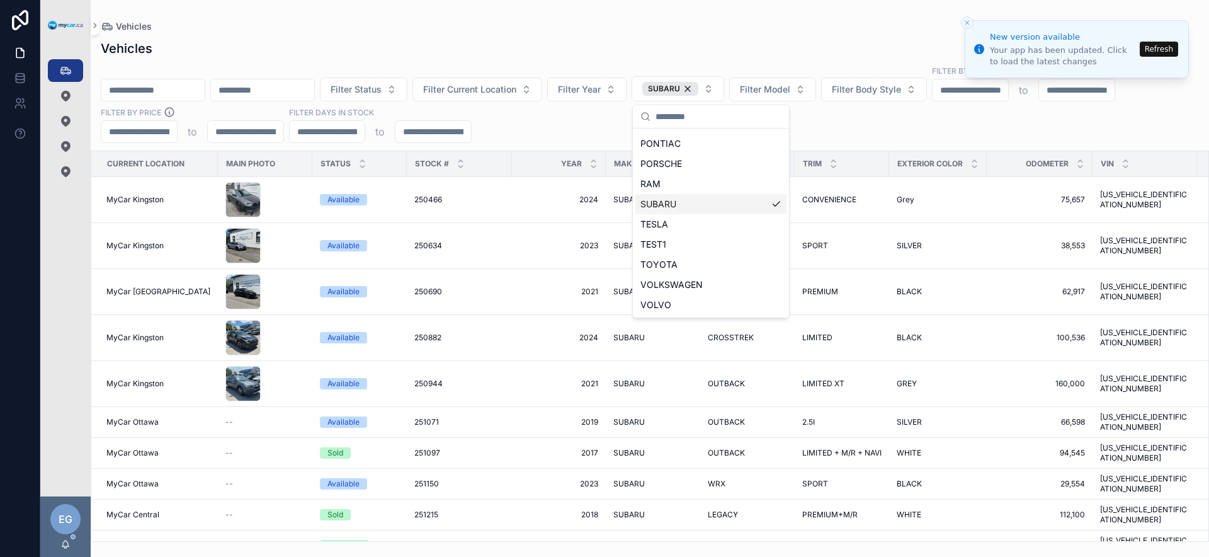
click at [534, 116] on div "Filter Status Filter Current Location Filter Year SUBARU Filter Model Filter Bo…" at bounding box center [650, 104] width 1118 height 78
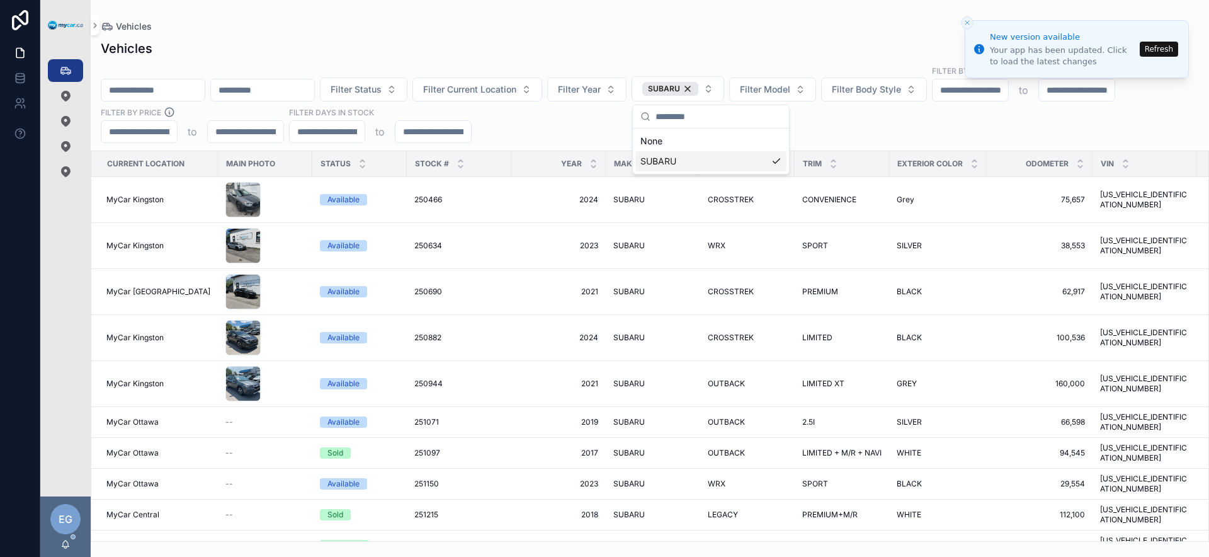
scroll to position [0, 0]
click at [134, 93] on input "scrollable content" at bounding box center [152, 90] width 103 height 18
type input "******"
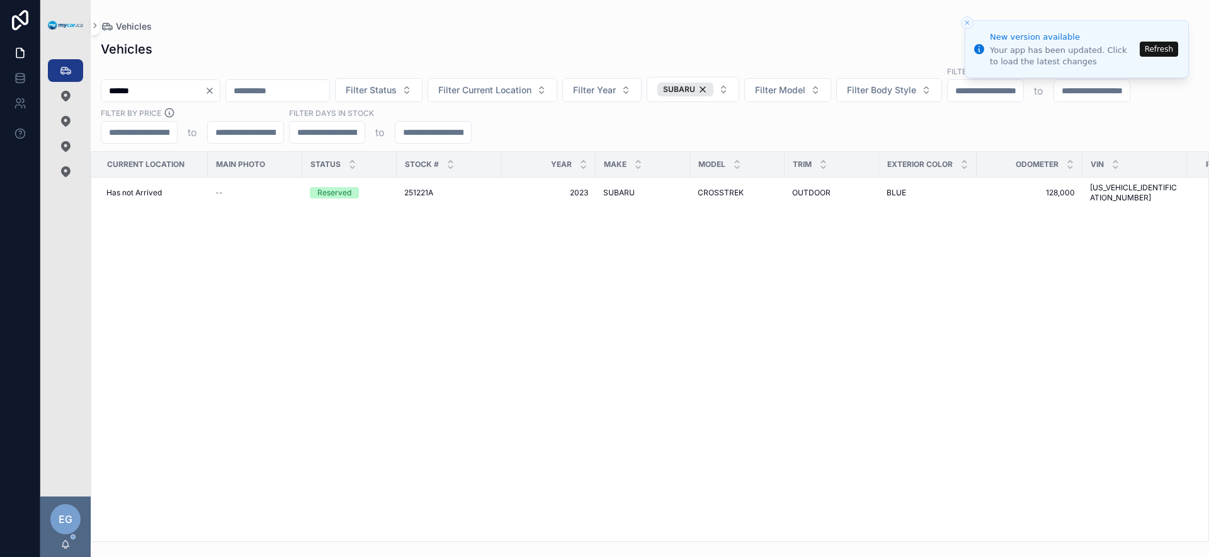
drag, startPoint x: 557, startPoint y: 311, endPoint x: 523, endPoint y: 283, distance: 43.8
click at [554, 310] on div "Current Location Main Photo Status Stock # Year Make Model Trim Exterior Color …" at bounding box center [649, 346] width 1117 height 389
click at [733, 104] on div "****** Filter Status Filter Current Location Filter Year SUBARU Filter Model Fi…" at bounding box center [650, 104] width 1118 height 78
click at [713, 92] on div "SUBARU" at bounding box center [685, 89] width 56 height 14
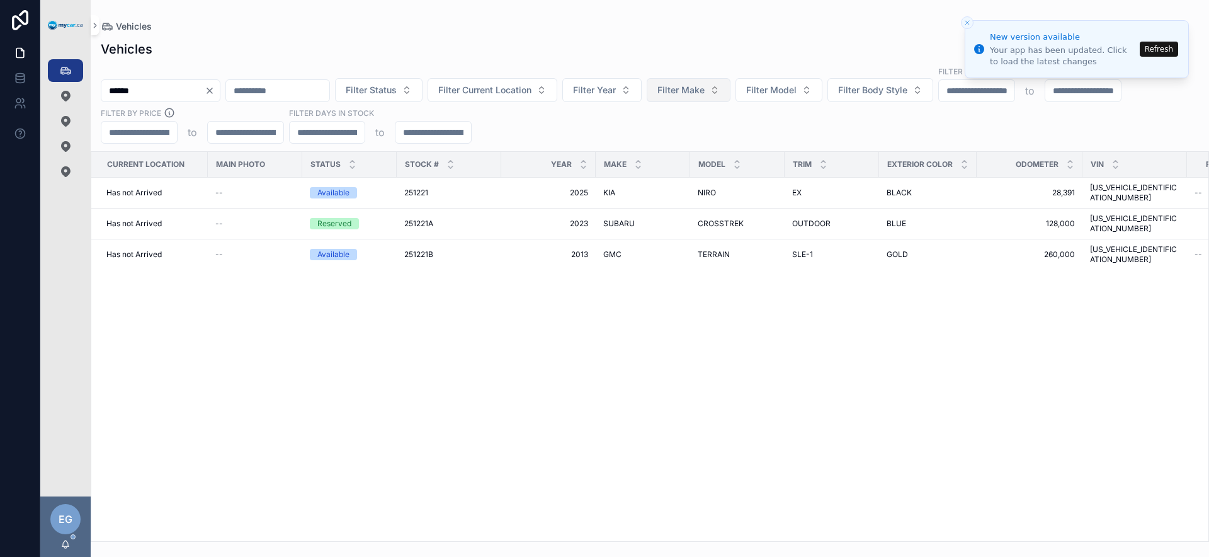
click at [730, 91] on button "Filter Make" at bounding box center [689, 90] width 84 height 24
type input "**"
click at [699, 144] on div "HYUNDAI" at bounding box center [721, 141] width 151 height 20
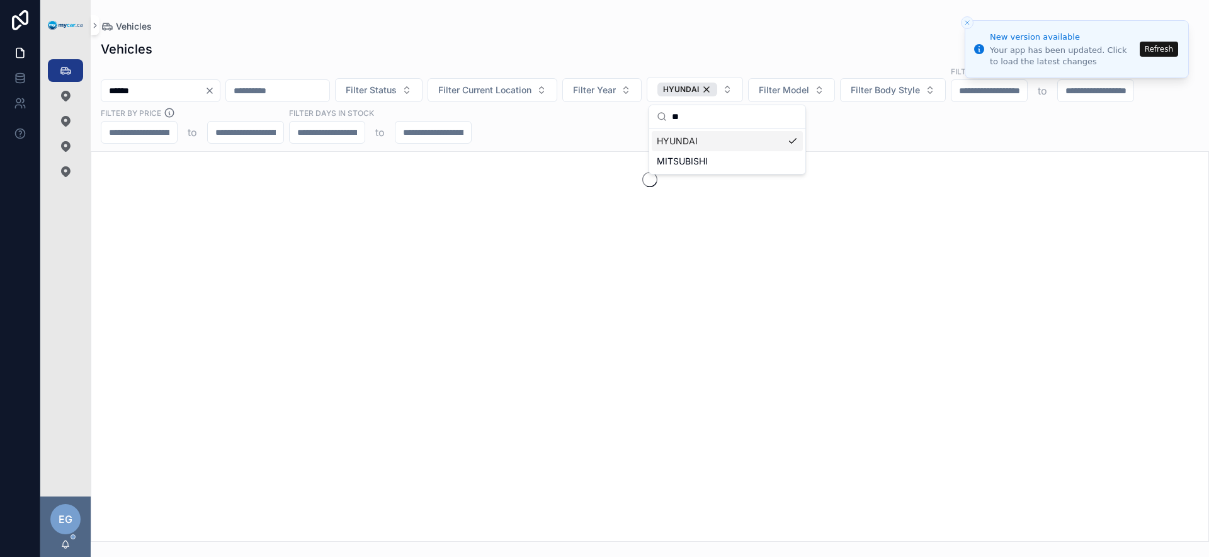
click at [900, 135] on div "****** Filter Status Filter Current Location Filter Year HYUNDAI Filter Model F…" at bounding box center [650, 104] width 1118 height 78
drag, startPoint x: 888, startPoint y: 153, endPoint x: 966, endPoint y: 142, distance: 79.4
click at [888, 153] on div "Not items could be found" at bounding box center [649, 200] width 1117 height 96
click at [205, 90] on input "******" at bounding box center [152, 91] width 103 height 18
click at [215, 91] on icon "Clear" at bounding box center [210, 91] width 10 height 10
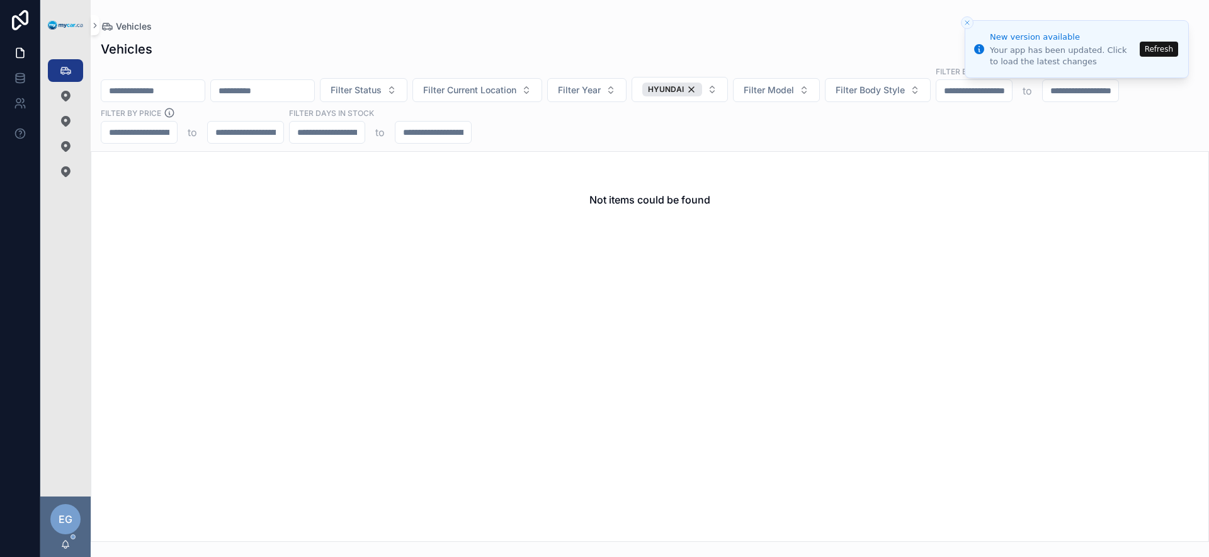
click at [721, 136] on div "Filter Status Filter Current Location Filter Year HYUNDAI Filter Model Filter B…" at bounding box center [650, 104] width 1118 height 78
click at [800, 96] on button "Filter Model" at bounding box center [776, 90] width 87 height 24
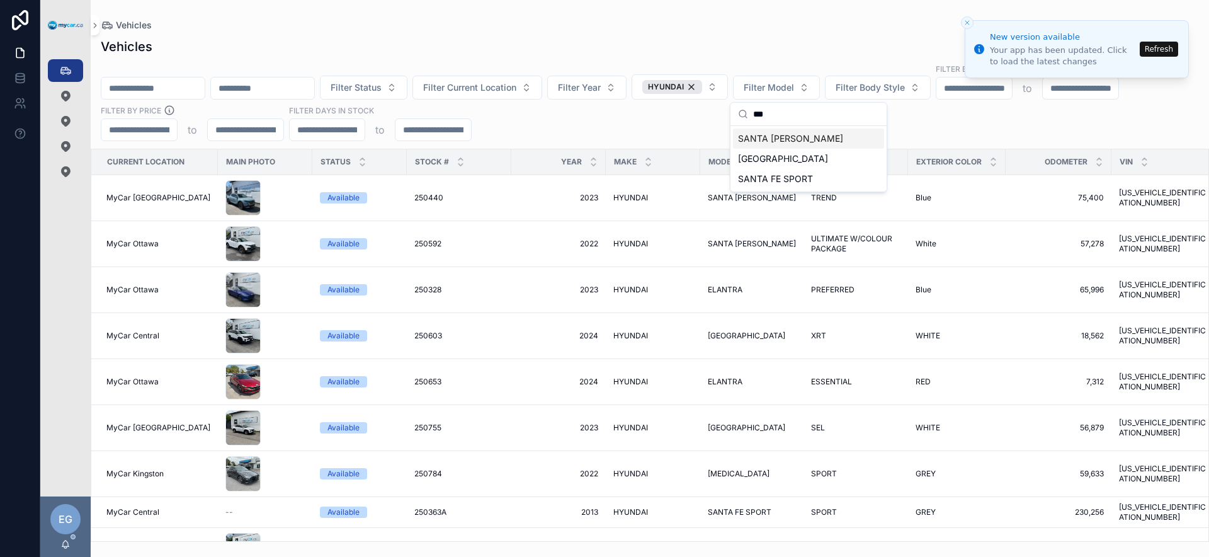
type input "***"
click at [827, 138] on div "SANTA CRUZ" at bounding box center [808, 138] width 151 height 20
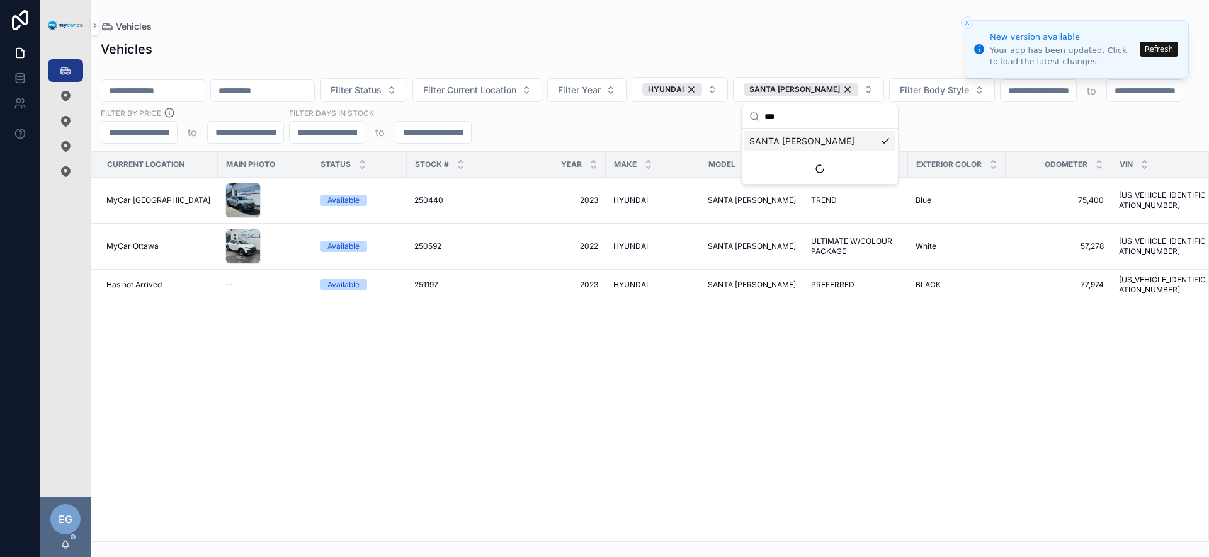
click at [986, 138] on div "Filter Status Filter Current Location Filter Year HYUNDAI SANTA CRUZ Filter Bod…" at bounding box center [650, 104] width 1118 height 78
click at [617, 246] on span "HYUNDAI" at bounding box center [630, 246] width 35 height 10
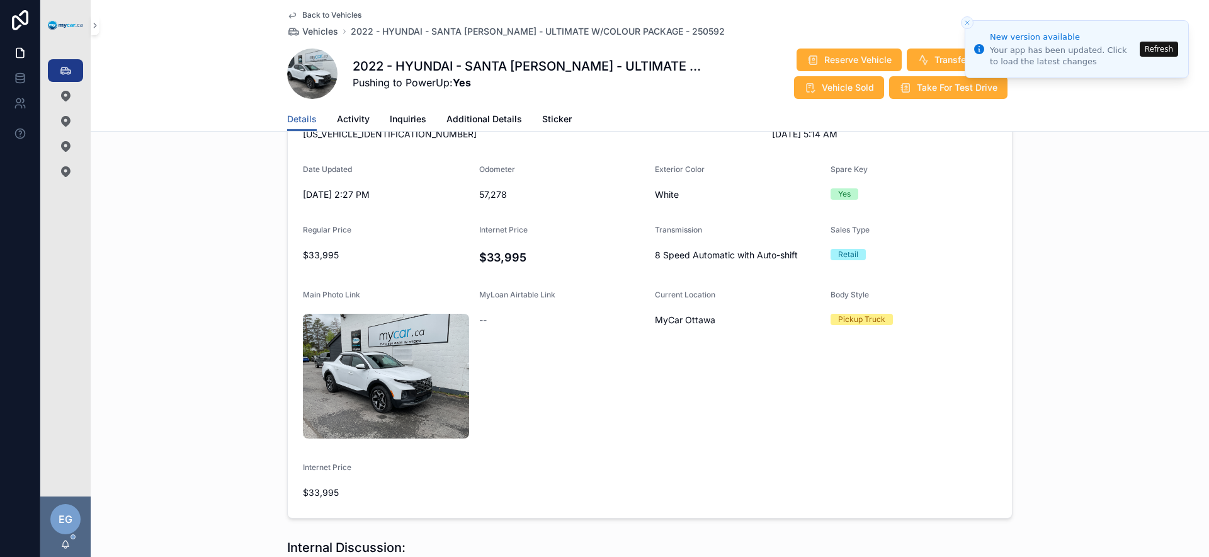
scroll to position [142, 0]
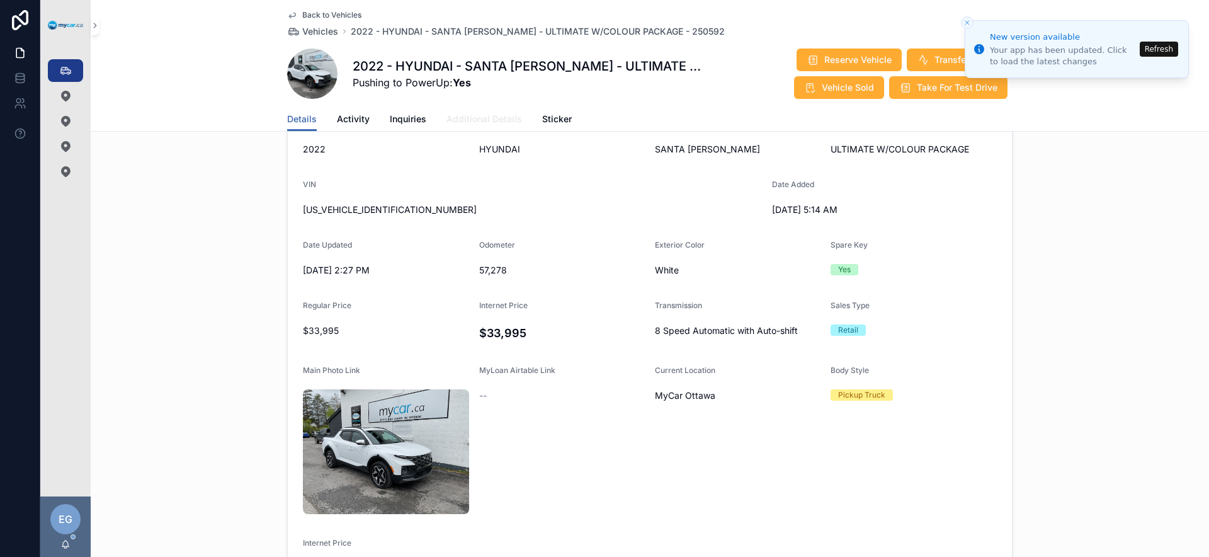
click at [497, 120] on span "Additional Details" at bounding box center [484, 119] width 76 height 13
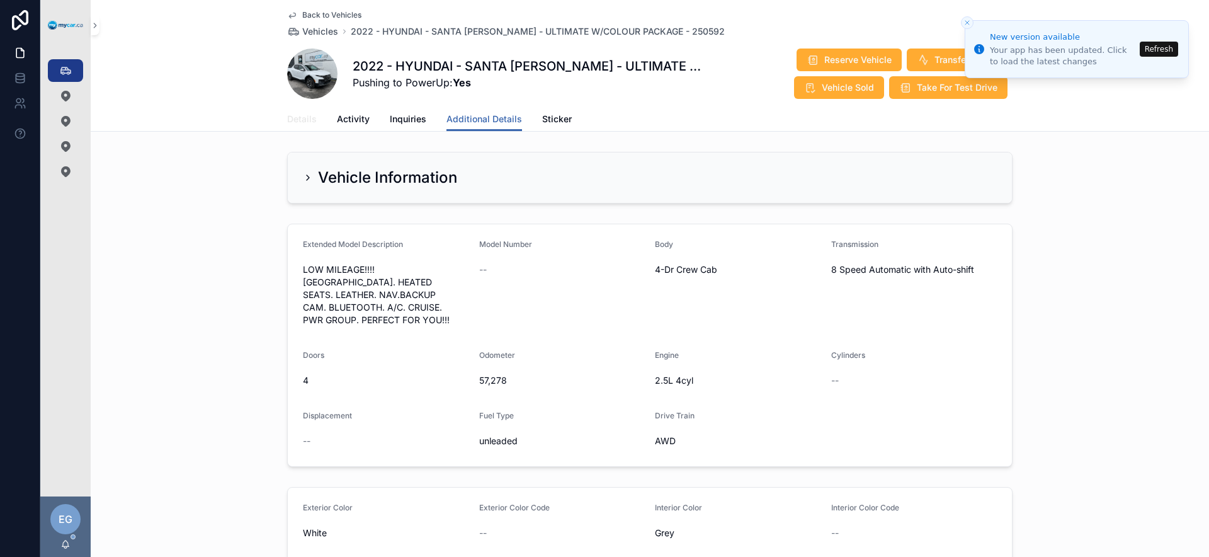
click at [303, 123] on span "Details" at bounding box center [302, 119] width 30 height 13
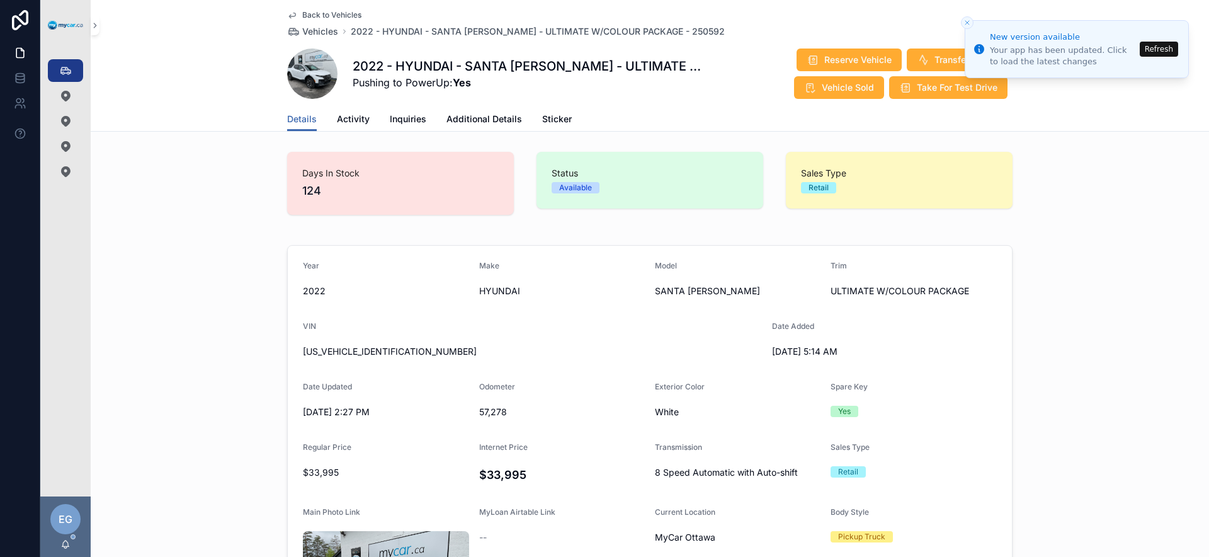
click at [566, 372] on form "Year 2022 Make HYUNDAI Model SANTA CRUZ Trim ULTIMATE W/COLOUR PACKAGE VIN 5NTJ…" at bounding box center [650, 490] width 724 height 489
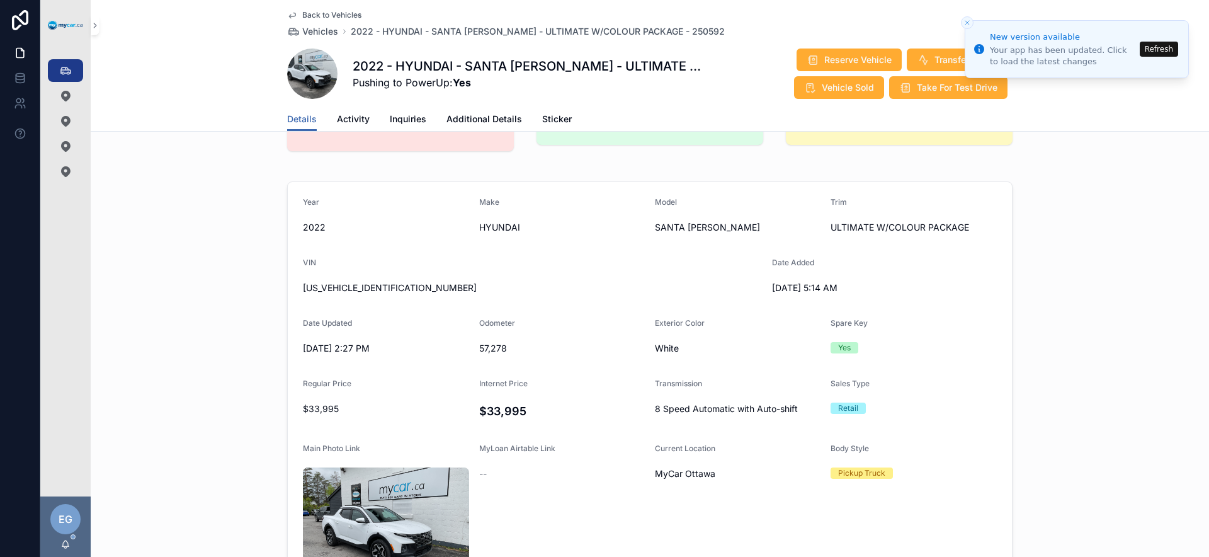
scroll to position [76, 0]
